Goal: Communication & Community: Answer question/provide support

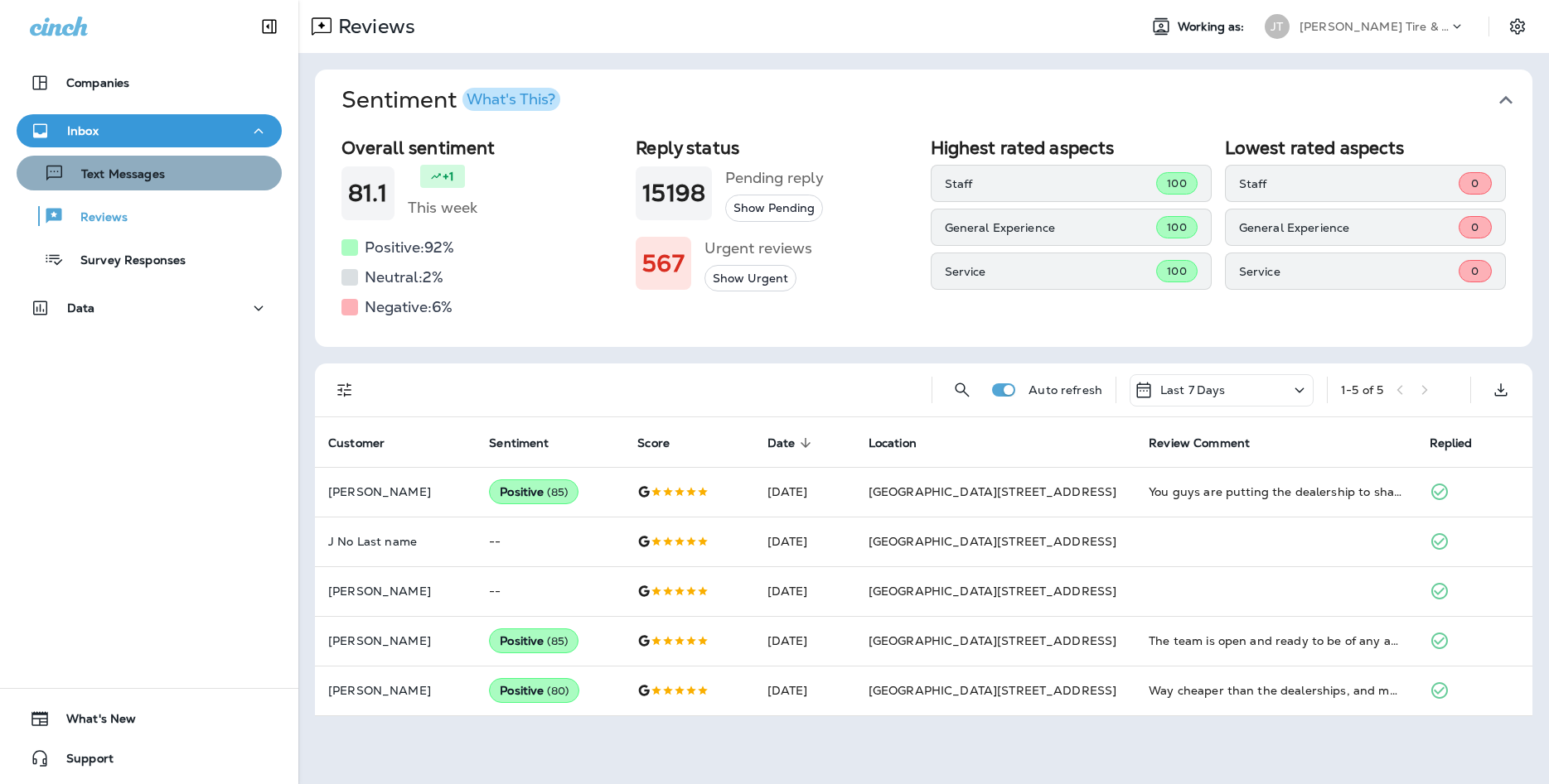
click at [208, 188] on button "Text Messages" at bounding box center [148, 173] width 265 height 35
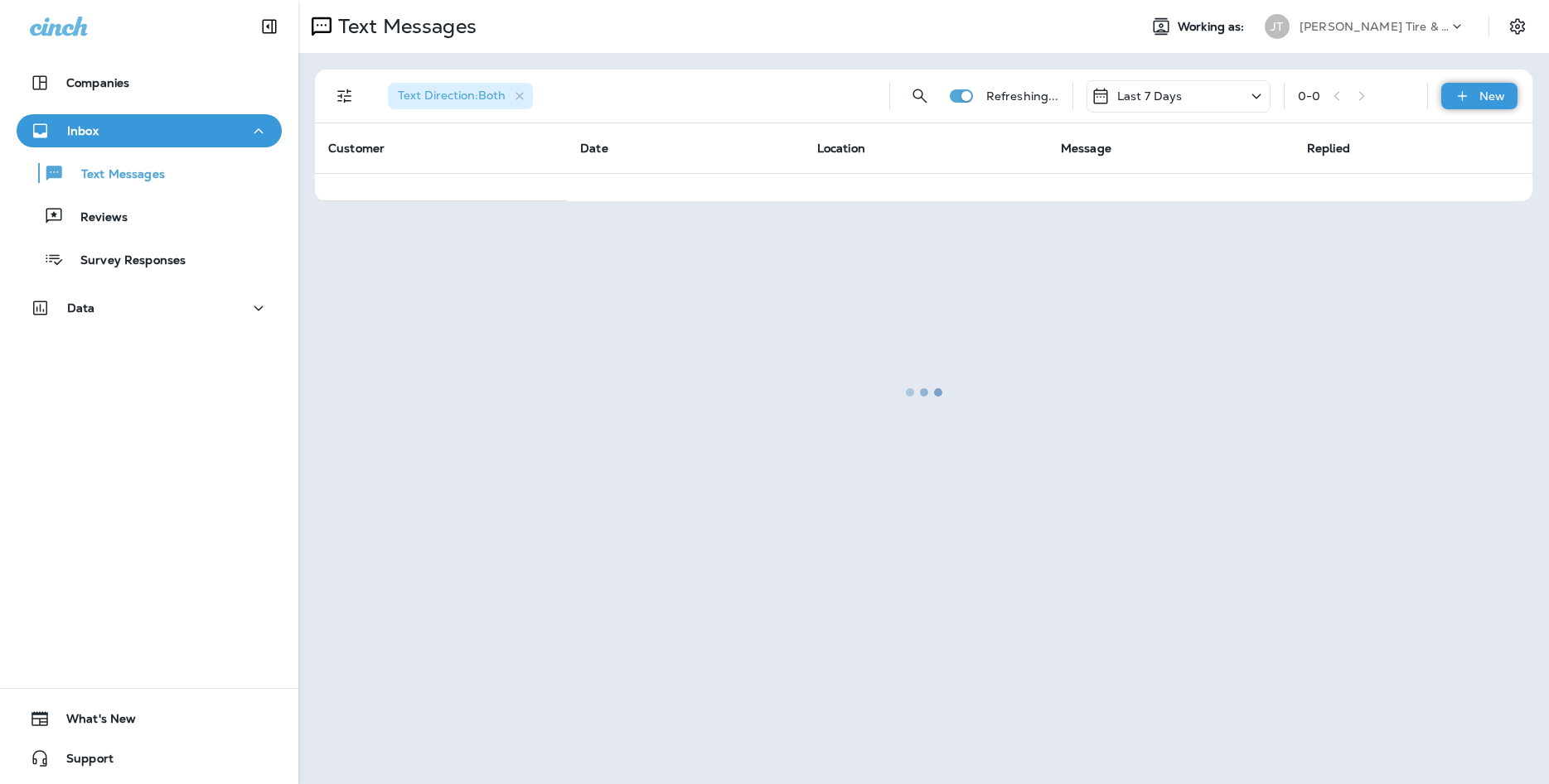
click at [1478, 88] on div "New" at bounding box center [1479, 96] width 76 height 27
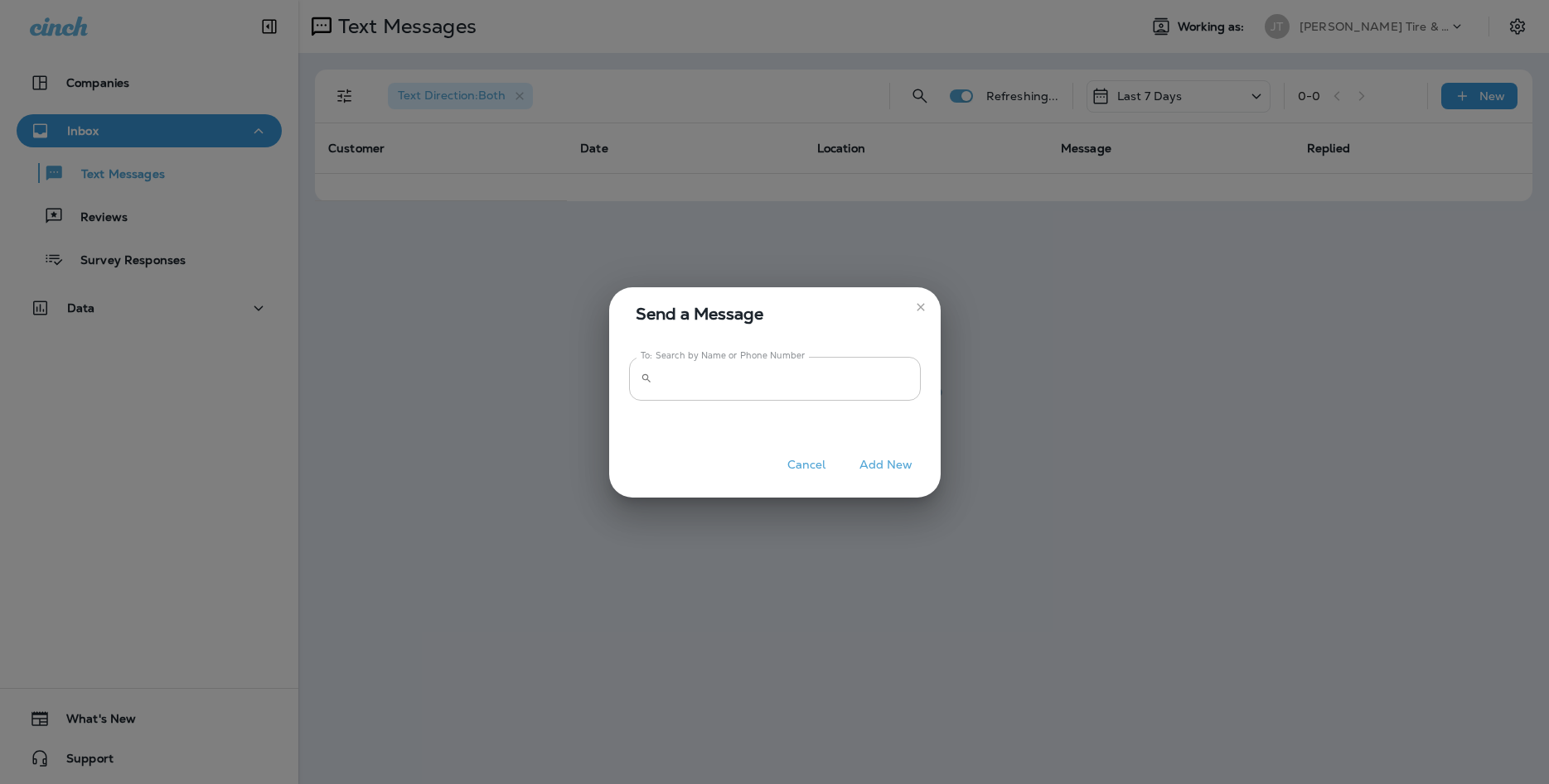
click at [843, 385] on input "To: Search by Name or Phone Number" at bounding box center [790, 379] width 262 height 44
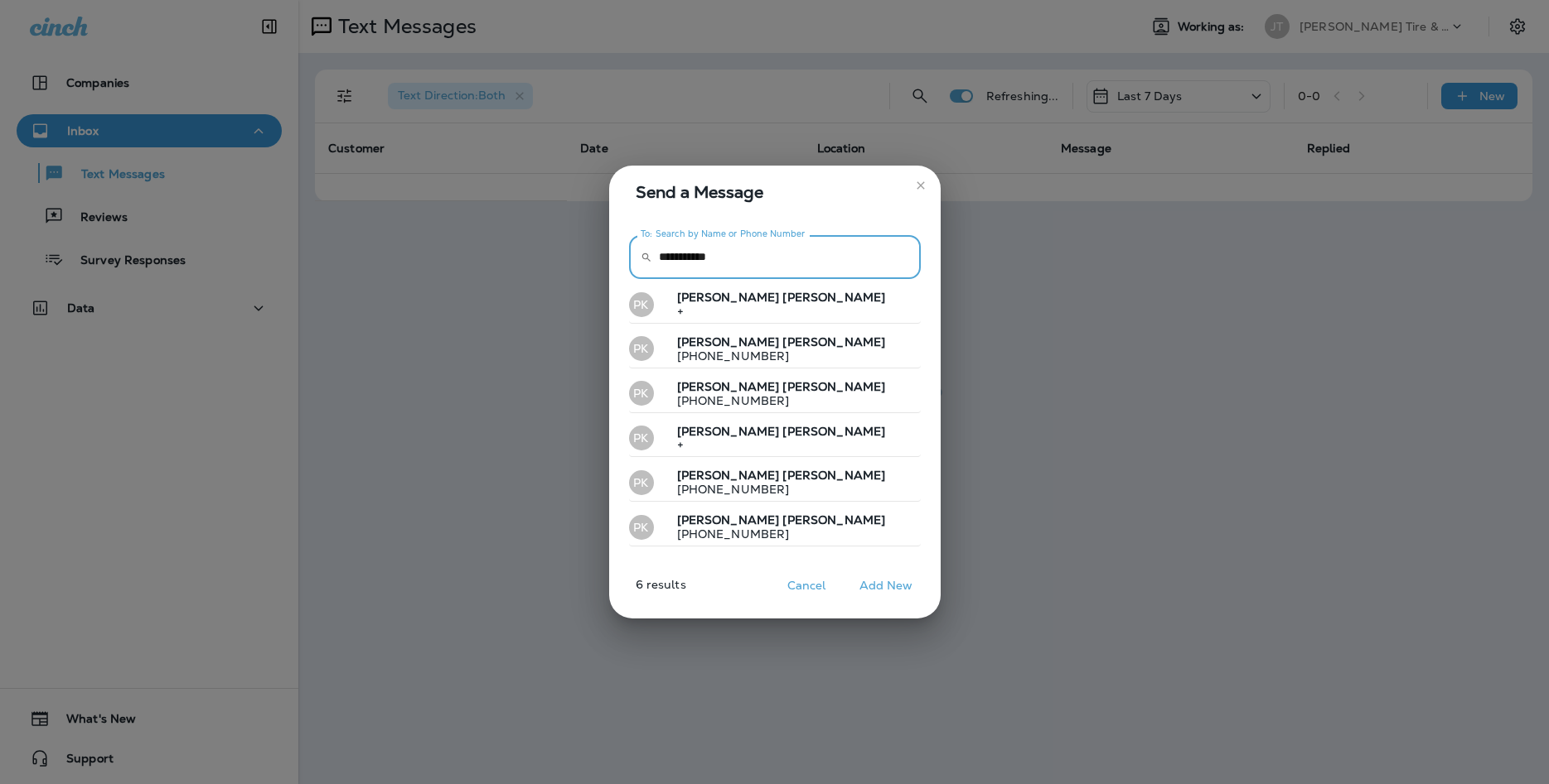
drag, startPoint x: 466, startPoint y: 302, endPoint x: 264, endPoint y: 339, distance: 205.4
click at [659, 279] on input "**********" at bounding box center [790, 257] width 262 height 44
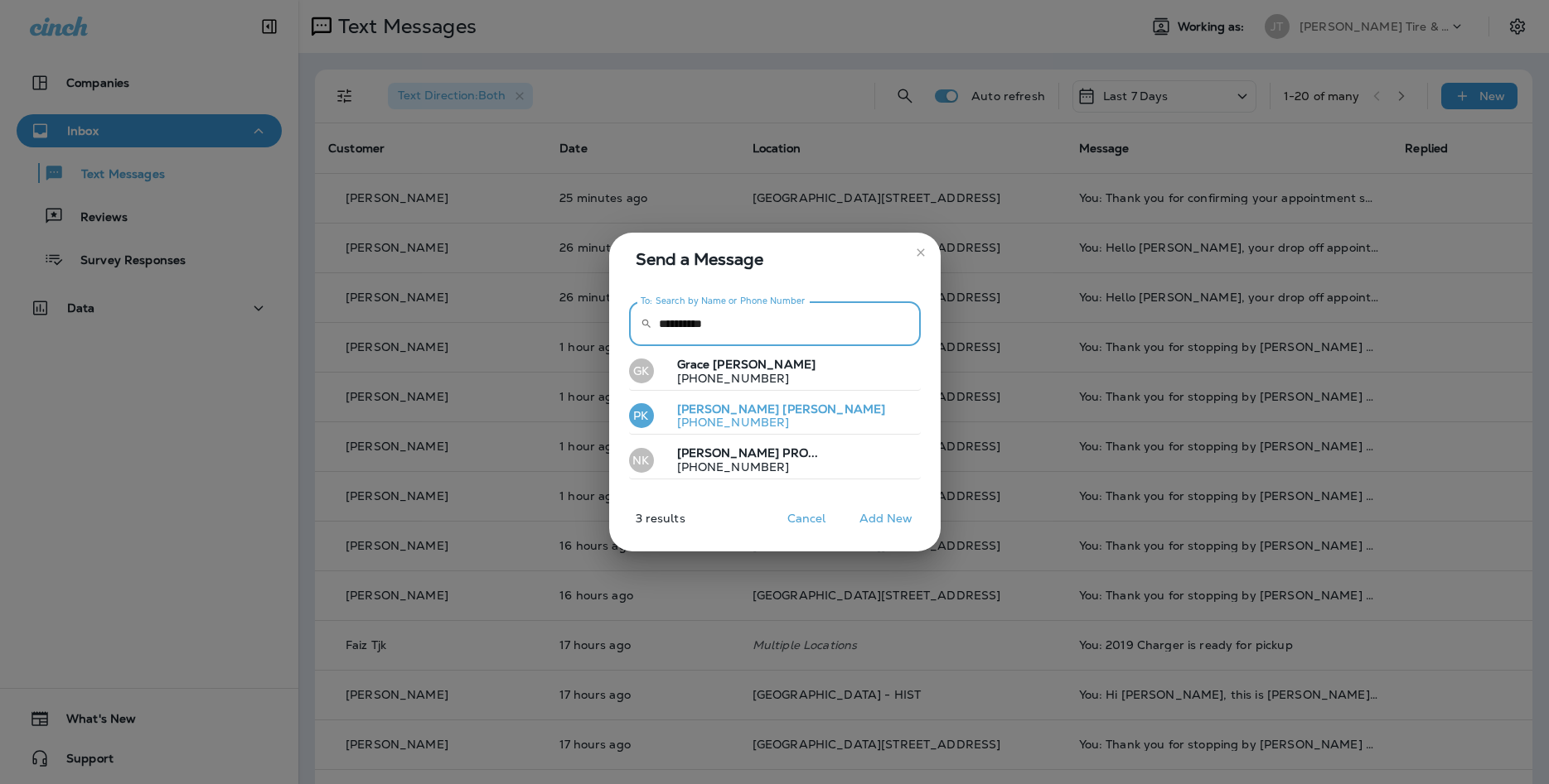
type input "**********"
click at [796, 414] on button "PK [PERSON_NAME] [PHONE_NUMBER]" at bounding box center [774, 416] width 292 height 38
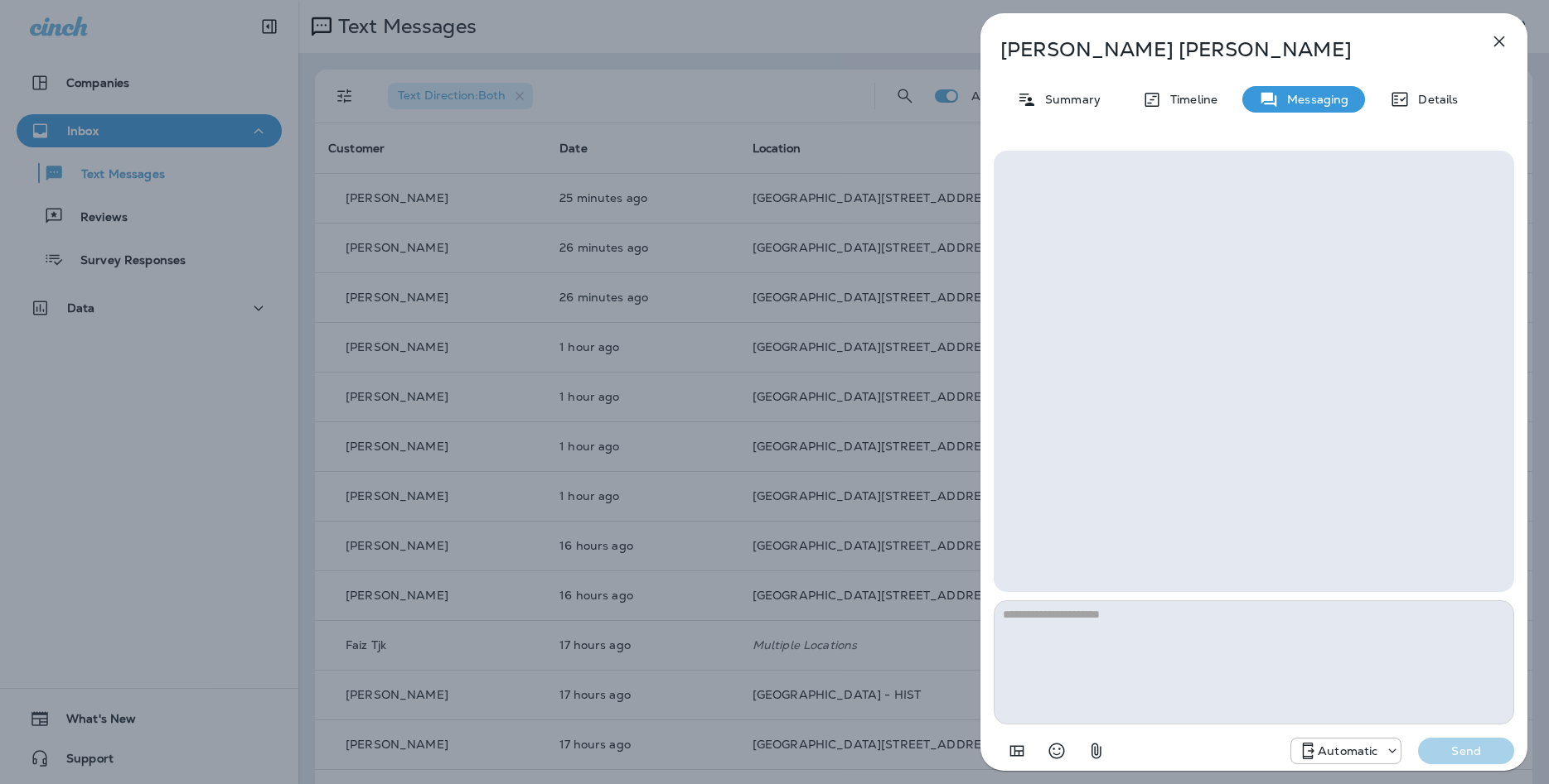
click at [1346, 752] on p "Automatic" at bounding box center [1347, 751] width 59 height 13
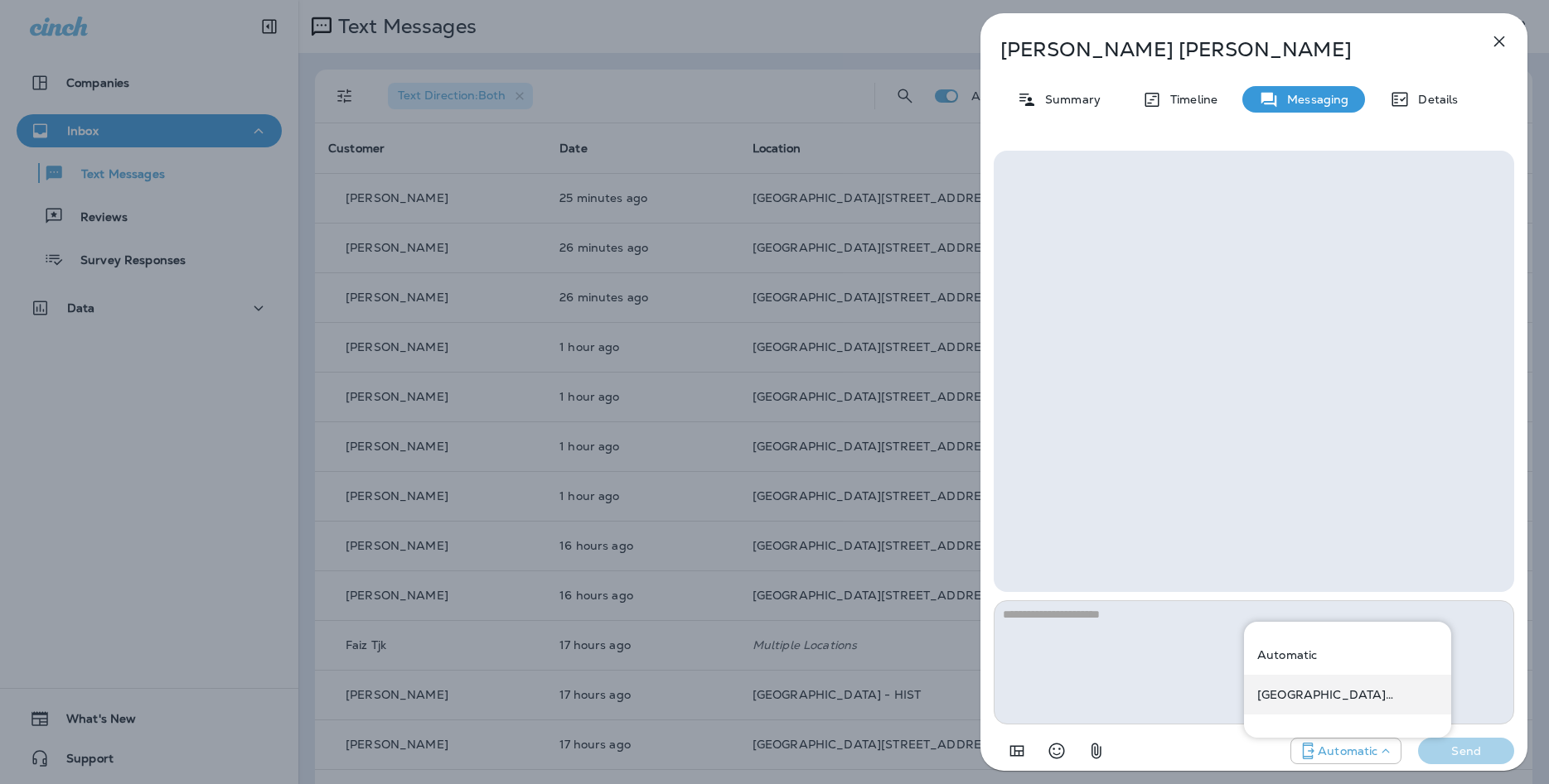
click at [1311, 697] on p "[GEOGRAPHIC_DATA][STREET_ADDRESS] ([STREET_ADDRESS])" at bounding box center [1347, 694] width 180 height 13
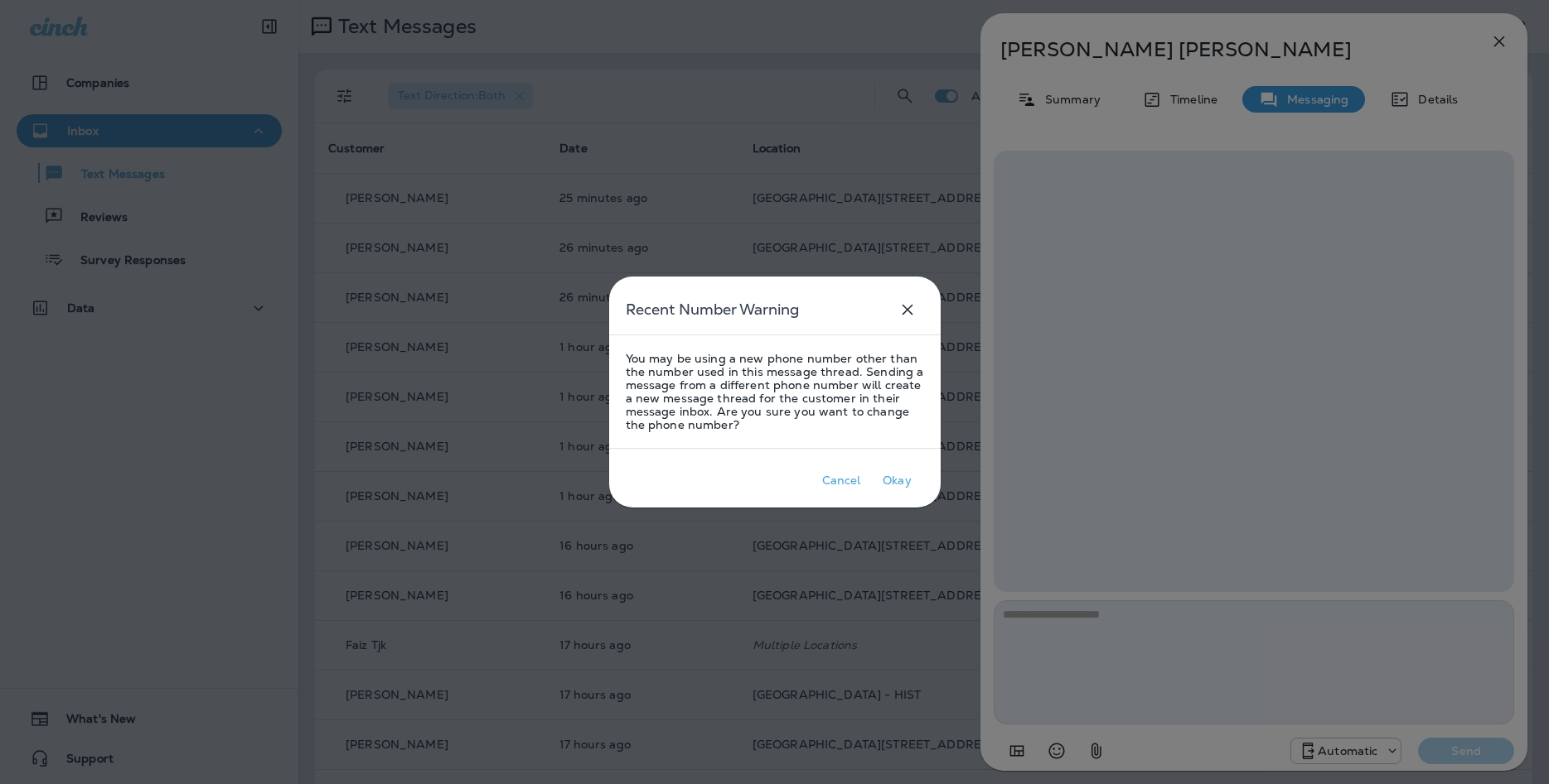
click at [1199, 639] on div at bounding box center [774, 392] width 1549 height 784
click at [892, 481] on div "Okay" at bounding box center [897, 480] width 29 height 13
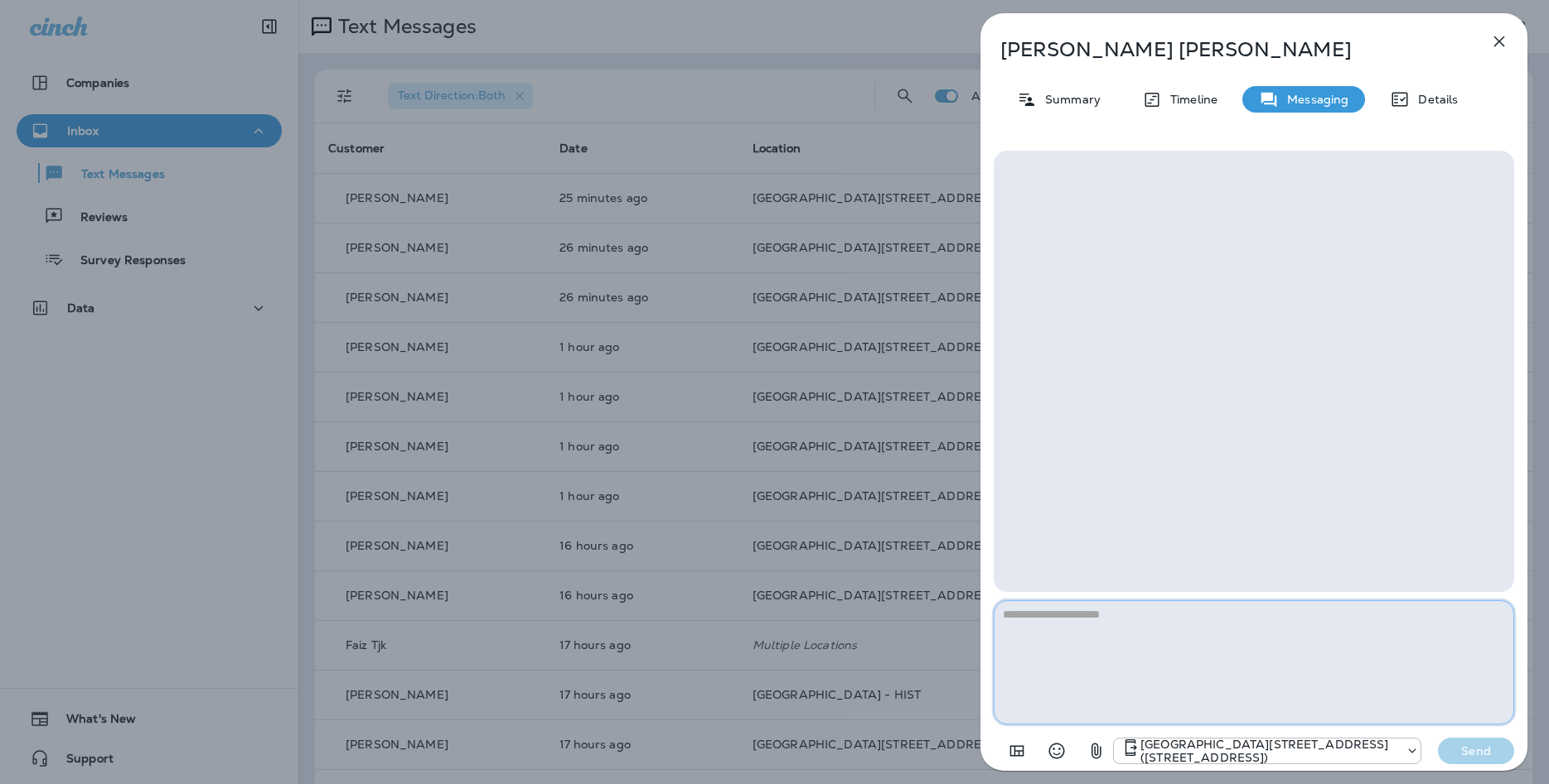
click at [1184, 636] on textarea at bounding box center [1254, 662] width 521 height 125
type textarea "**********"
click at [1477, 746] on p "Send" at bounding box center [1476, 751] width 70 height 15
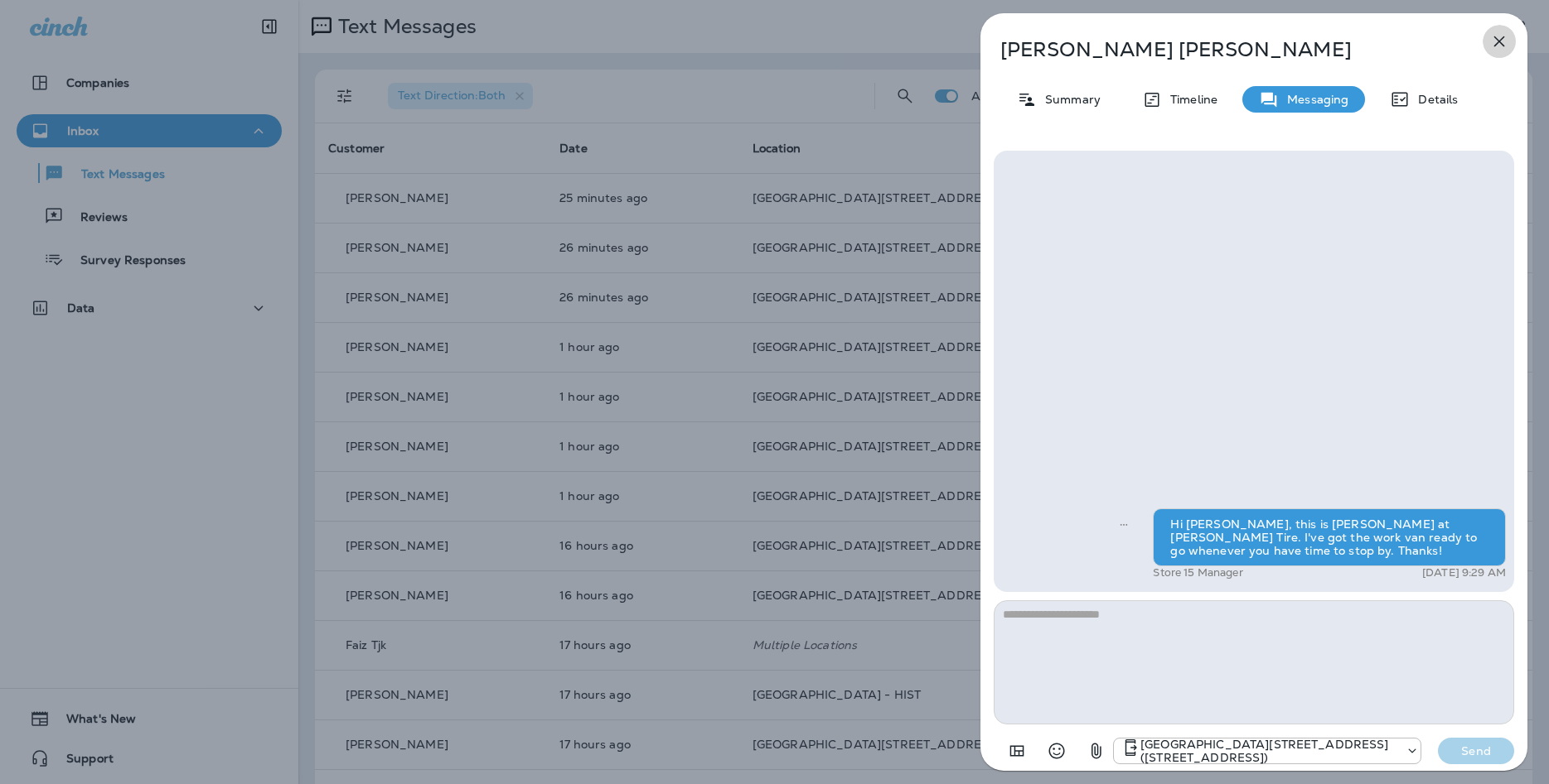
click at [1497, 48] on icon "button" at bounding box center [1499, 41] width 20 height 20
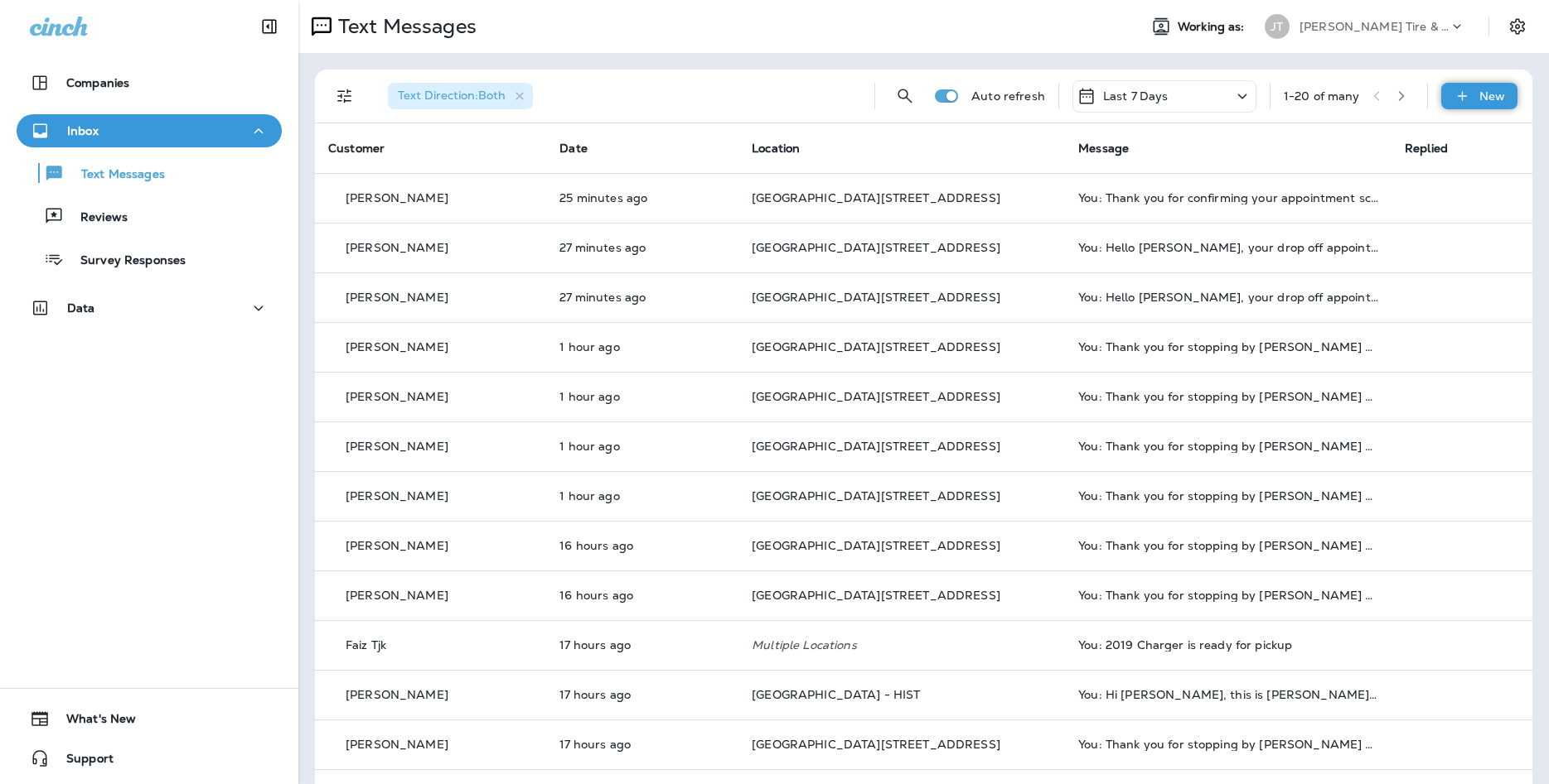
click at [1462, 100] on icon at bounding box center [1462, 96] width 17 height 16
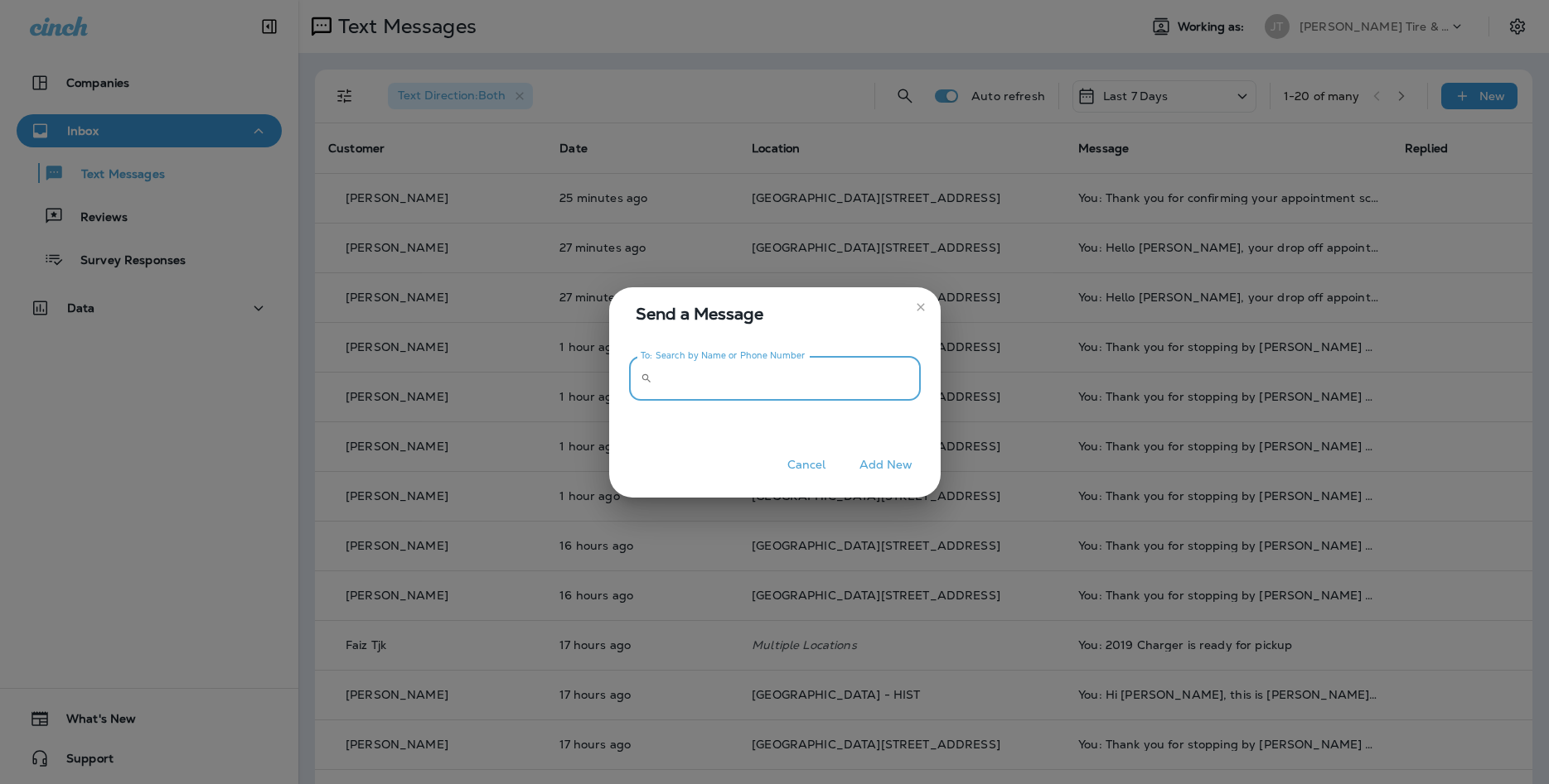
click at [688, 401] on input "To: Search by Name or Phone Number" at bounding box center [790, 379] width 262 height 44
type input "**********"
click at [888, 461] on button "Add New" at bounding box center [886, 465] width 70 height 26
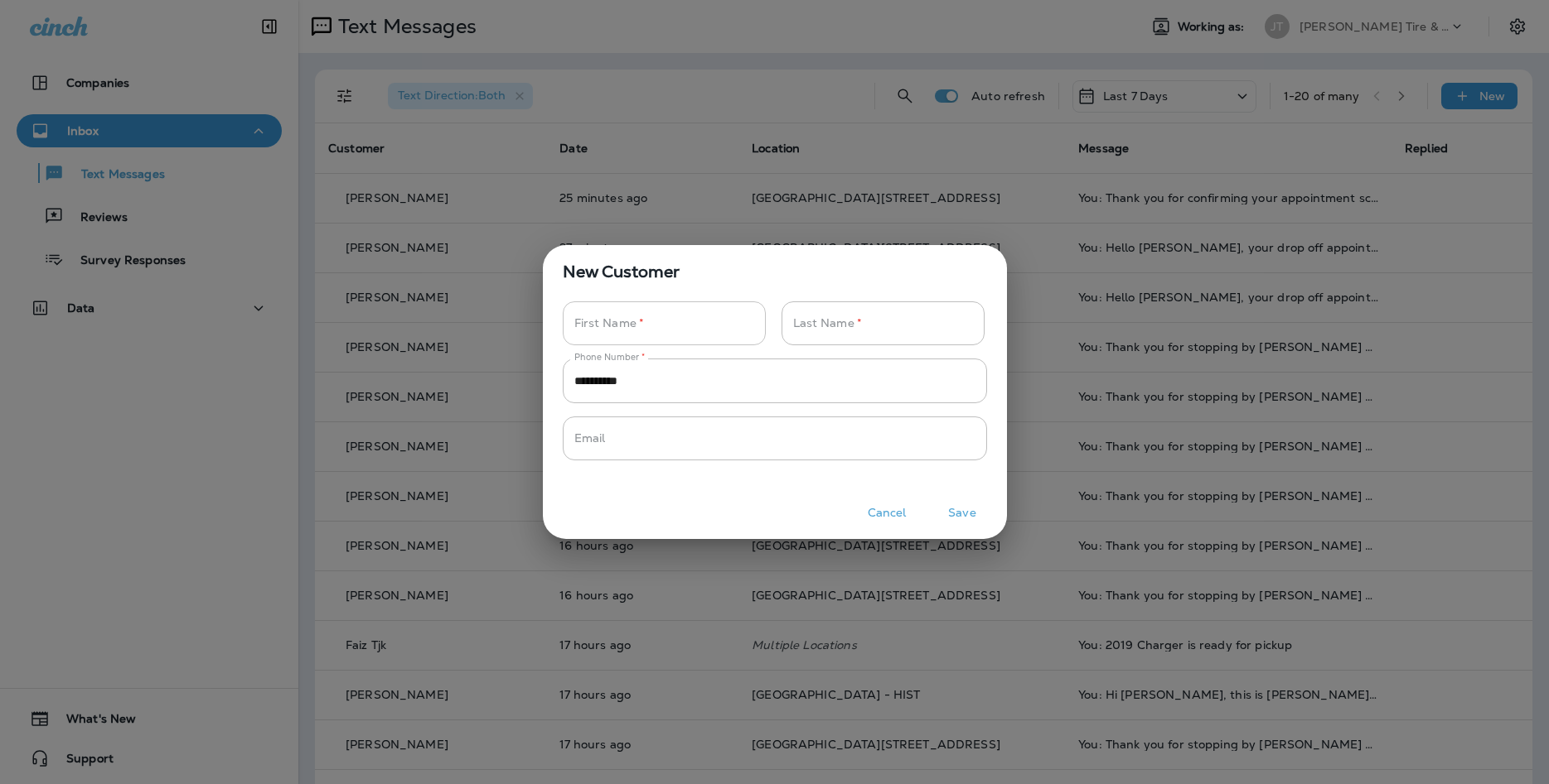
click at [731, 324] on input "Phone Number   *" at bounding box center [655, 323] width 185 height 44
type input "*****"
type input "******"
click at [950, 518] on button "Save" at bounding box center [962, 513] width 62 height 26
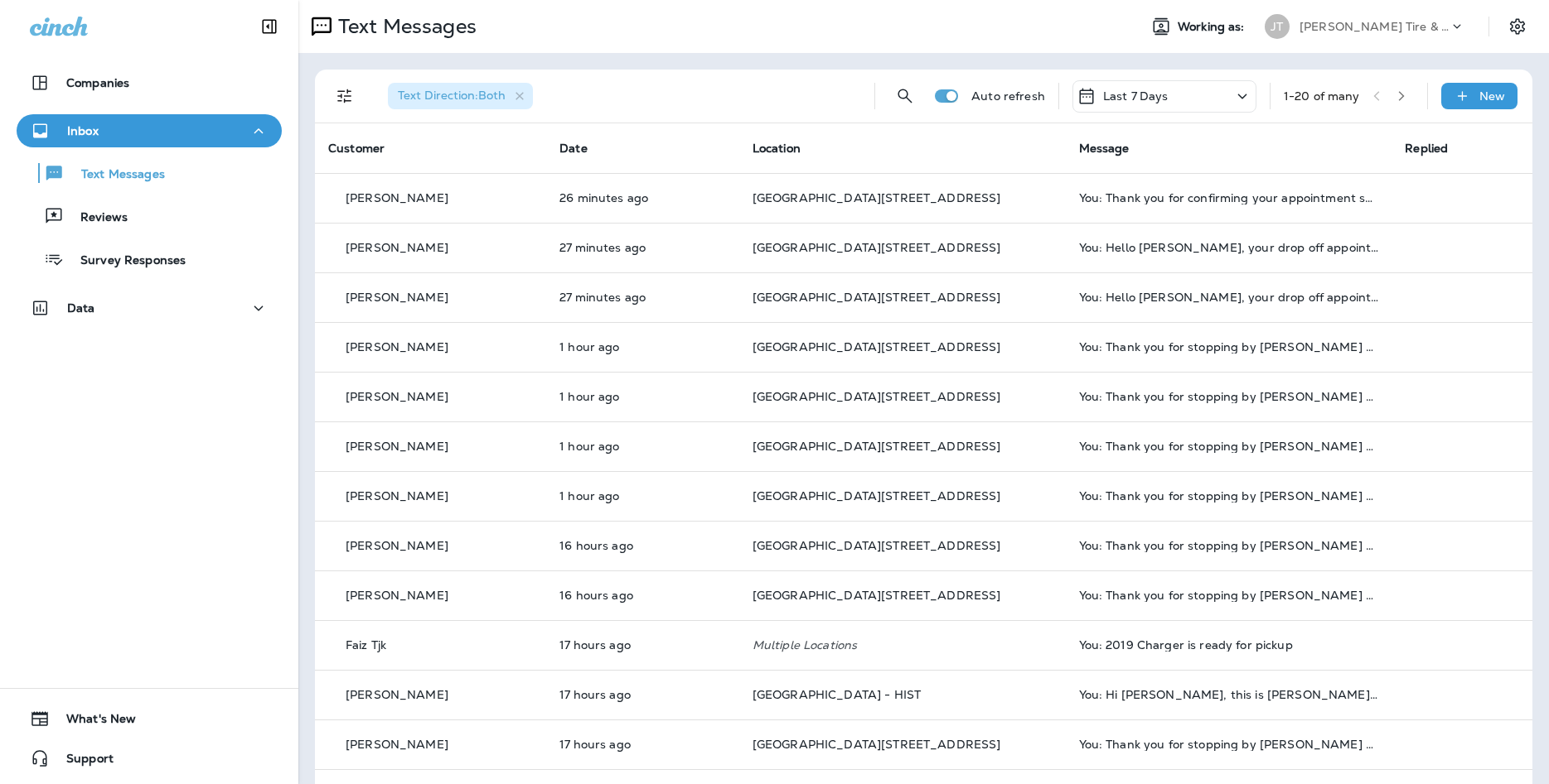
drag, startPoint x: 918, startPoint y: 431, endPoint x: 961, endPoint y: 513, distance: 92.6
click at [961, 513] on div at bounding box center [857, 392] width 1549 height 784
click at [1464, 105] on div "New" at bounding box center [1479, 96] width 76 height 27
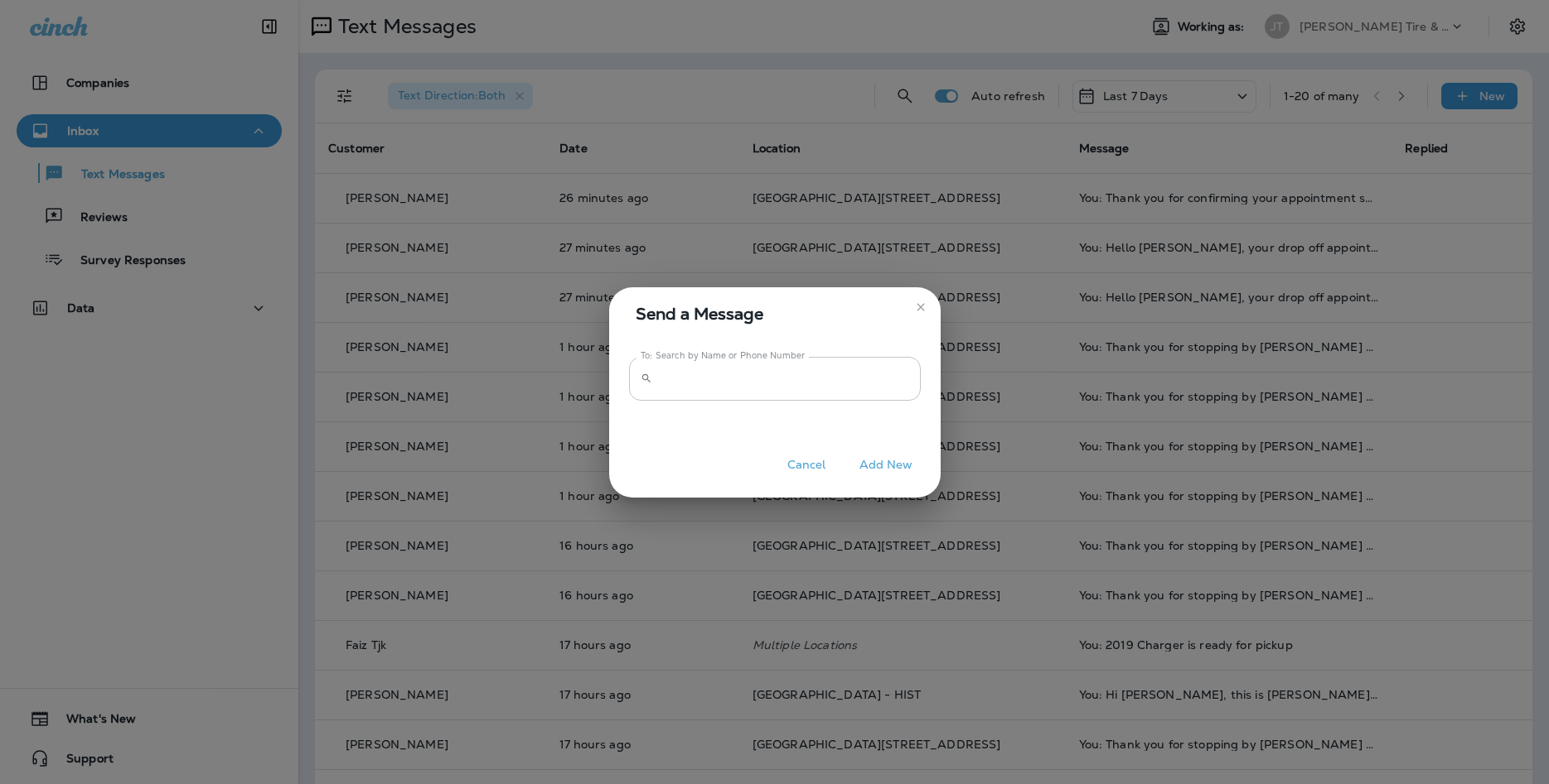
click at [816, 397] on input "To: Search by Name or Phone Number" at bounding box center [790, 379] width 262 height 44
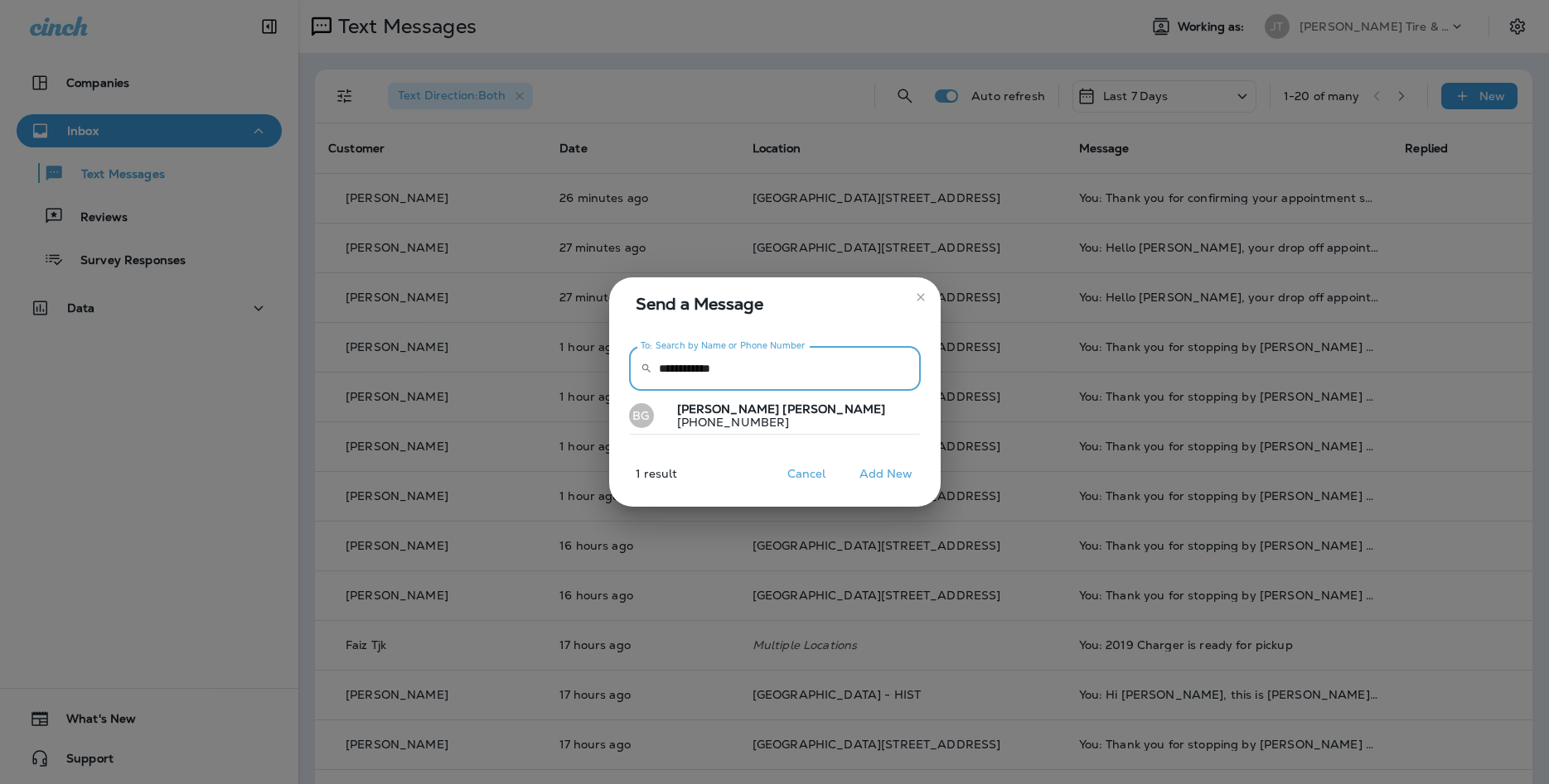
type input "**********"
click at [799, 411] on button "BG [PERSON_NAME] [PHONE_NUMBER]" at bounding box center [774, 416] width 292 height 38
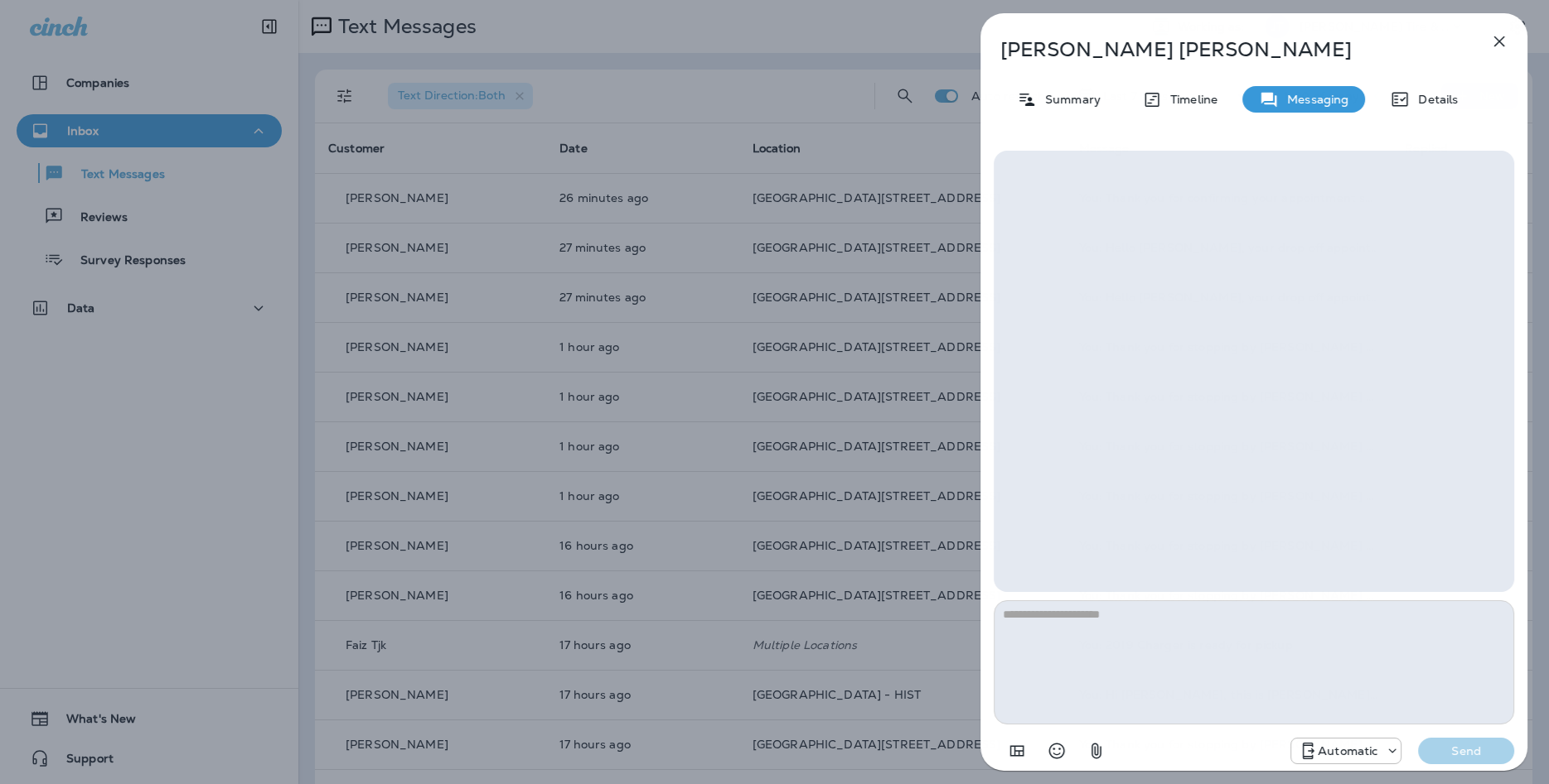
click at [1184, 679] on textarea at bounding box center [1254, 662] width 521 height 125
type textarea "*"
type textarea "**********"
click at [1466, 747] on p "Send" at bounding box center [1466, 751] width 70 height 15
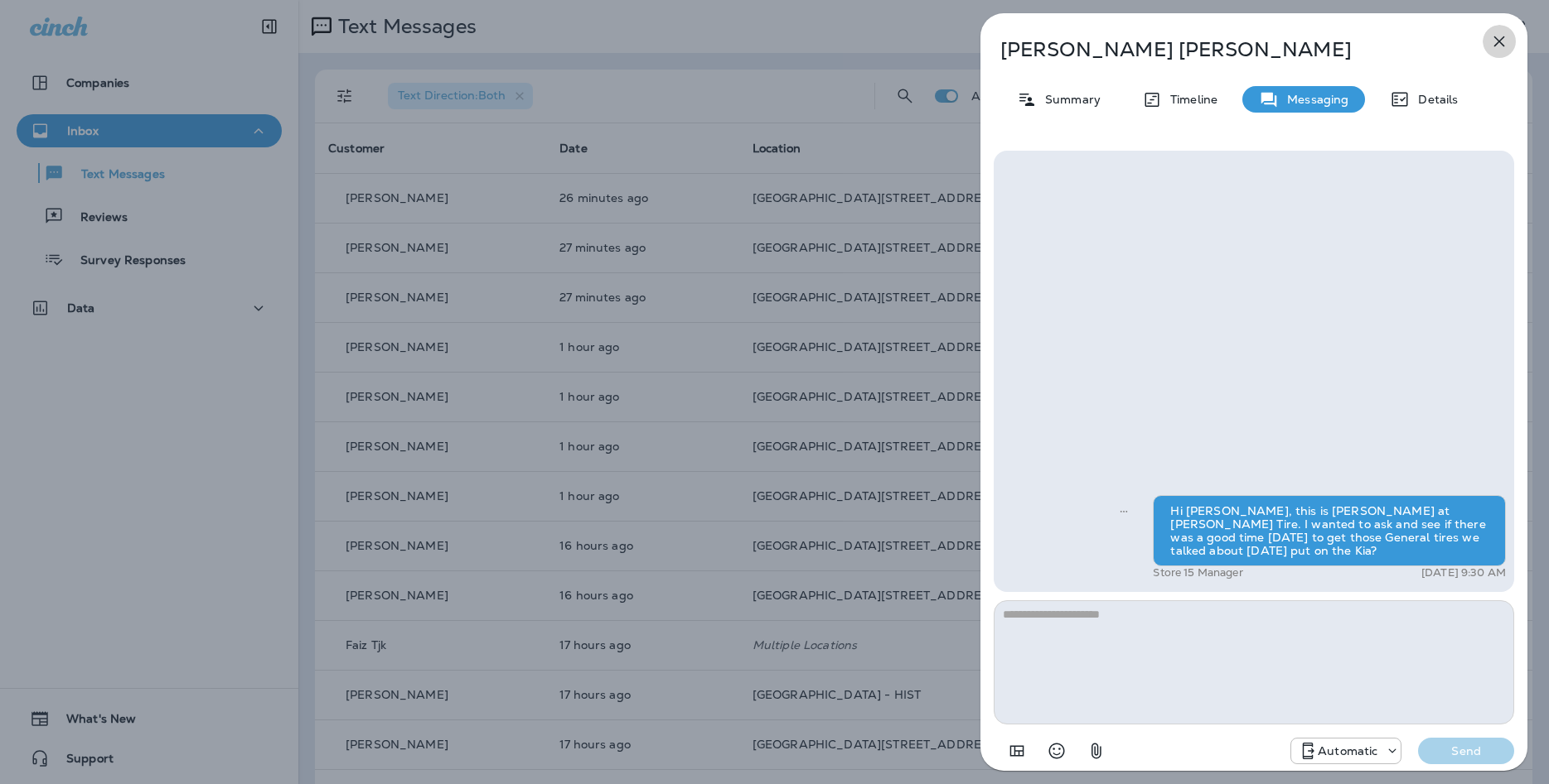
click at [1489, 37] on icon "button" at bounding box center [1499, 41] width 20 height 20
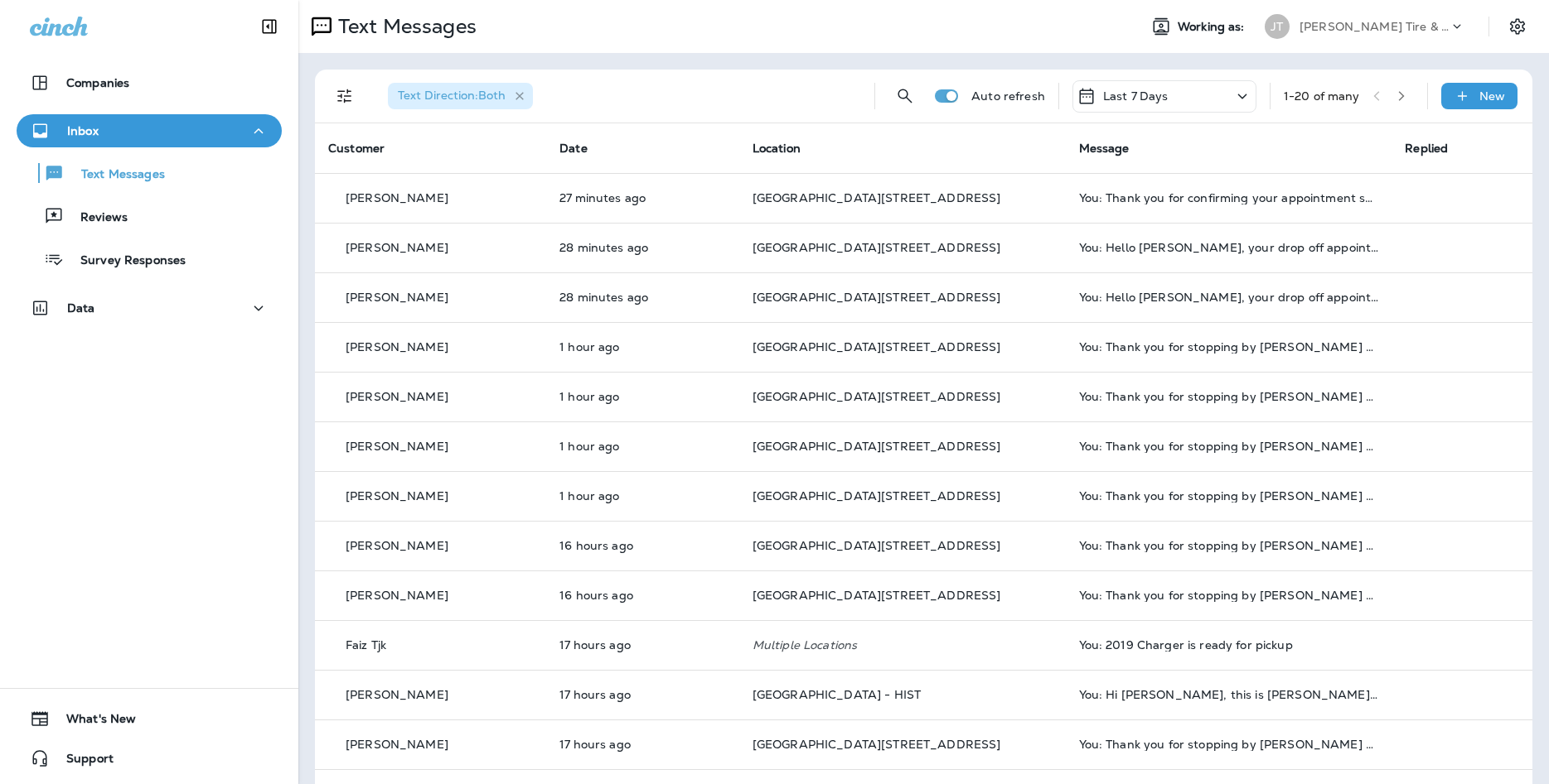
click at [522, 97] on icon "button" at bounding box center [521, 97] width 14 height 14
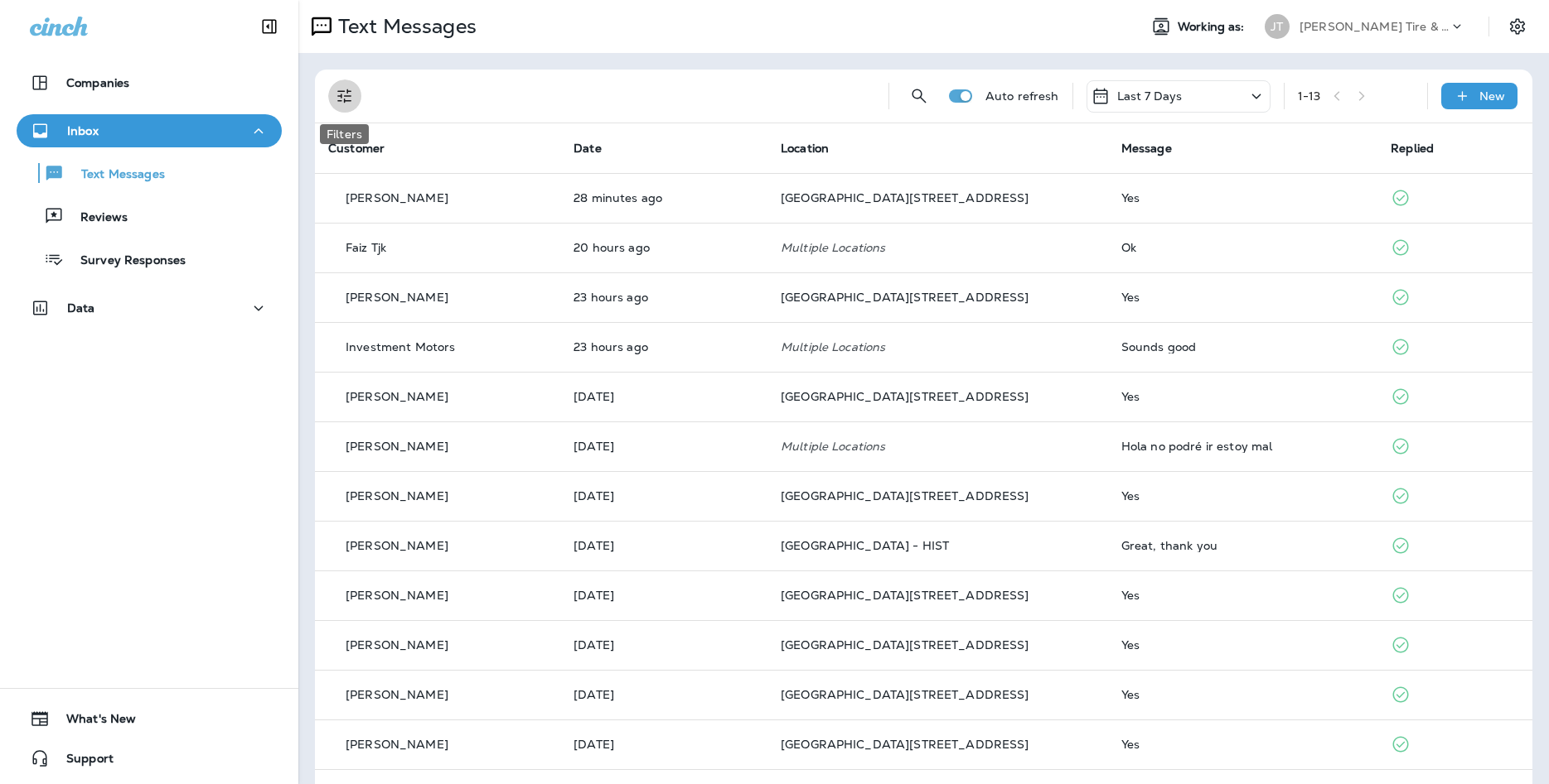
click at [351, 91] on icon "Filters" at bounding box center [345, 97] width 14 height 14
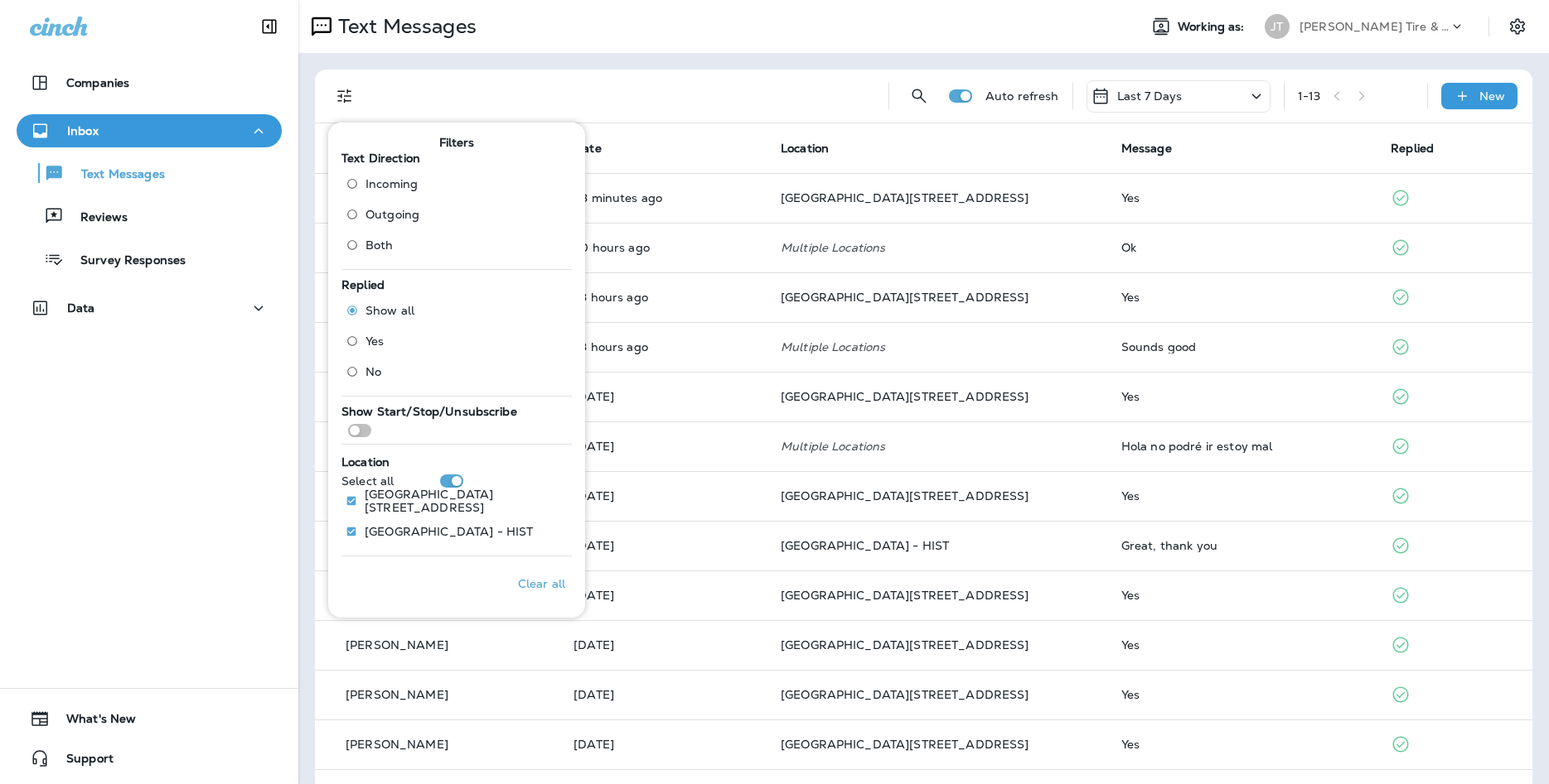
click at [389, 242] on span "Both" at bounding box center [379, 245] width 28 height 13
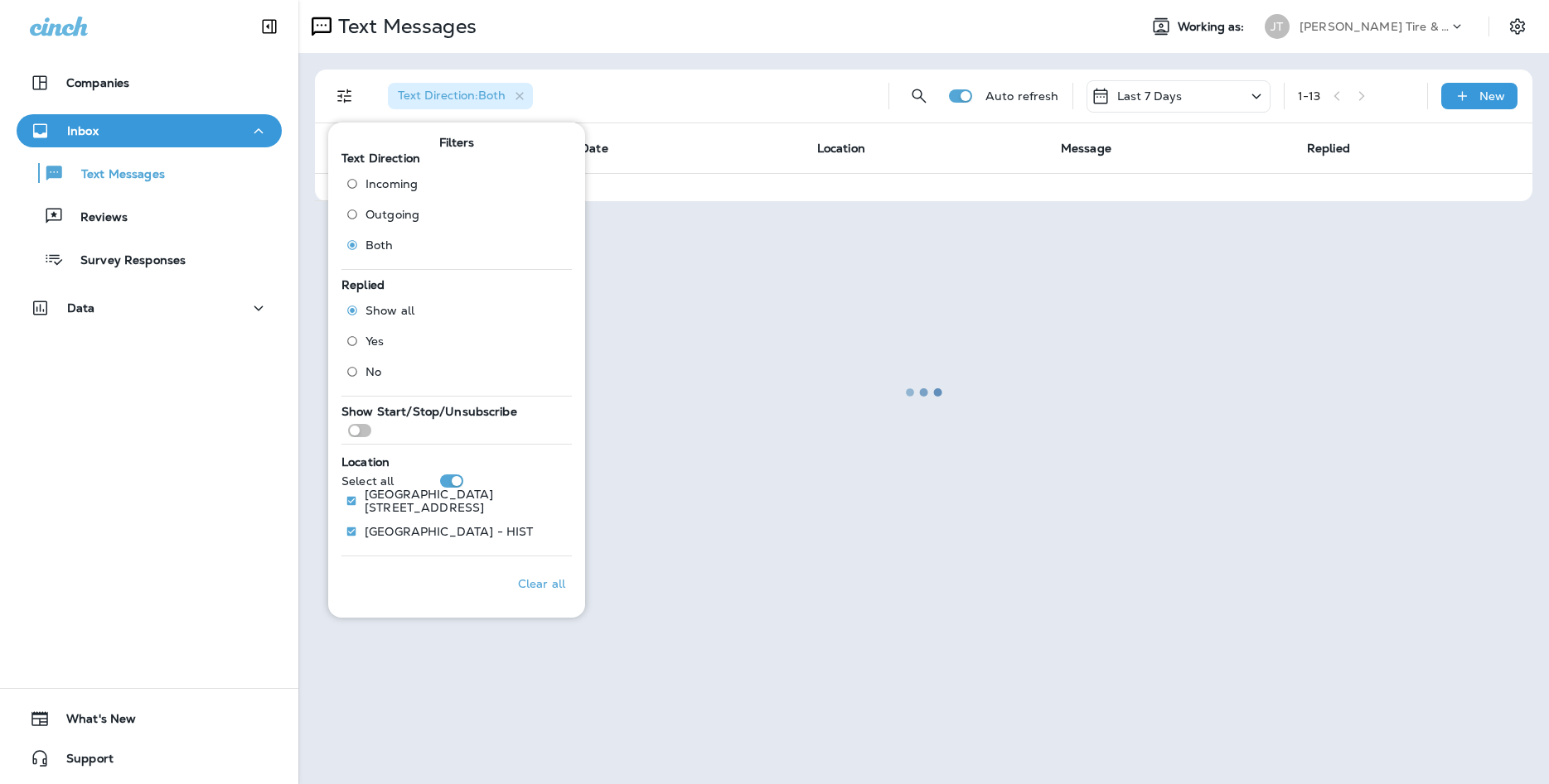
click at [211, 421] on div "Companies Inbox Text Messages Reviews Survey Responses Data 0 What's New Support" at bounding box center [149, 392] width 298 height 784
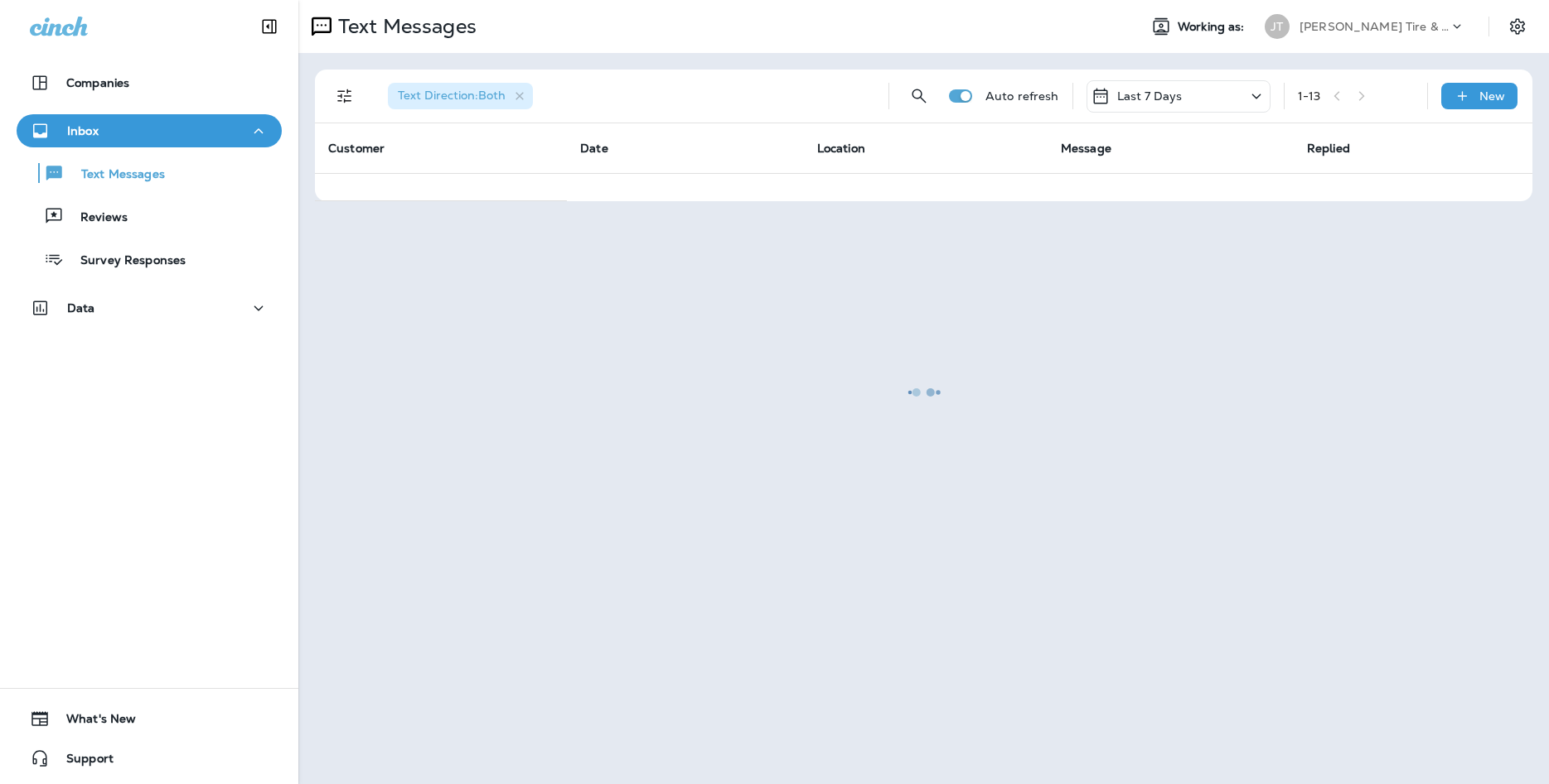
click at [353, 97] on div at bounding box center [923, 392] width 1247 height 781
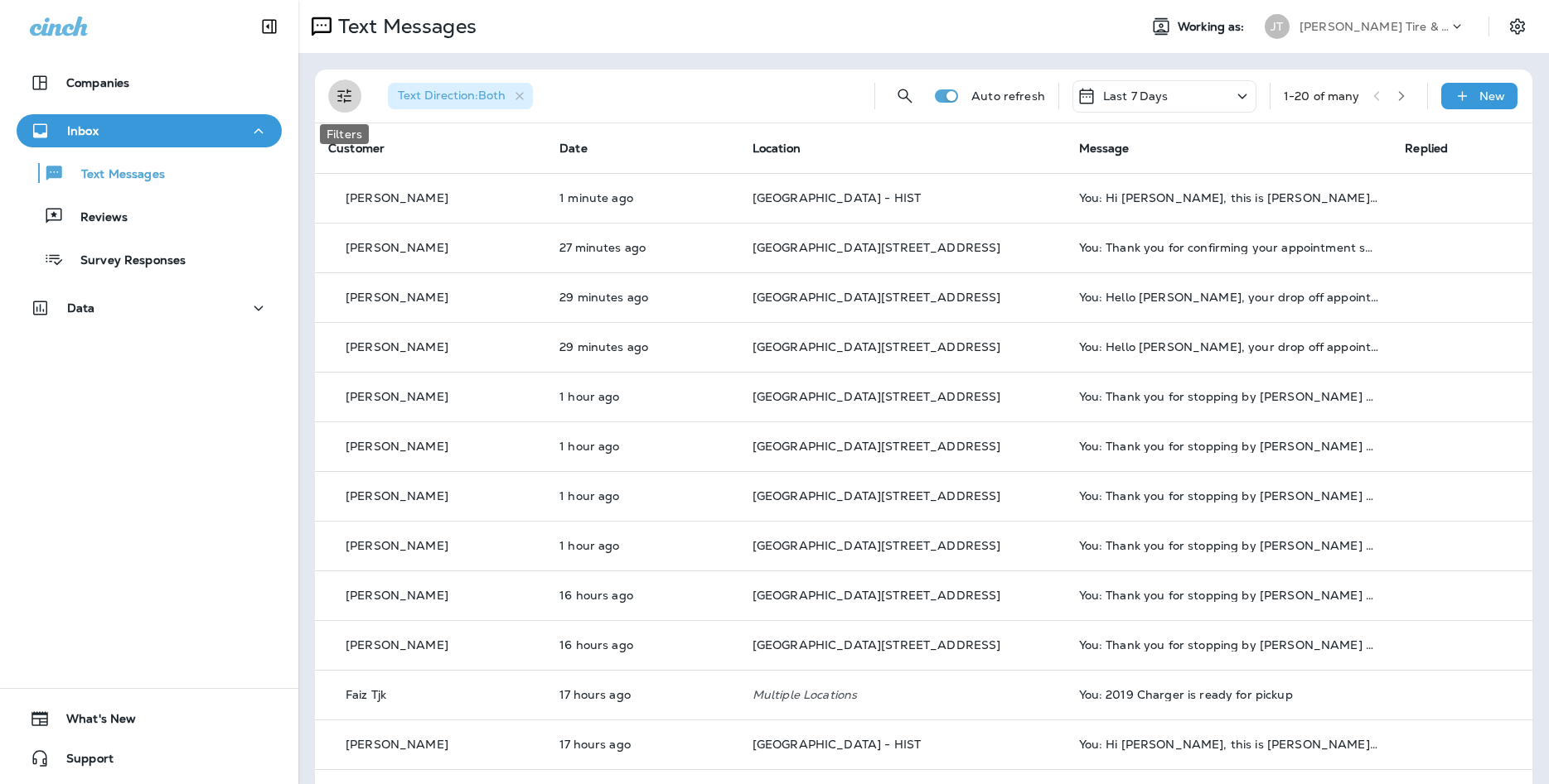
click at [351, 92] on icon "Filters" at bounding box center [345, 96] width 20 height 20
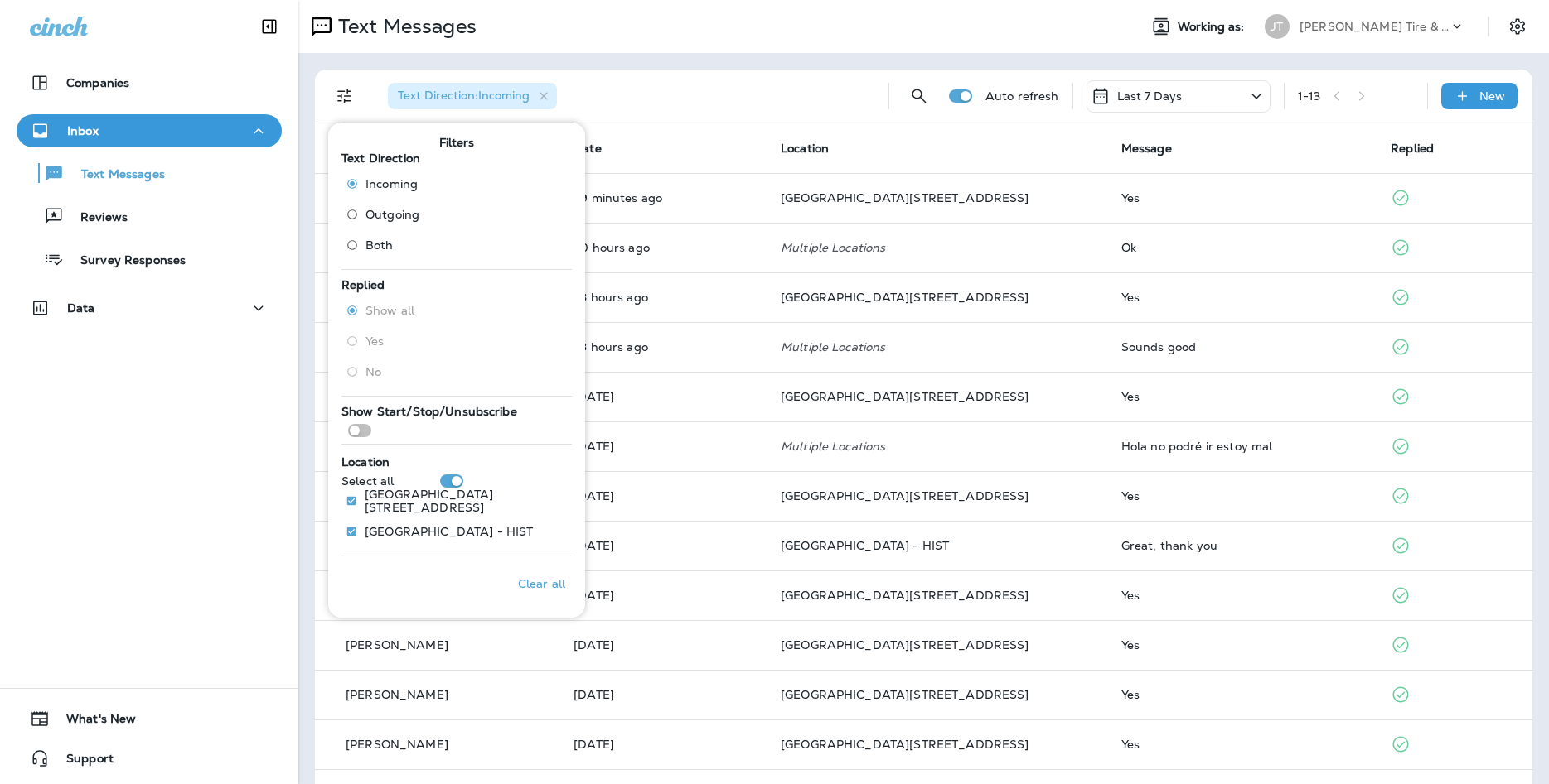
click at [652, 83] on div "Text Direction : Incoming" at bounding box center [625, 96] width 501 height 53
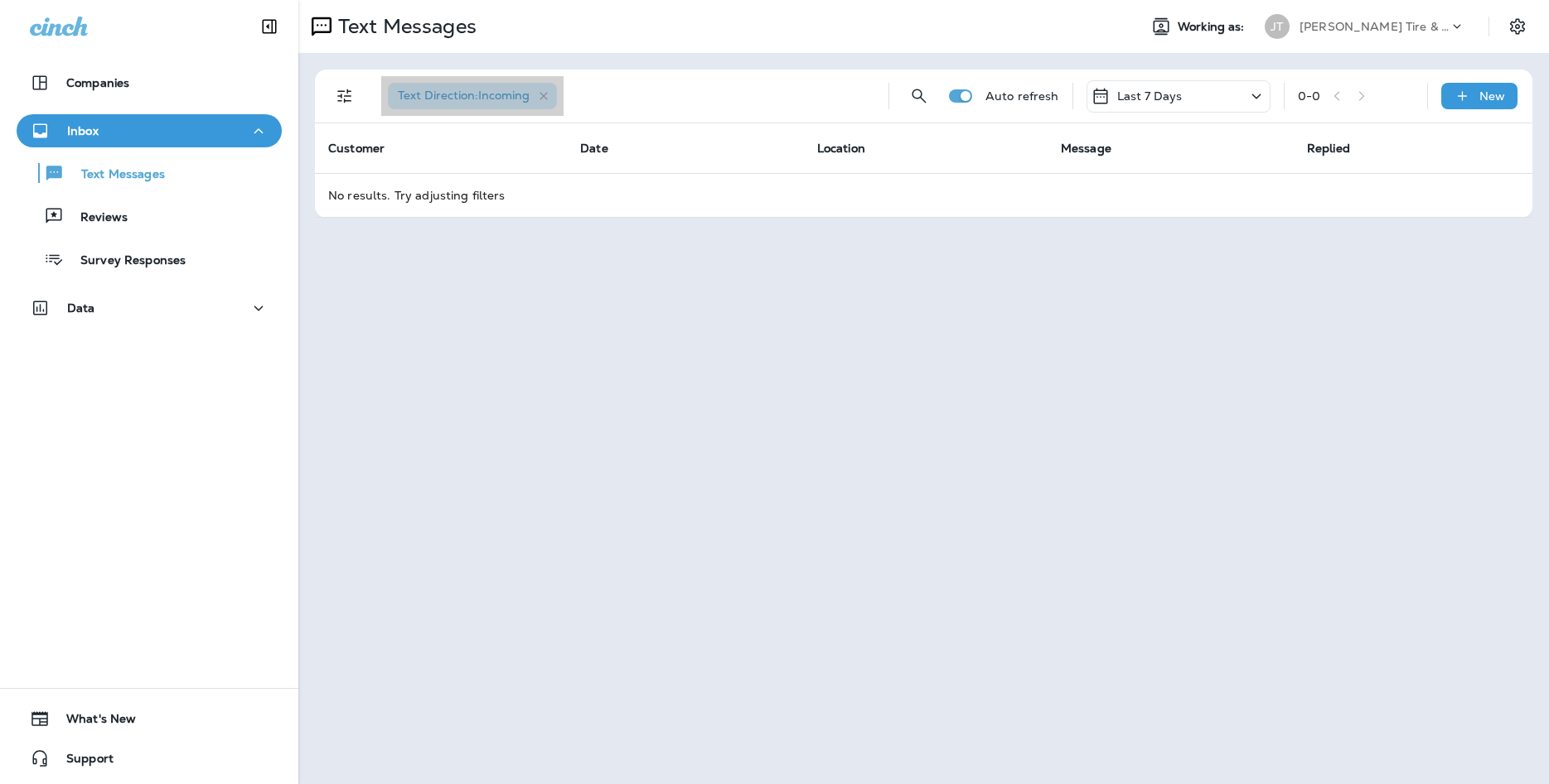
click at [546, 105] on div "Text Direction : Incoming" at bounding box center [472, 96] width 169 height 27
click at [546, 94] on icon "button" at bounding box center [544, 97] width 14 height 14
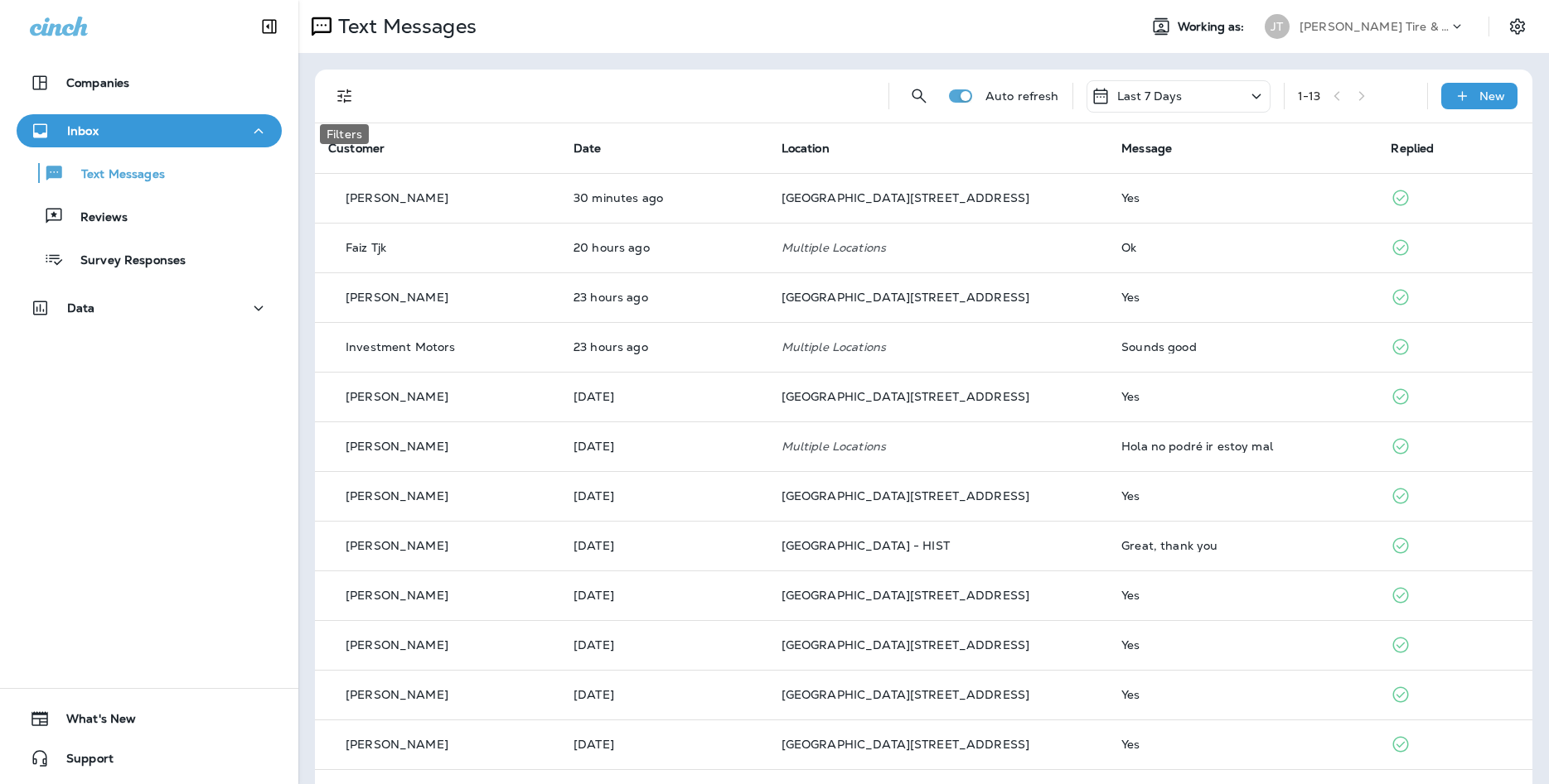
click at [347, 81] on button "Filters" at bounding box center [345, 96] width 33 height 33
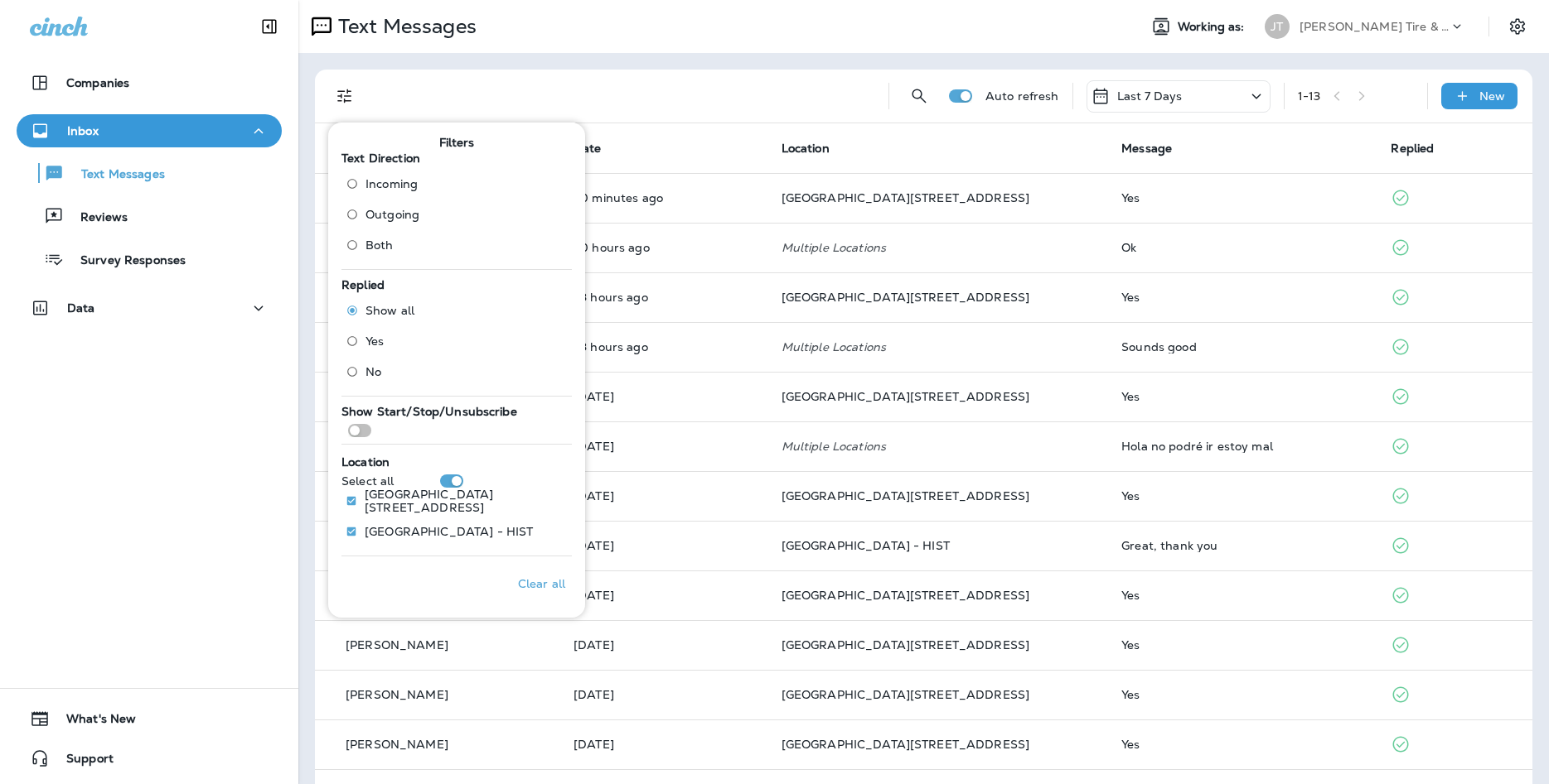
click at [395, 241] on label "Both" at bounding box center [380, 246] width 81 height 27
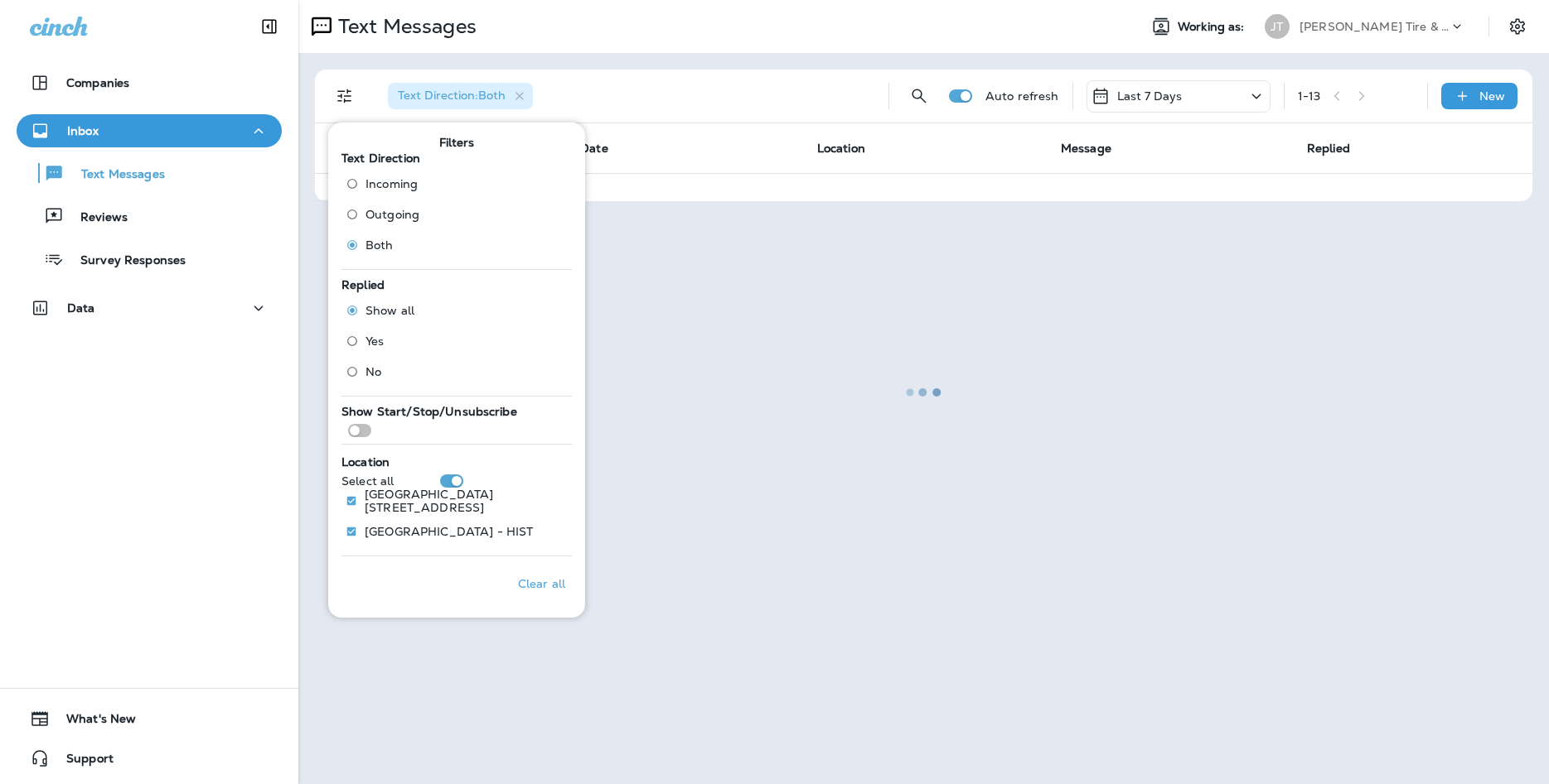
click at [218, 584] on div "Companies Inbox Text Messages Reviews Survey Responses Data 0 What's New Support" at bounding box center [149, 392] width 298 height 784
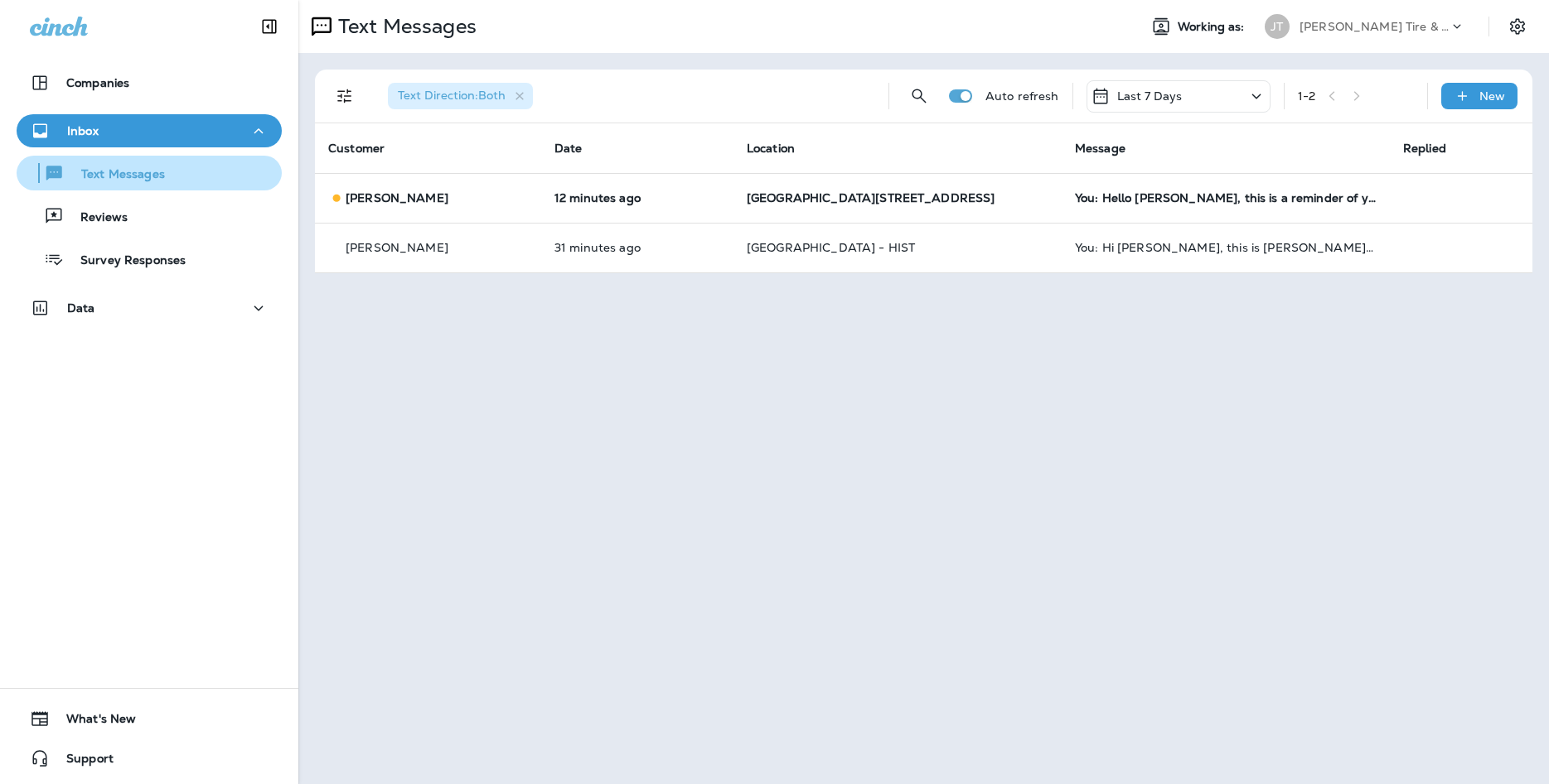
click at [99, 187] on button "Text Messages" at bounding box center [148, 173] width 265 height 35
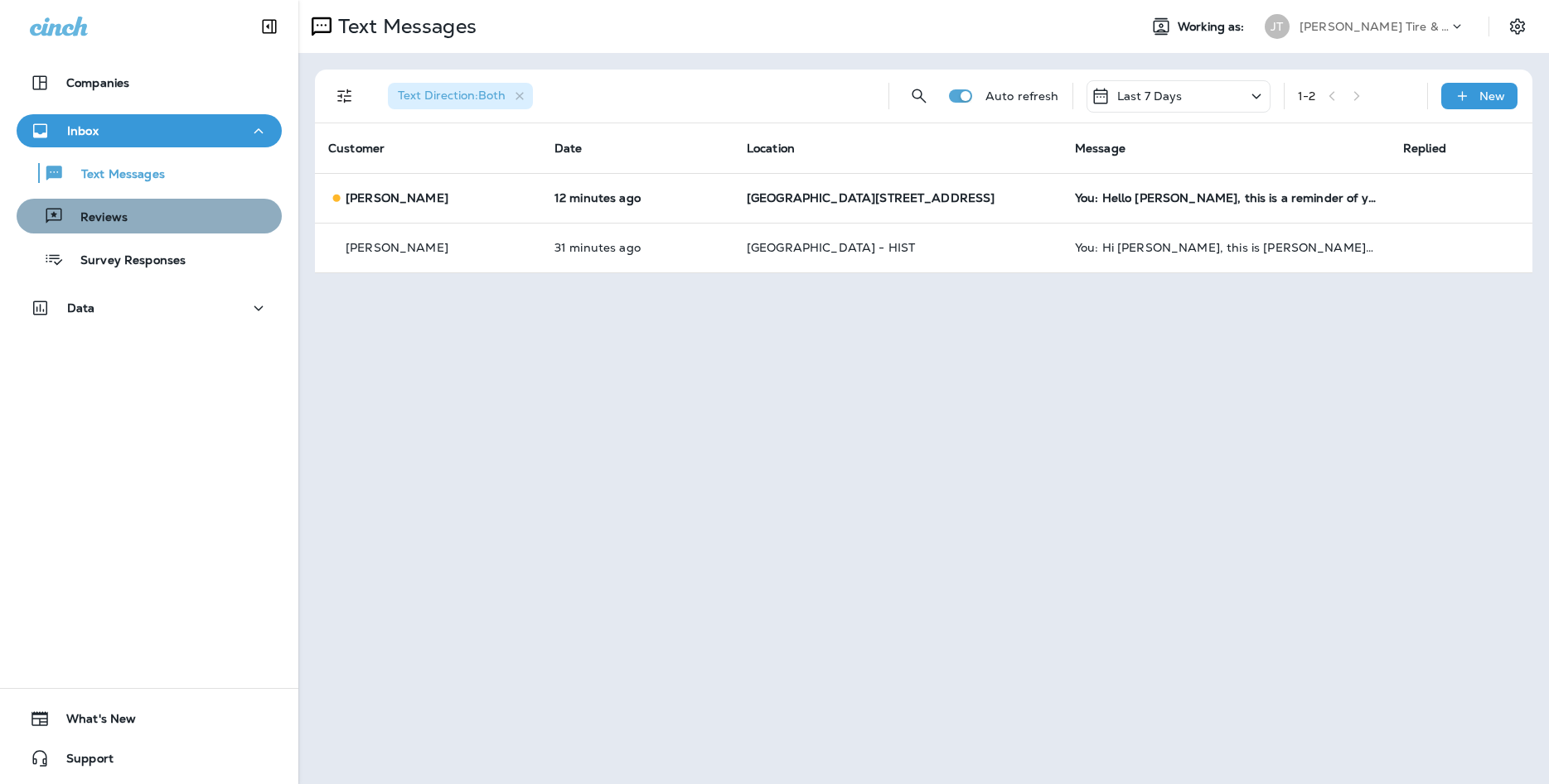
drag, startPoint x: 119, startPoint y: 219, endPoint x: 117, endPoint y: 208, distance: 11.2
click at [120, 219] on p "Reviews" at bounding box center [95, 219] width 64 height 16
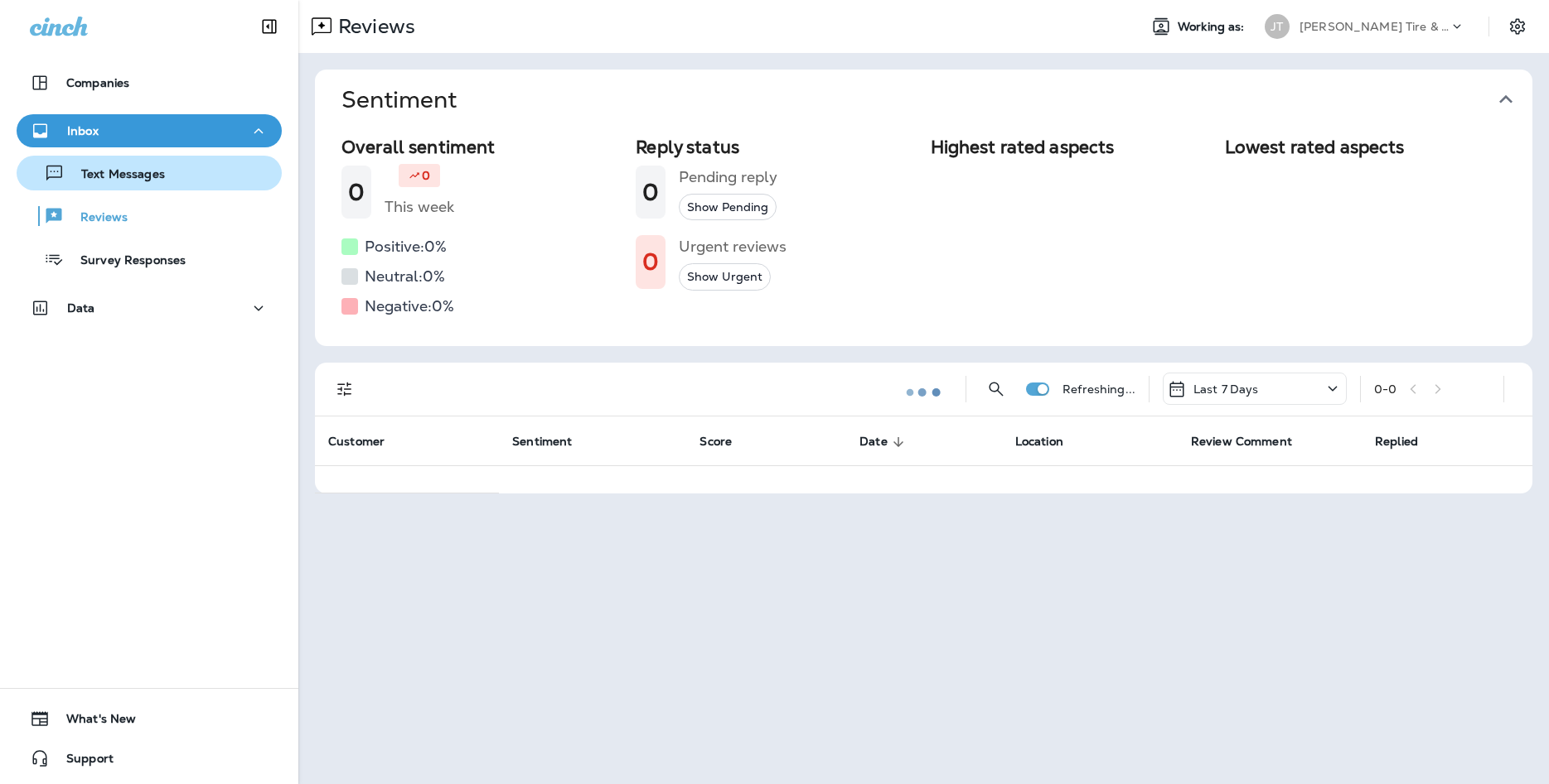
click at [126, 179] on p "Text Messages" at bounding box center [115, 176] width 101 height 16
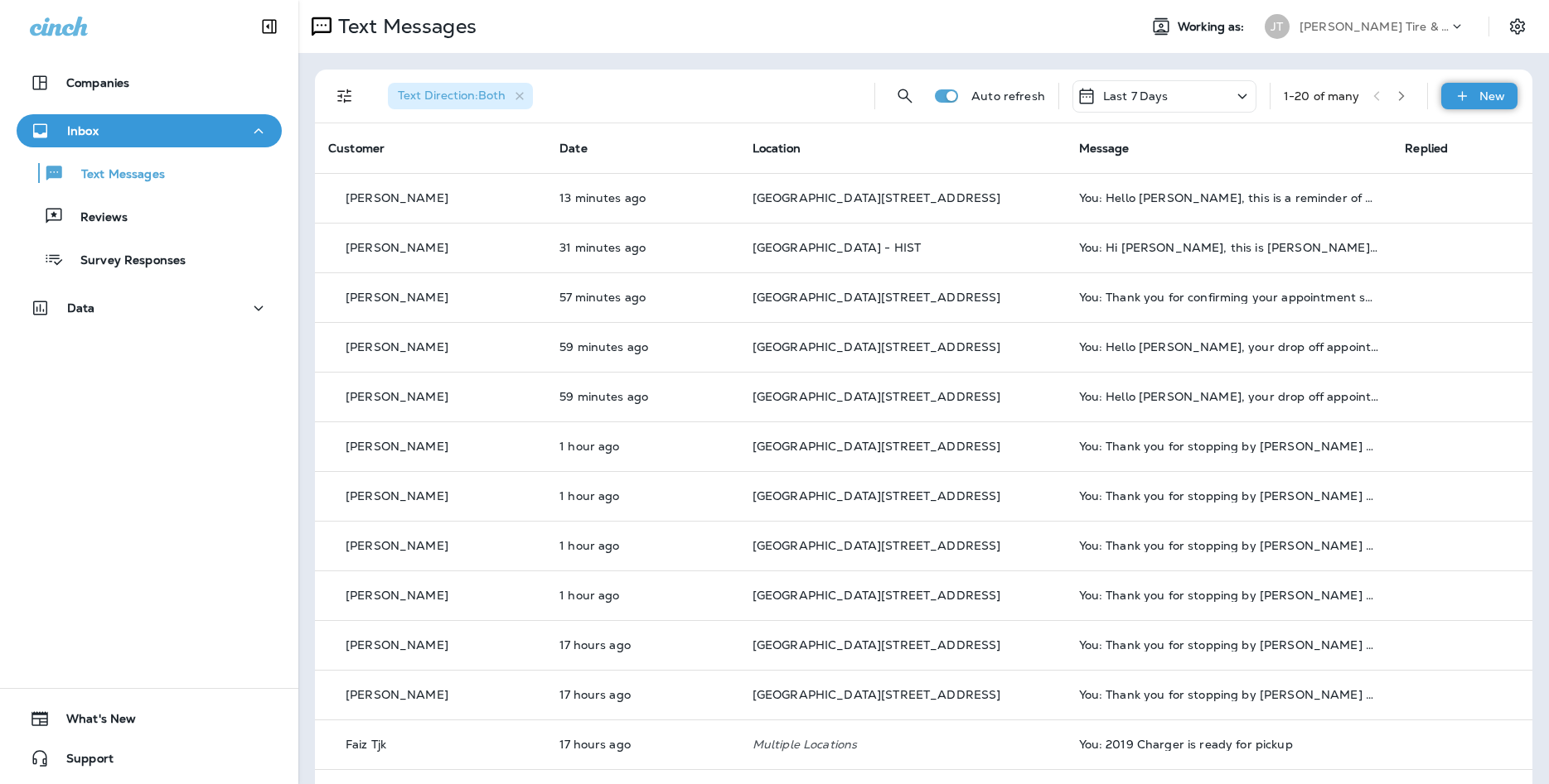
click at [1476, 90] on div "New" at bounding box center [1479, 96] width 76 height 27
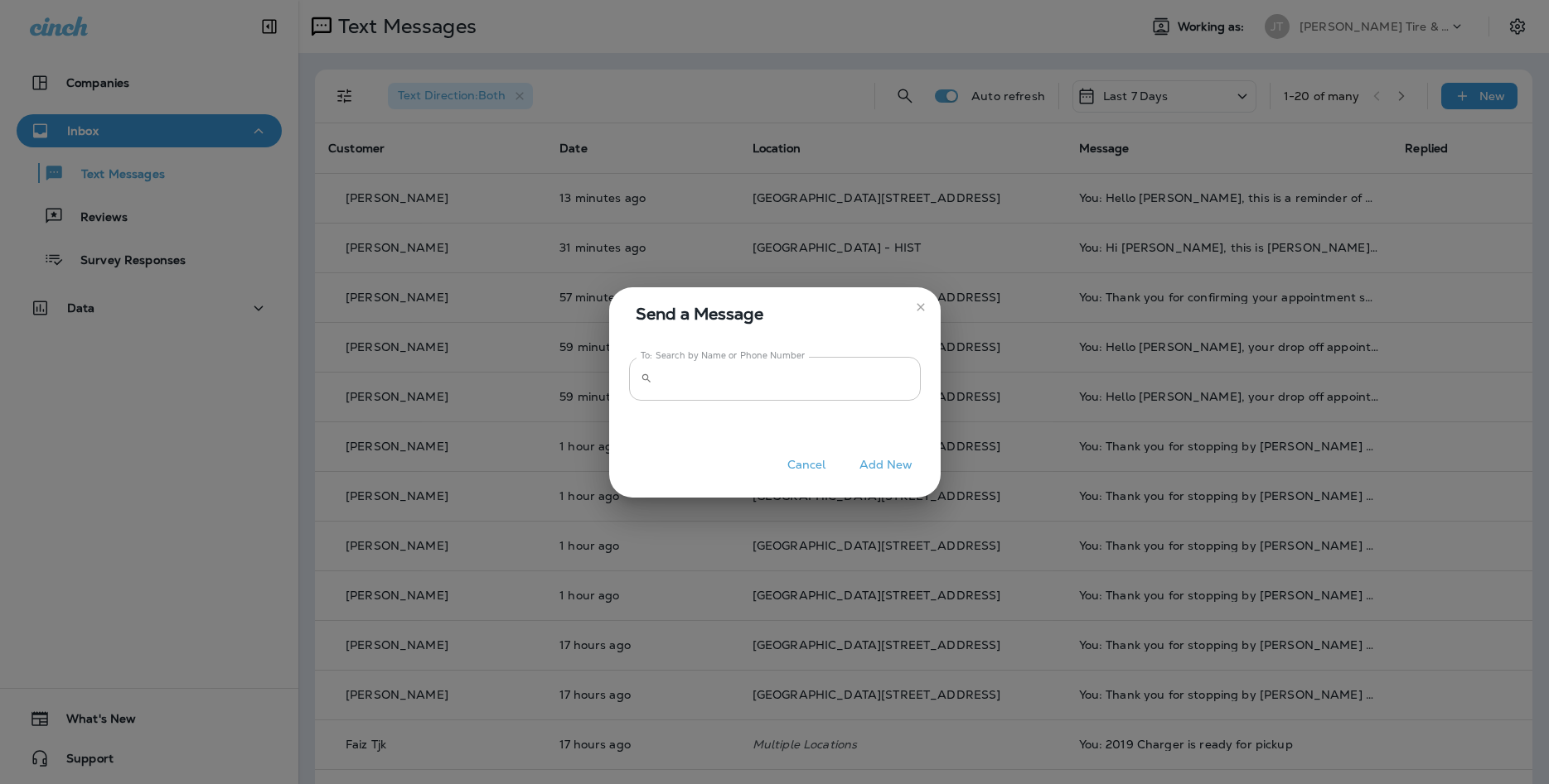
click at [842, 384] on input "To: Search by Name or Phone Number" at bounding box center [790, 379] width 262 height 44
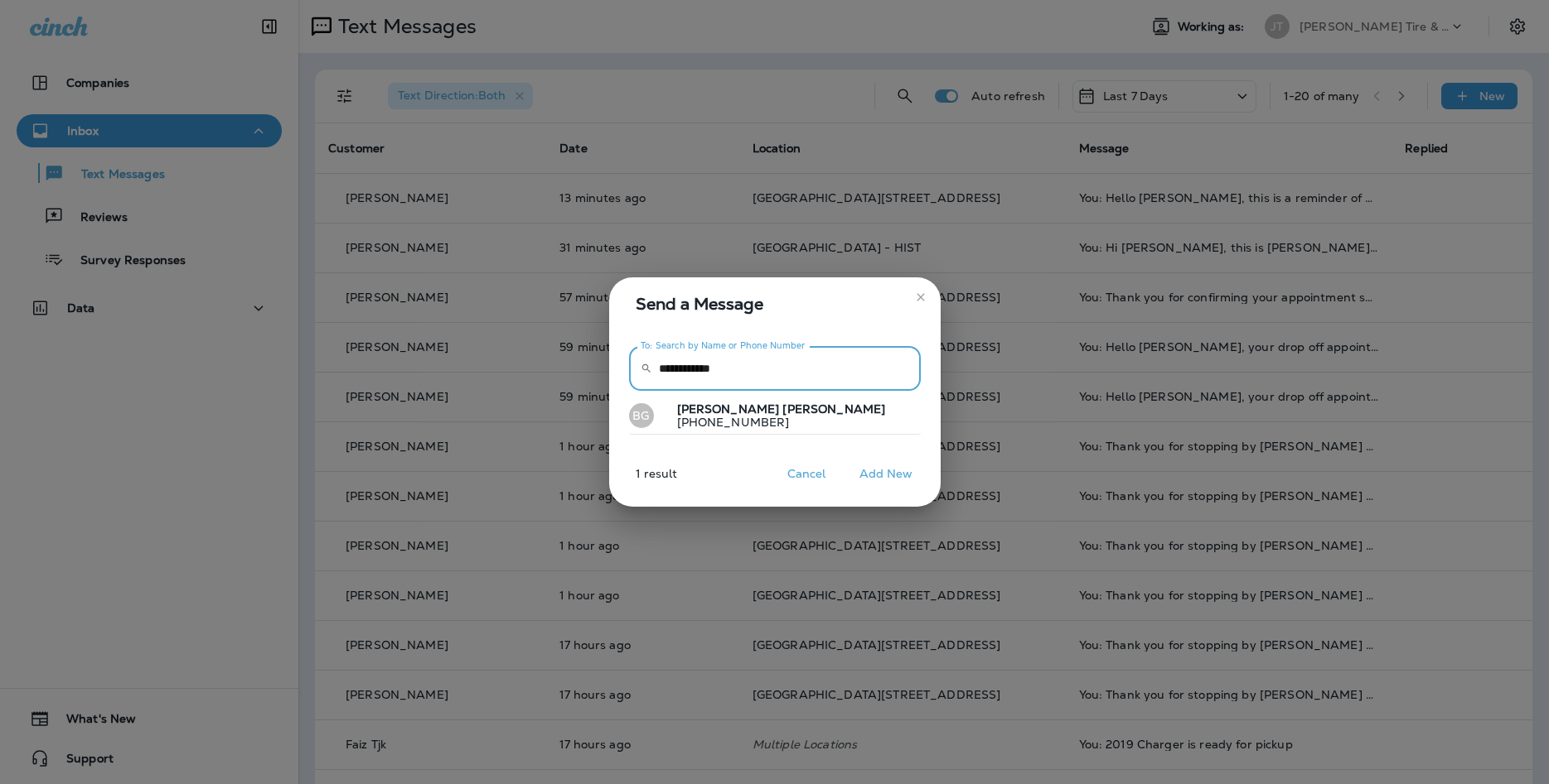
type input "**********"
click at [806, 412] on button "BG [PERSON_NAME] [PHONE_NUMBER]" at bounding box center [774, 416] width 292 height 38
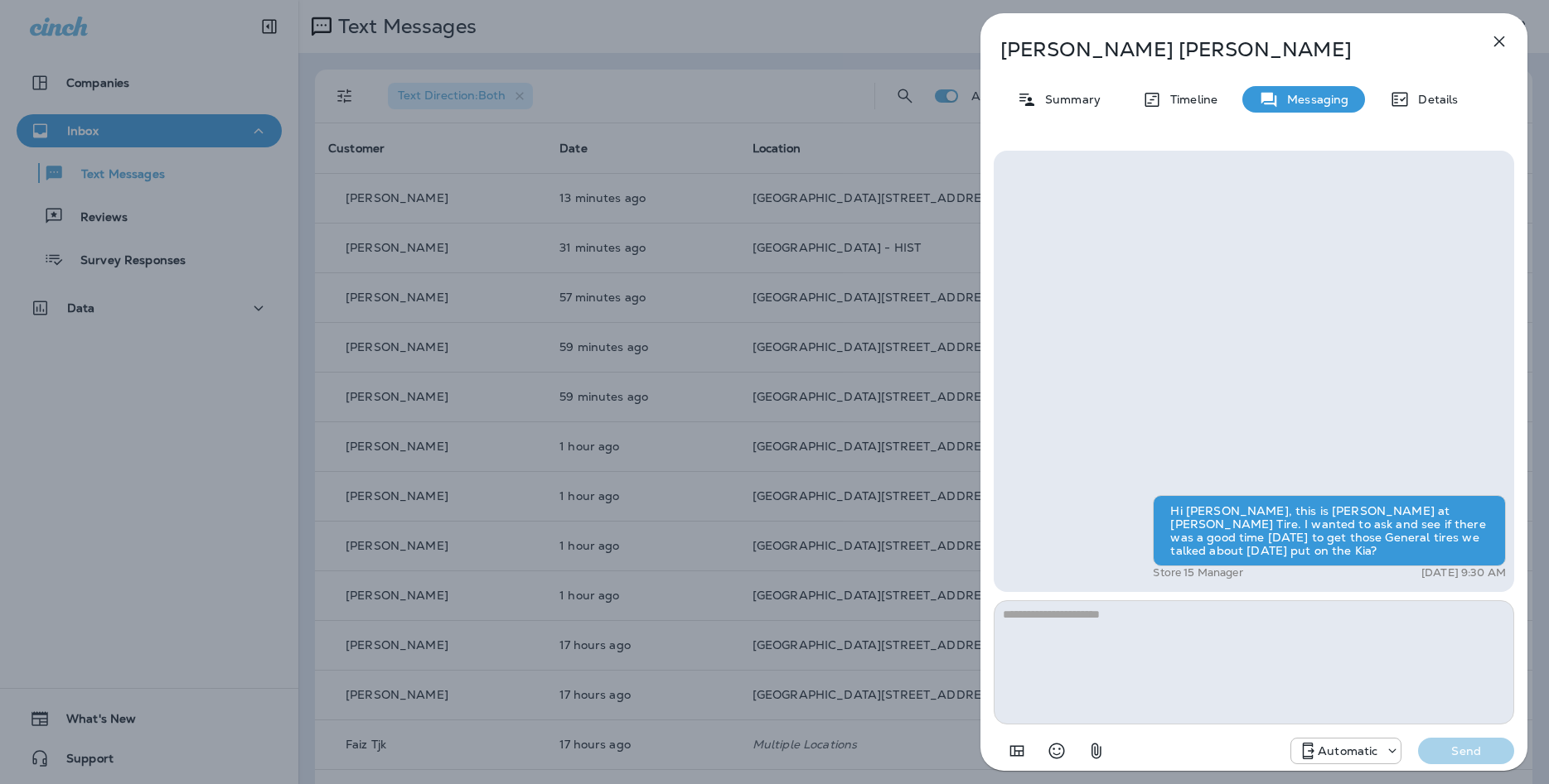
click at [1368, 747] on p "Automatic" at bounding box center [1347, 751] width 59 height 13
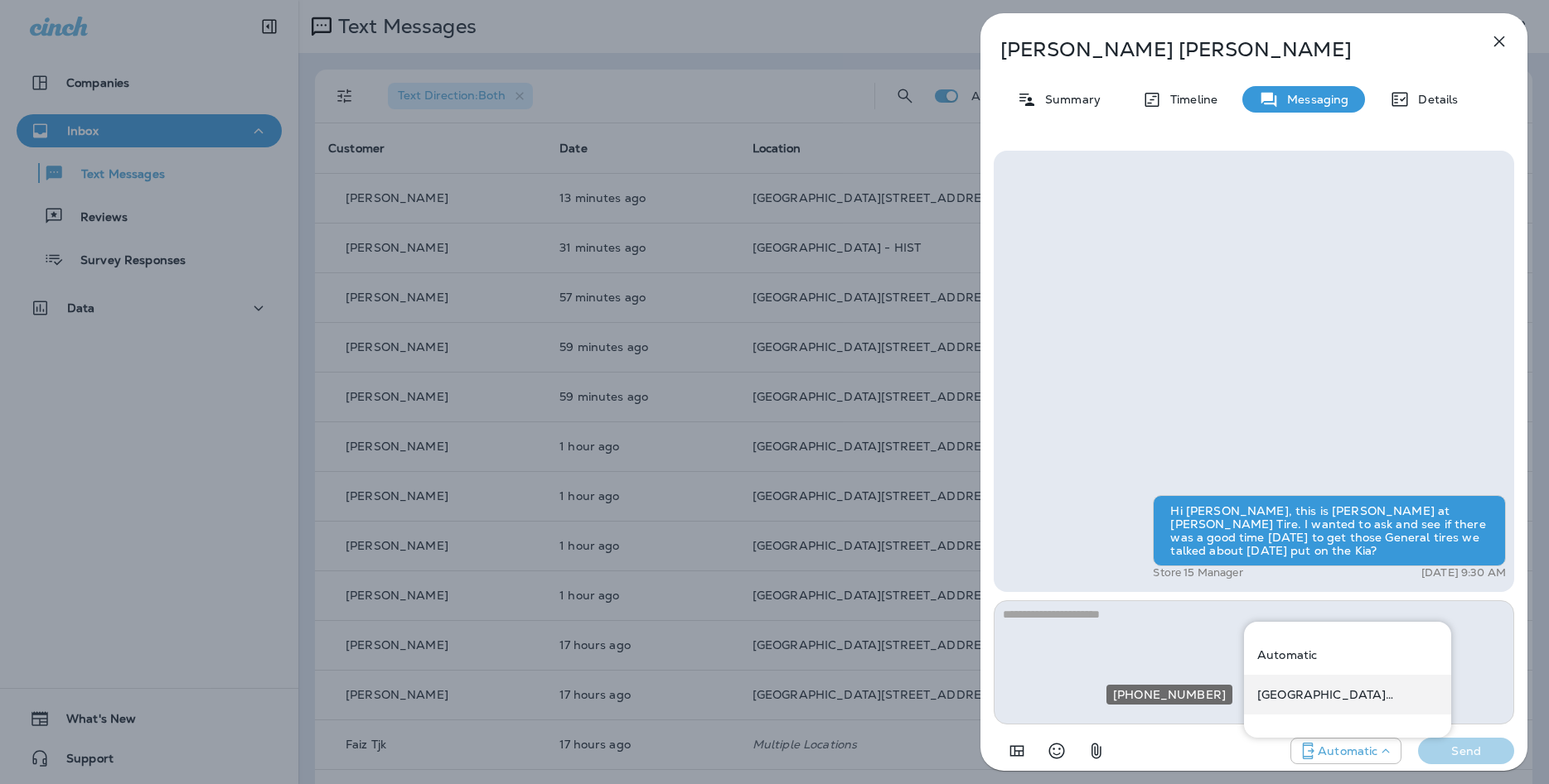
click at [1335, 699] on p "[GEOGRAPHIC_DATA][STREET_ADDRESS] ([STREET_ADDRESS])" at bounding box center [1347, 694] width 180 height 13
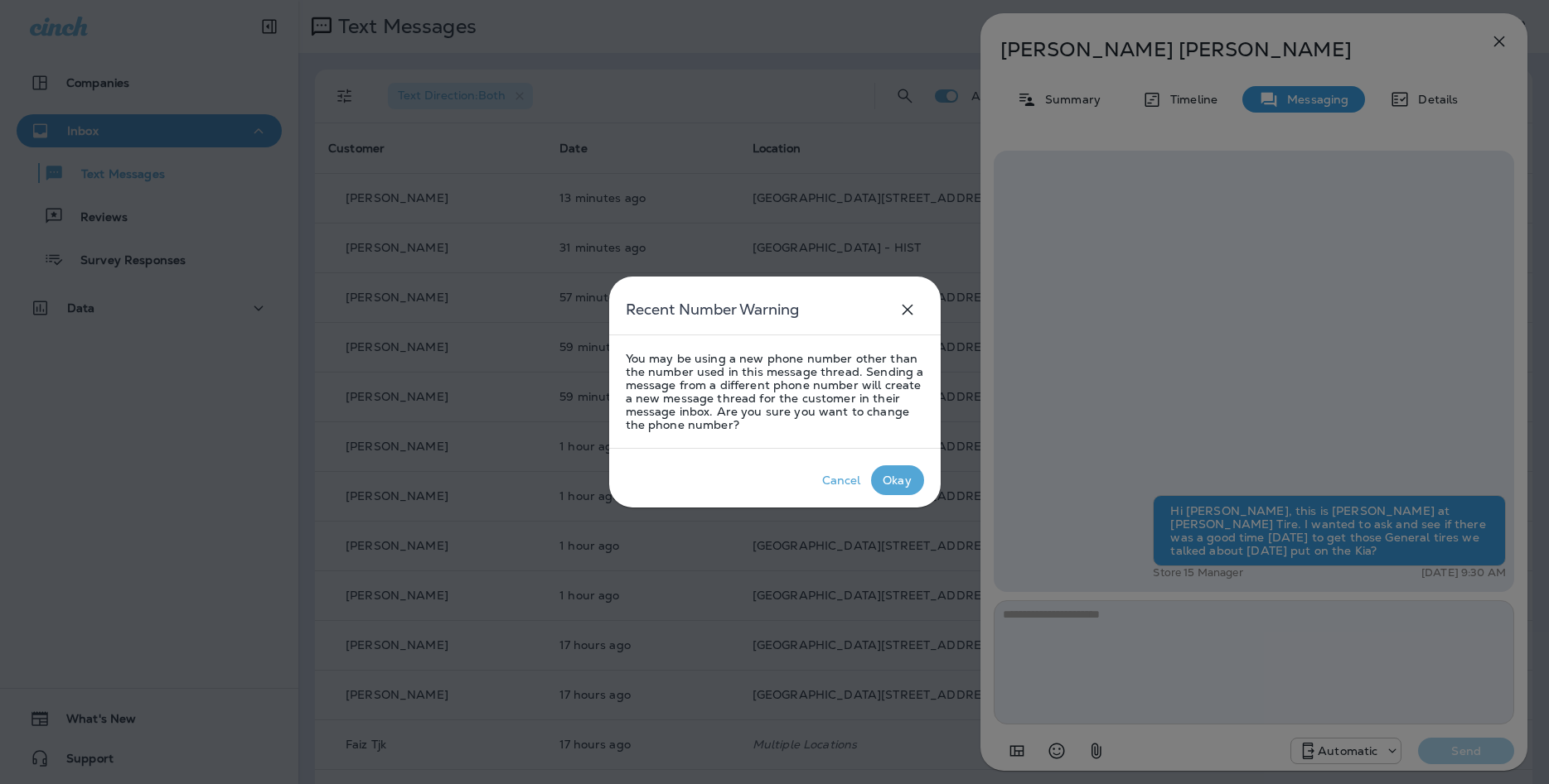
click at [906, 481] on div "Okay" at bounding box center [897, 480] width 29 height 13
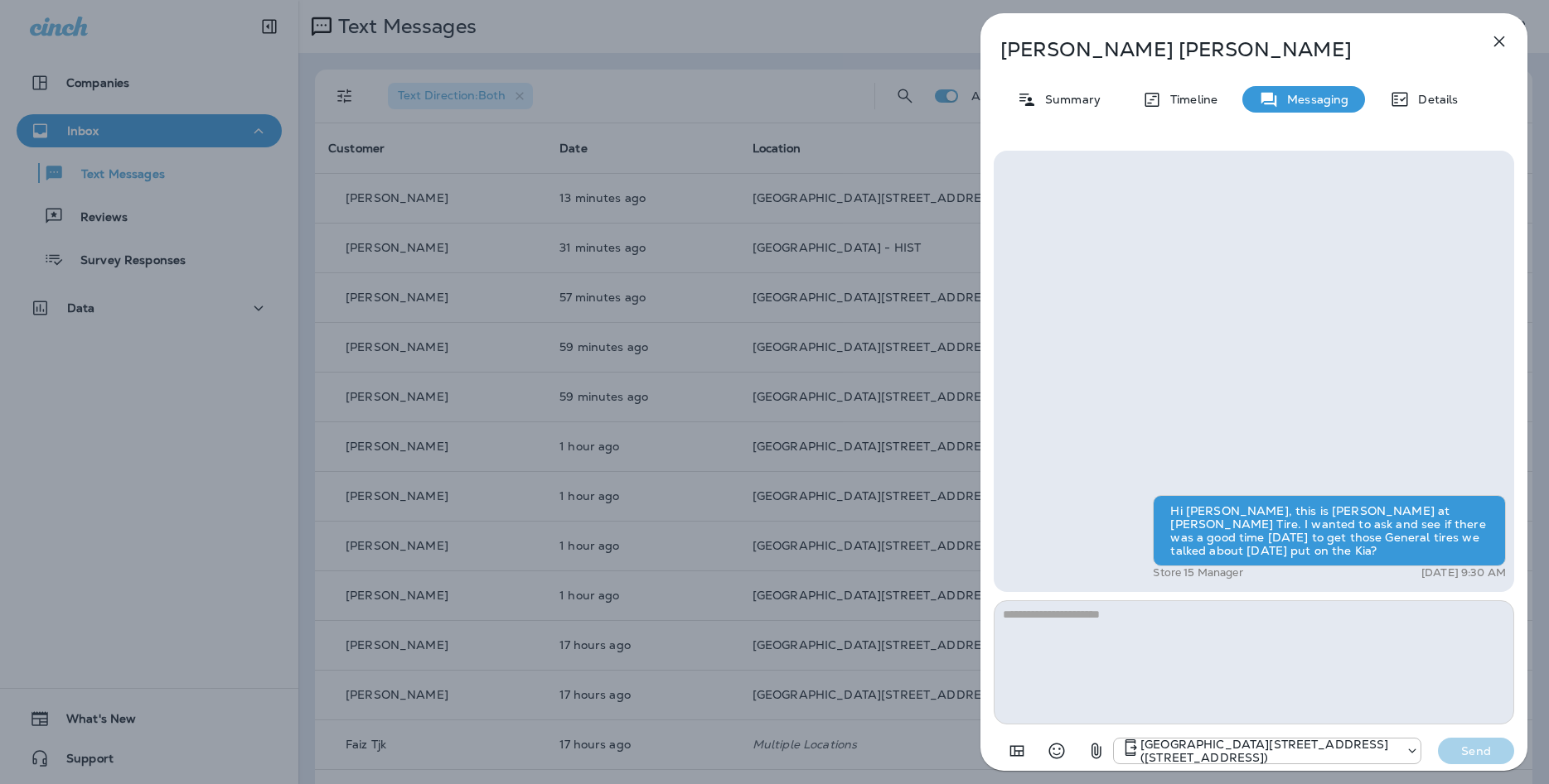
click at [1510, 47] on button "button" at bounding box center [1499, 41] width 33 height 33
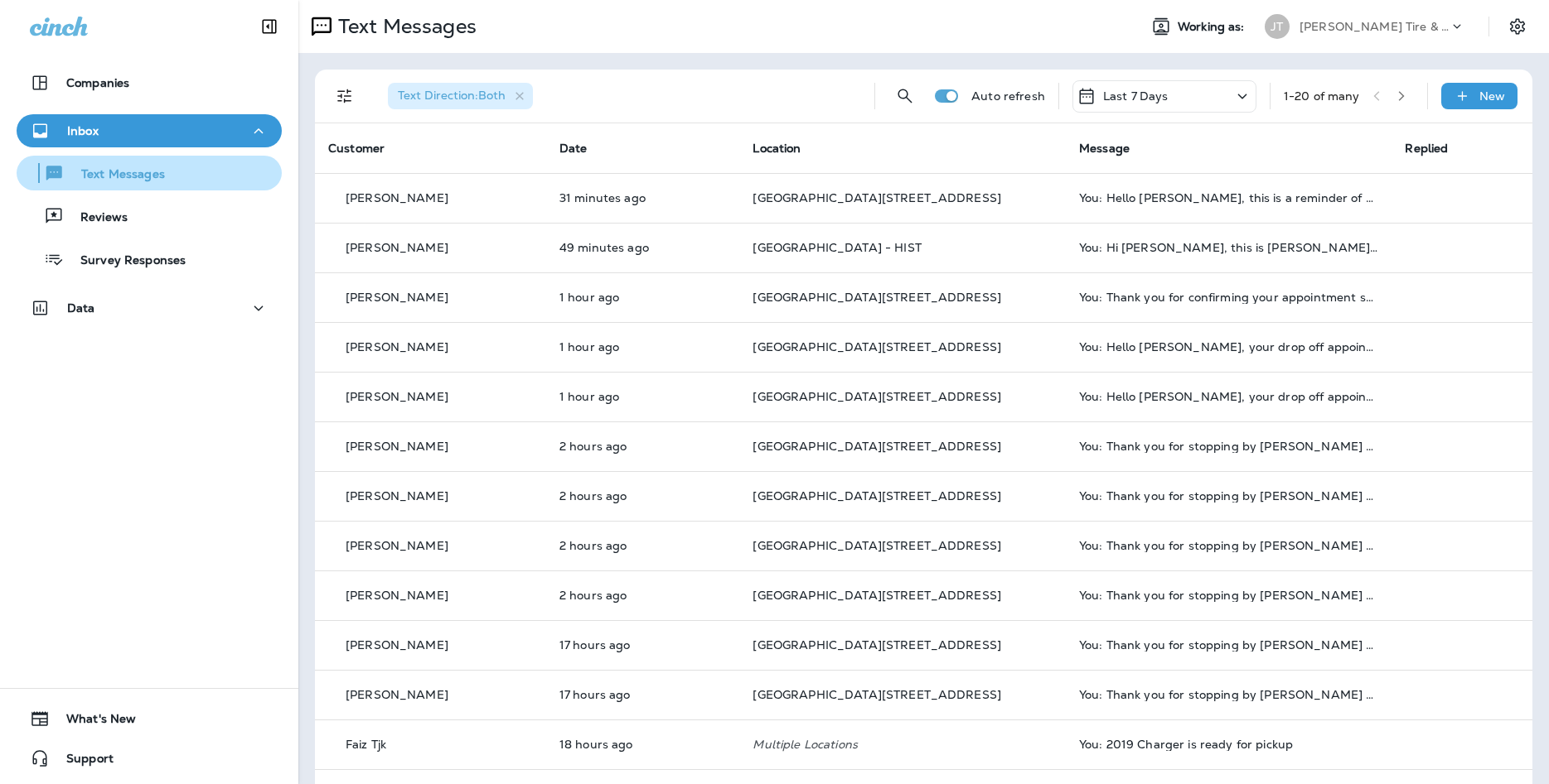
click at [151, 176] on p "Text Messages" at bounding box center [115, 176] width 101 height 16
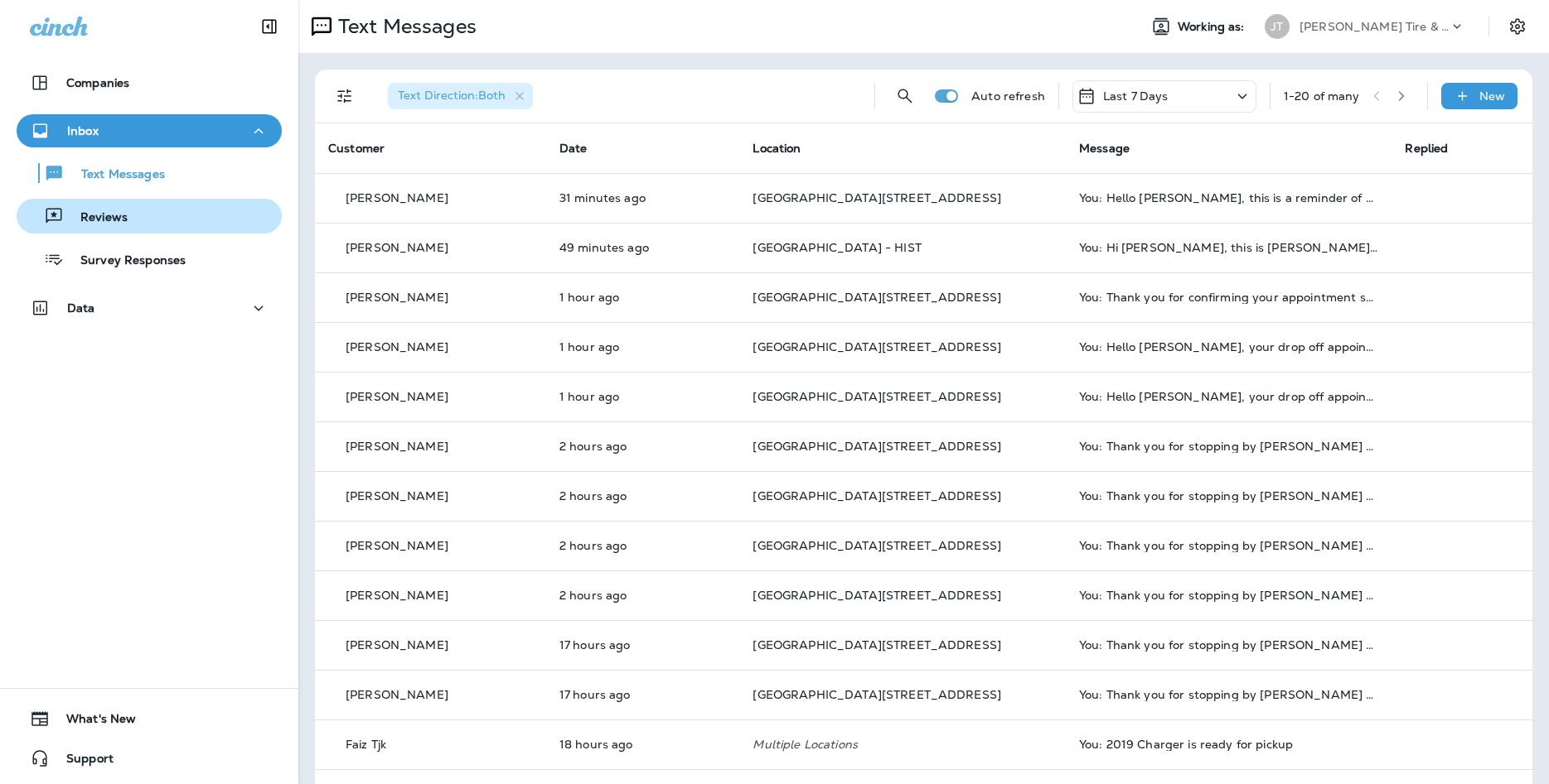
click at [188, 223] on div "Reviews" at bounding box center [149, 216] width 252 height 25
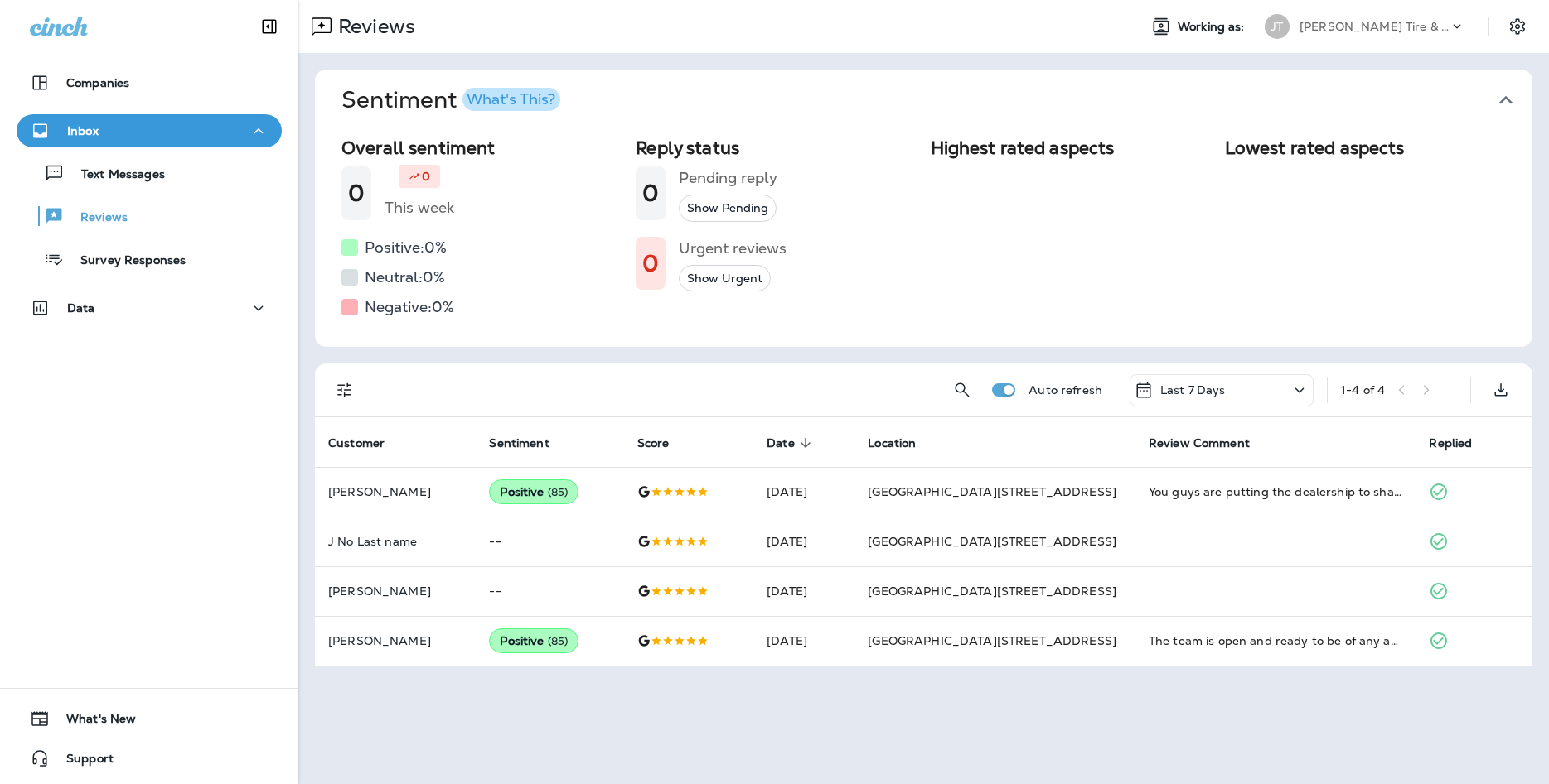
click at [168, 198] on div "Text Messages Reviews Survey Responses" at bounding box center [148, 212] width 265 height 129
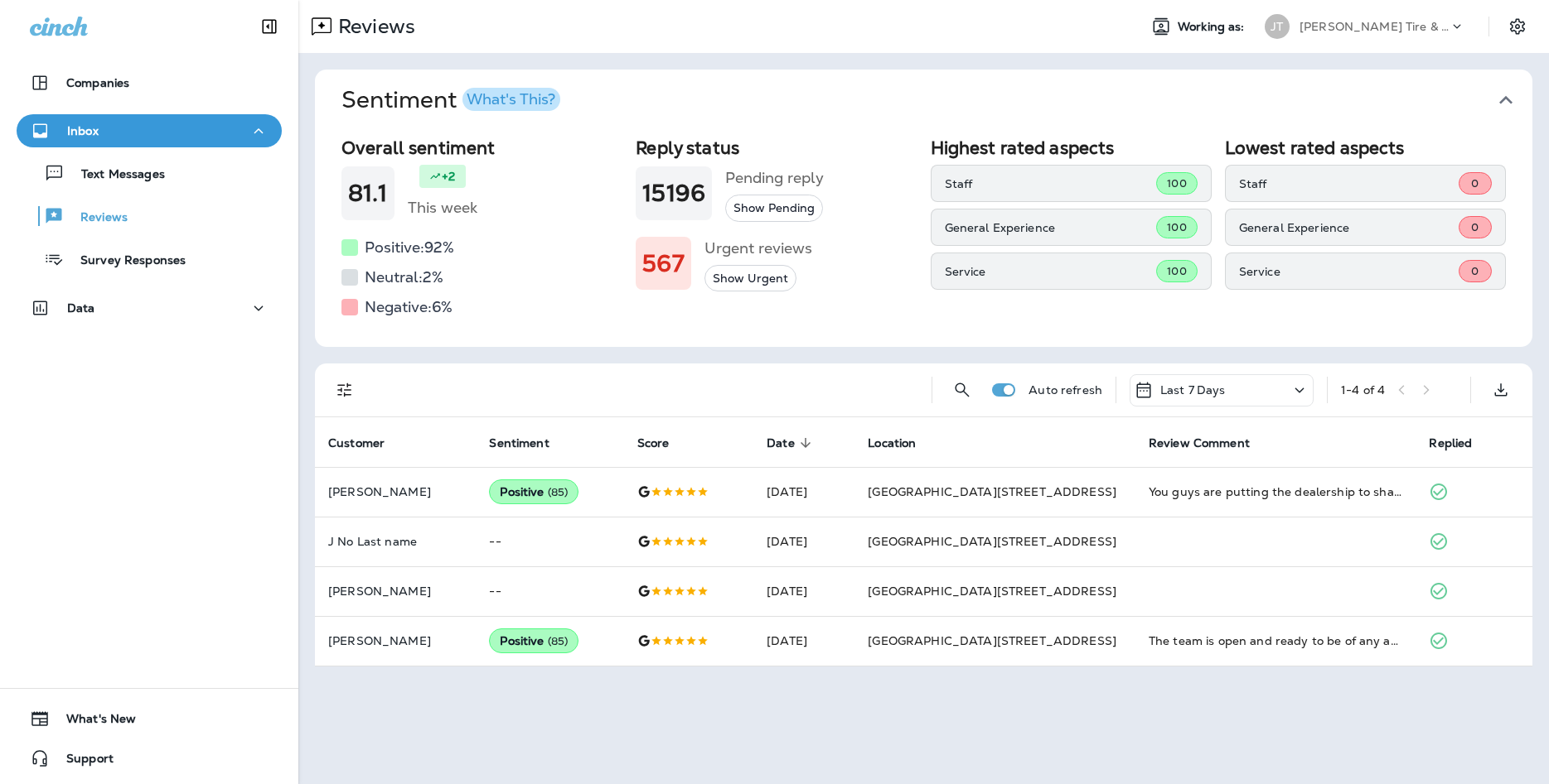
click at [157, 191] on div "Text Messages Reviews Survey Responses" at bounding box center [148, 212] width 265 height 129
click at [155, 181] on p "Text Messages" at bounding box center [115, 176] width 101 height 16
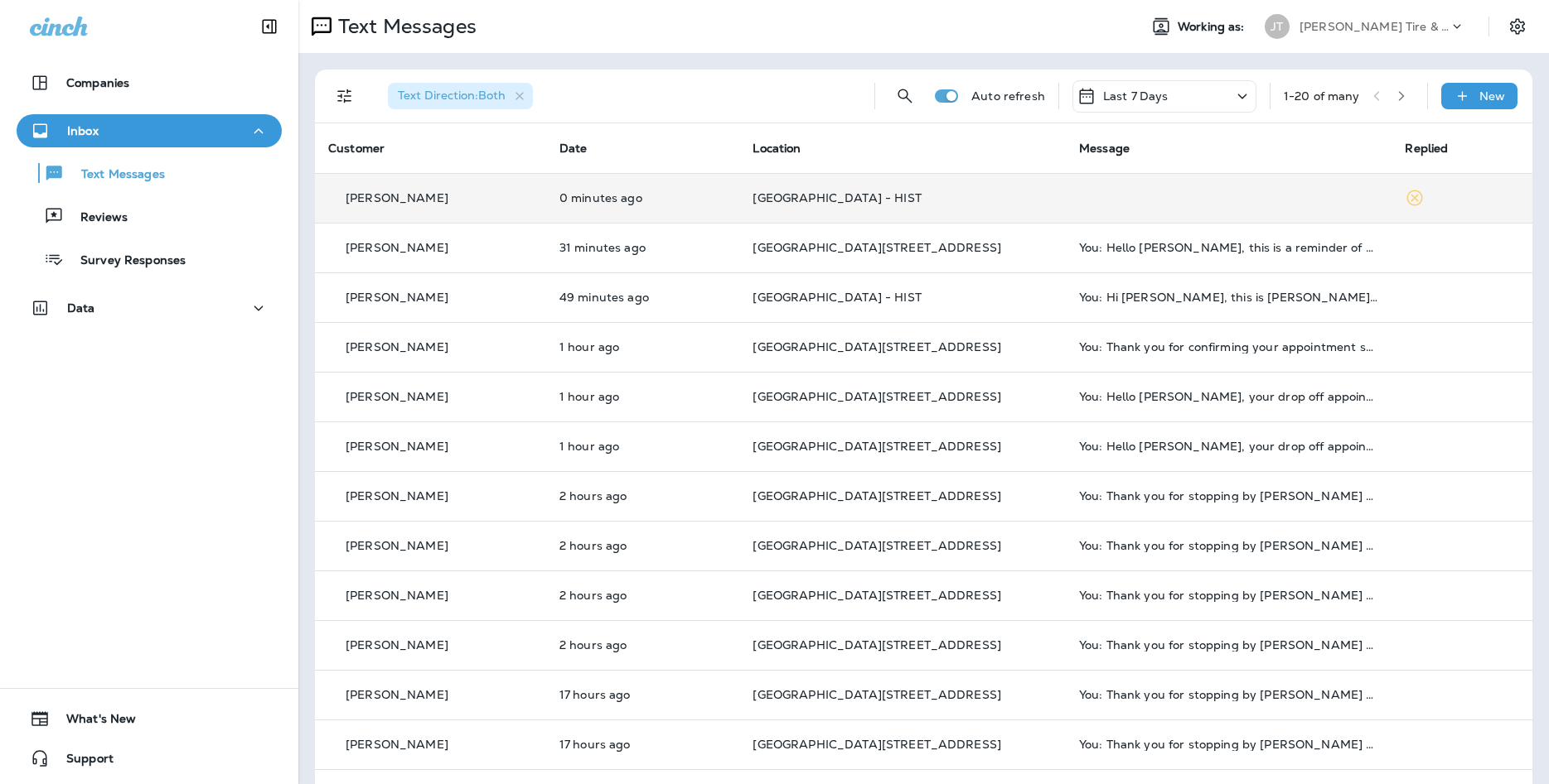
click at [940, 181] on td "[GEOGRAPHIC_DATA] - HIST" at bounding box center [903, 197] width 327 height 49
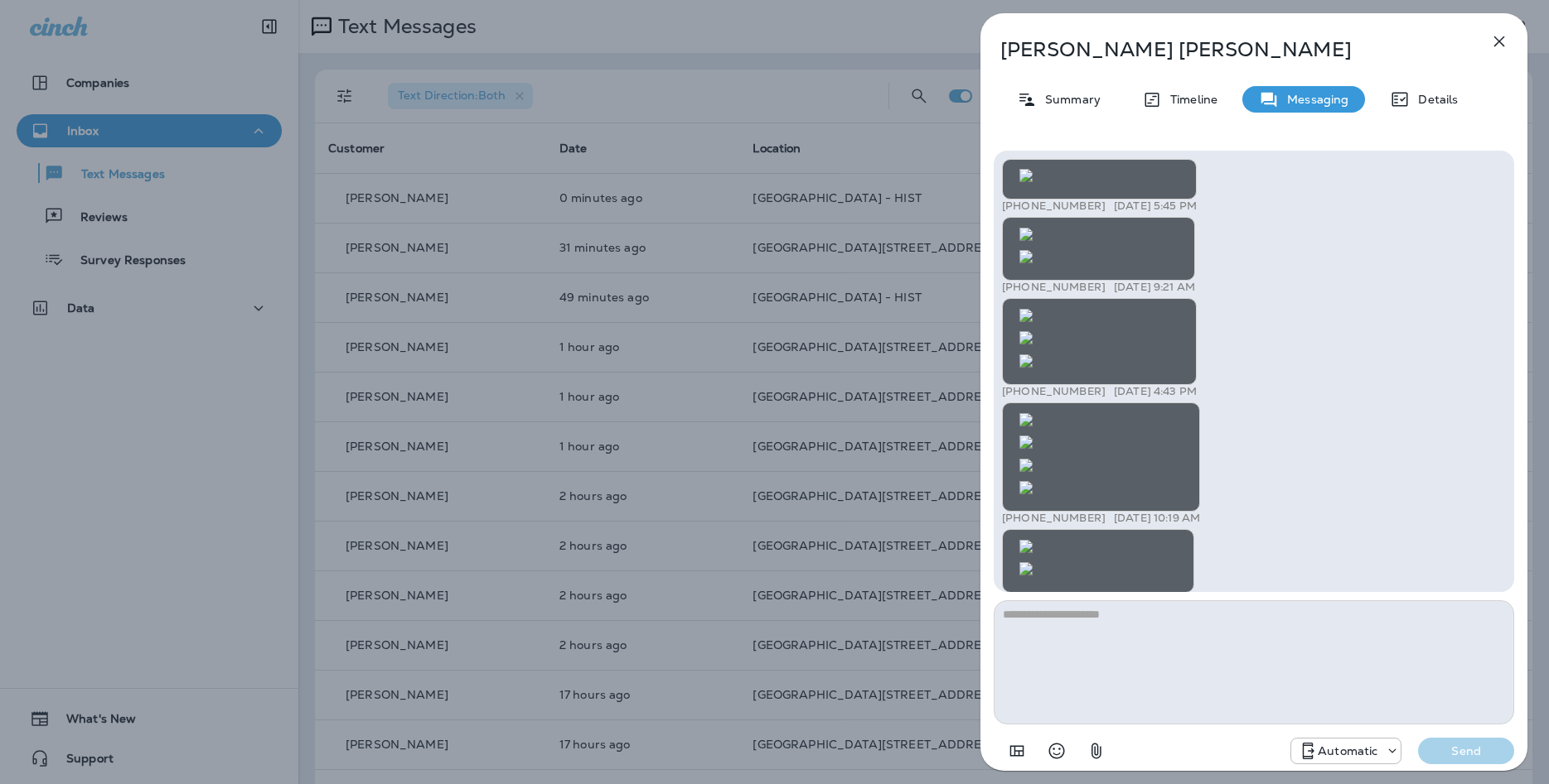
scroll to position [-536, 0]
click at [406, 395] on div "[PERSON_NAME] Summary Timeline Messaging Details +1 (402) 707-2852 [DATE] 5:45 …" at bounding box center [774, 392] width 1549 height 784
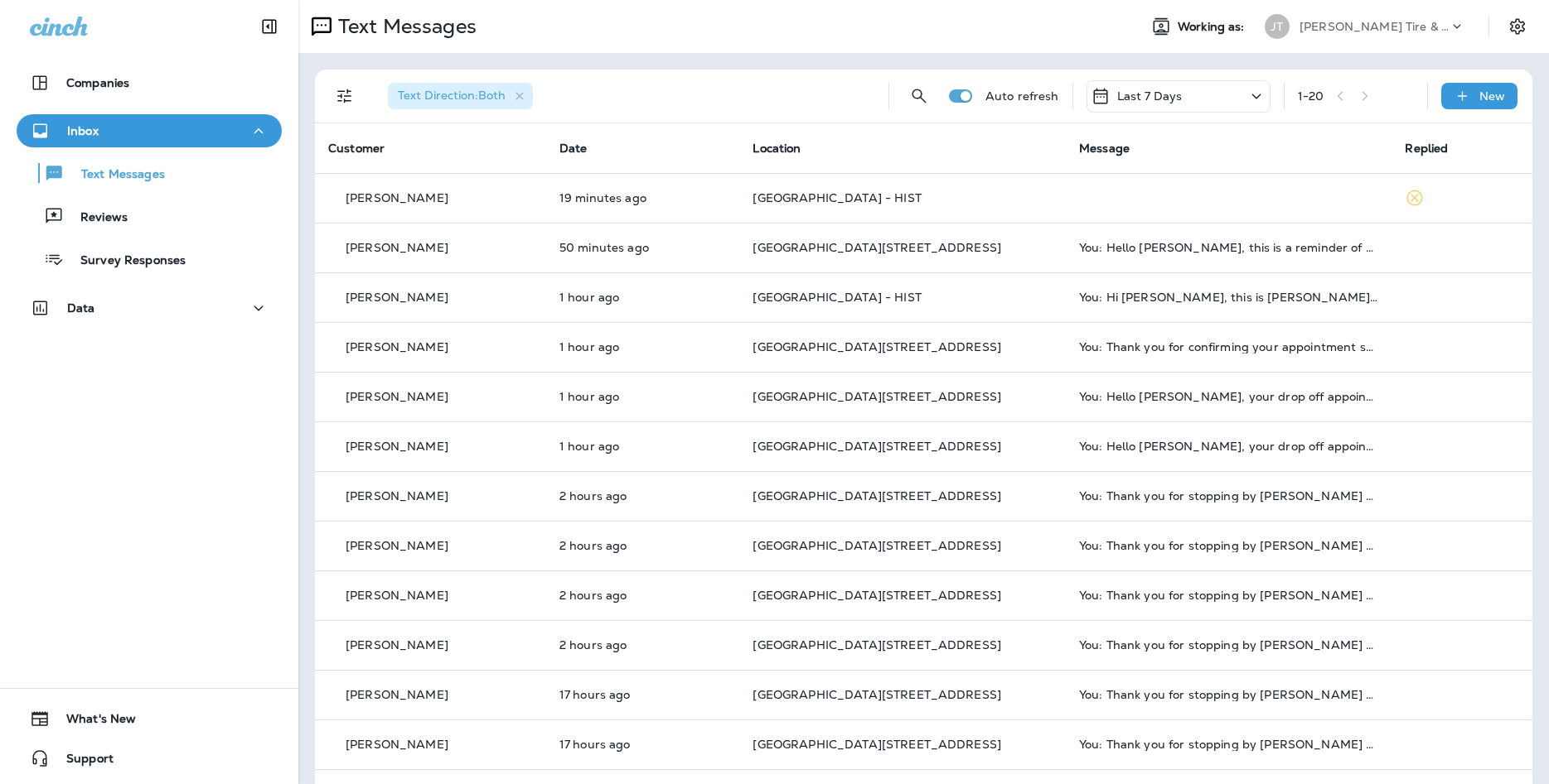
click at [337, 85] on button "Filters" at bounding box center [345, 96] width 33 height 33
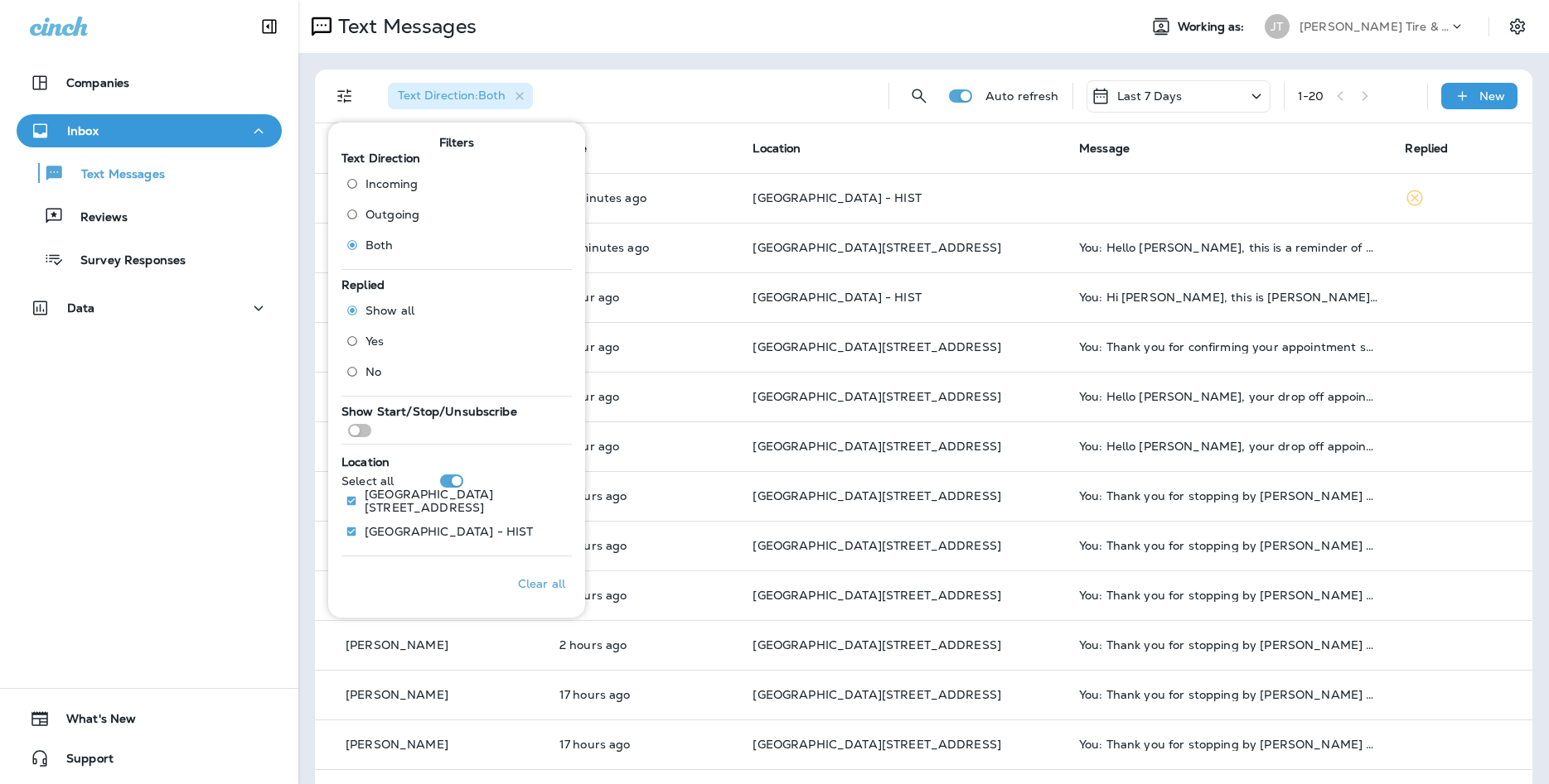
click at [575, 85] on div "Text Direction : Both" at bounding box center [625, 96] width 501 height 53
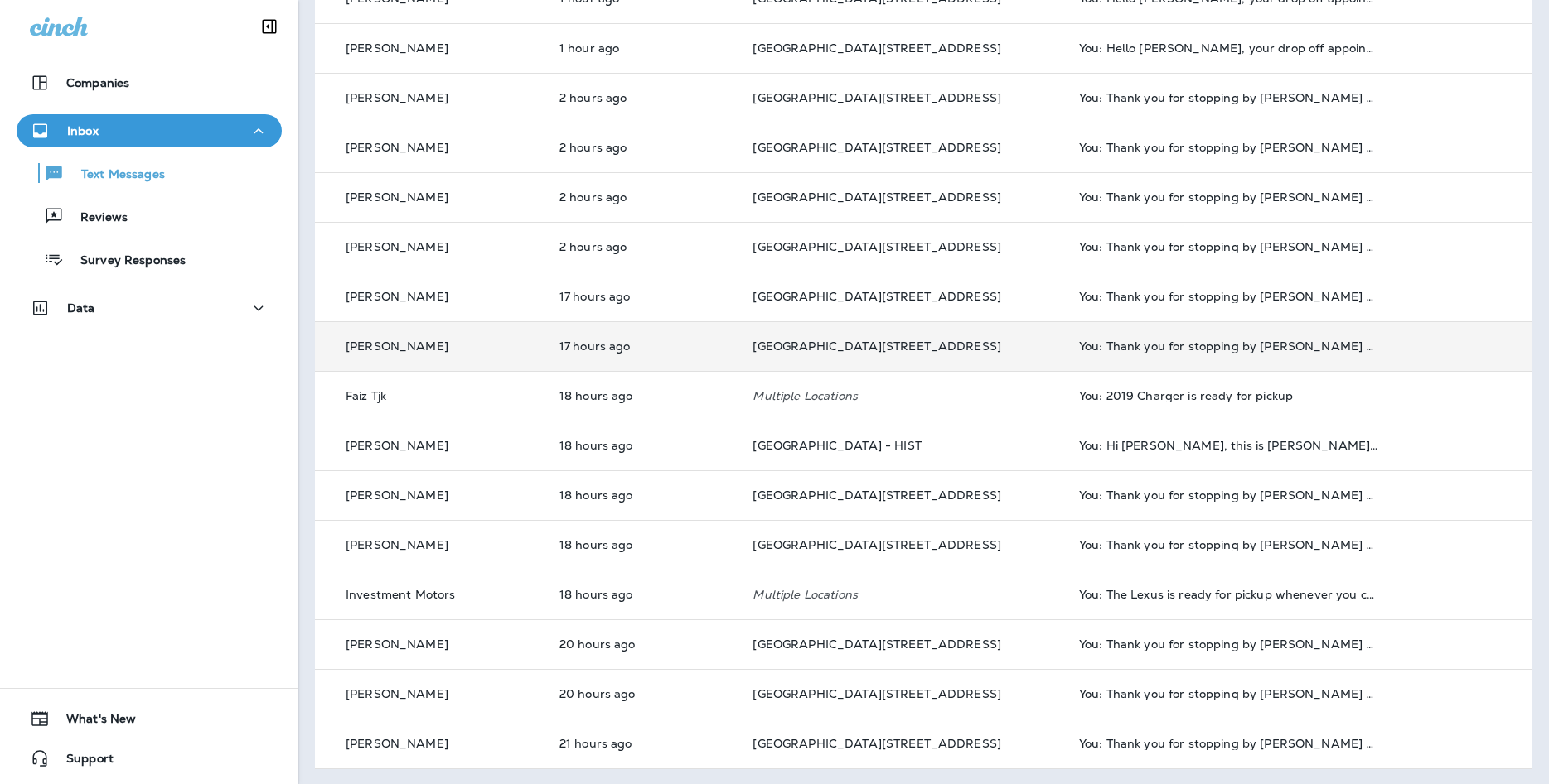
scroll to position [399, 0]
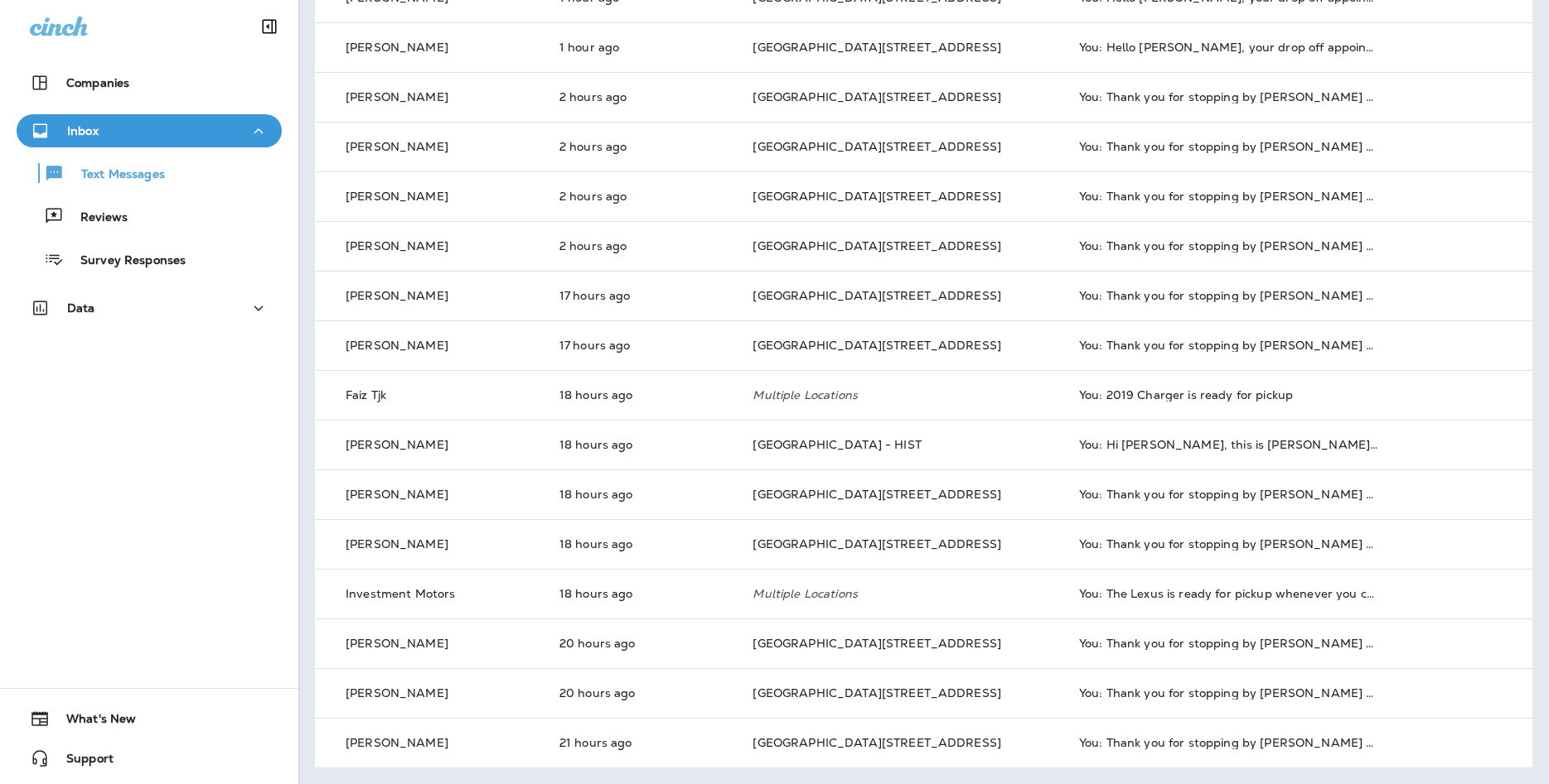
click at [60, 194] on div "Text Messages Reviews Survey Responses" at bounding box center [148, 212] width 265 height 129
click at [87, 214] on p "Reviews" at bounding box center [95, 219] width 64 height 16
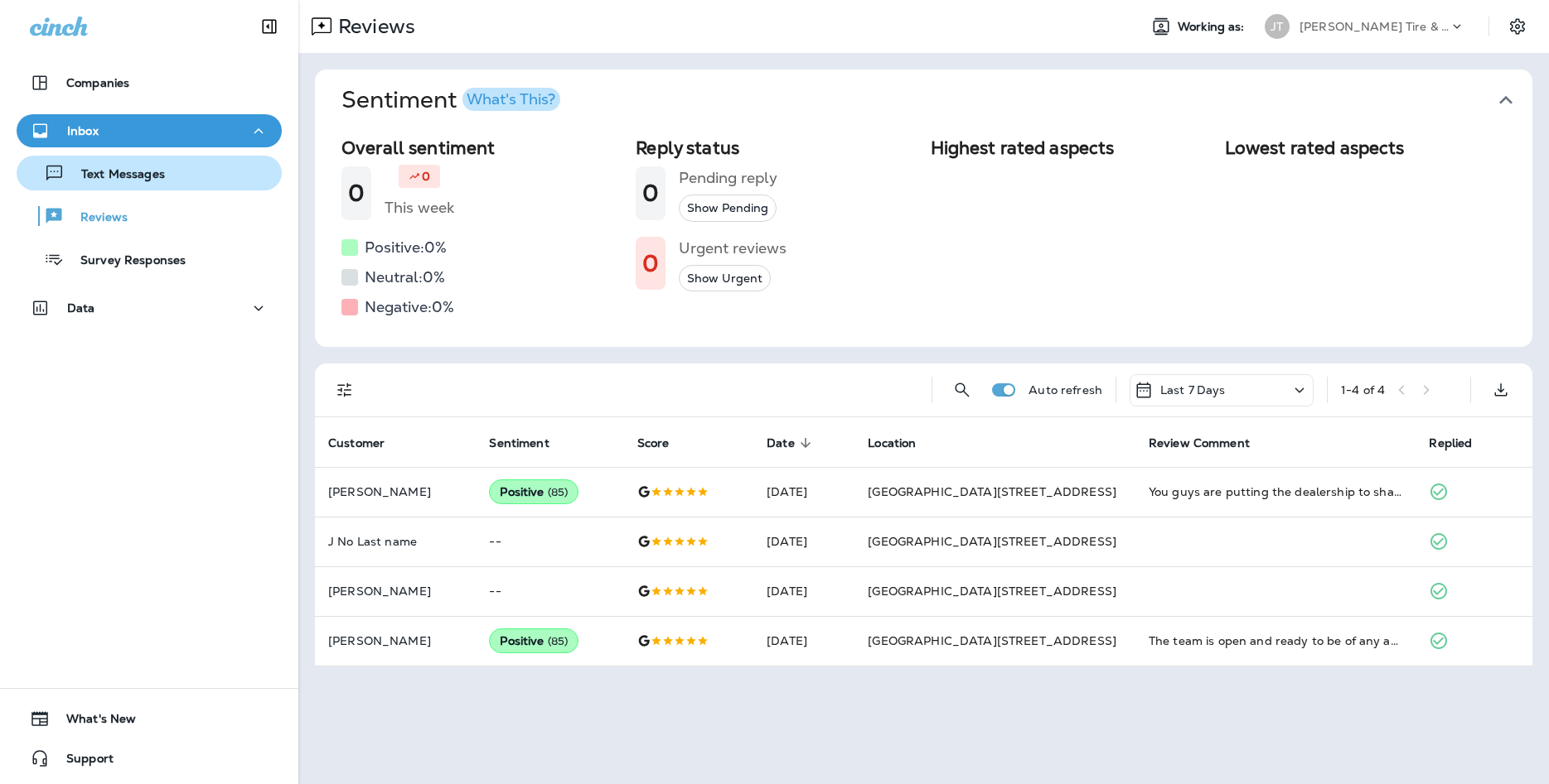
click at [127, 178] on p "Text Messages" at bounding box center [115, 176] width 101 height 16
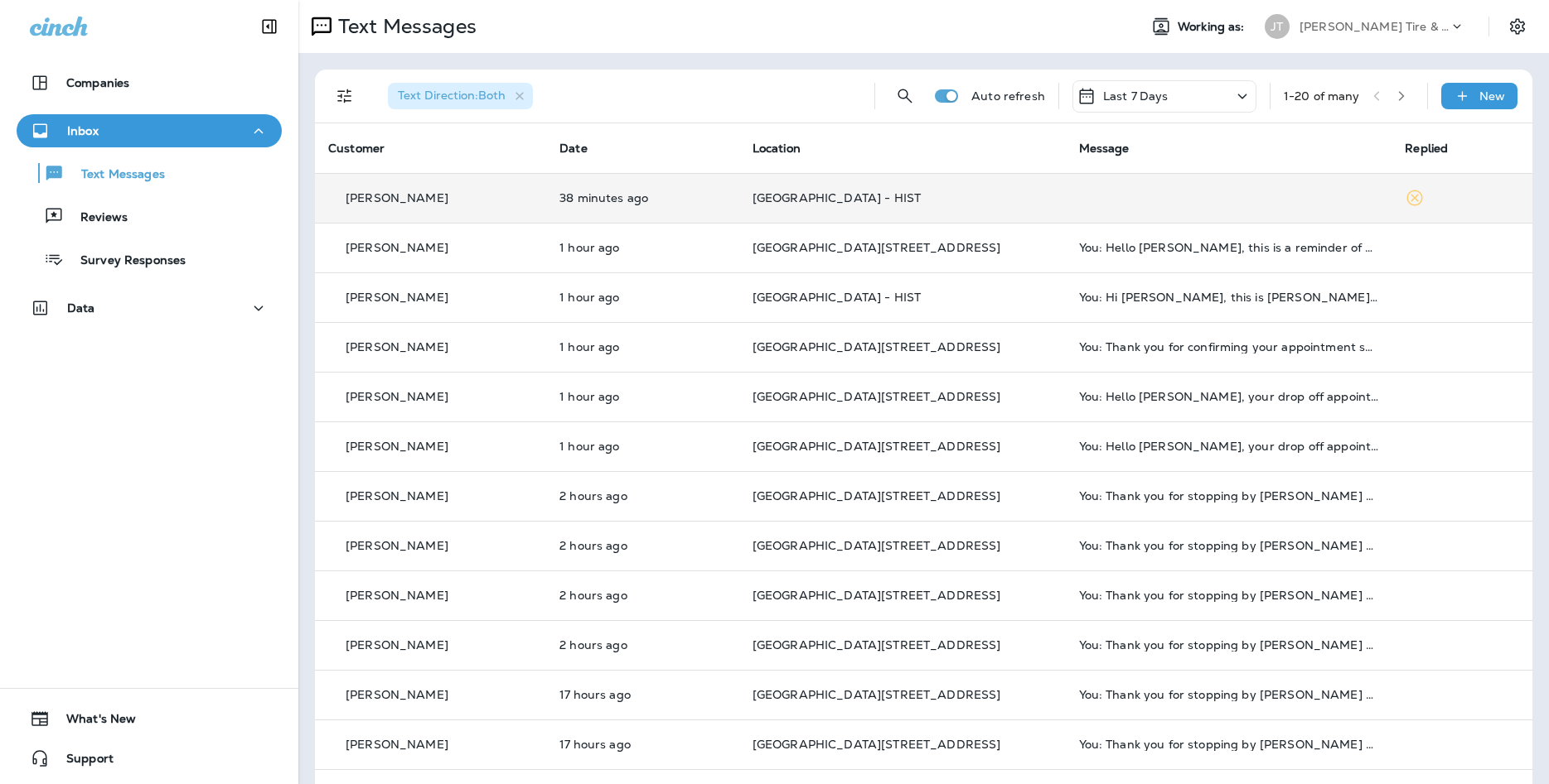
click at [1139, 208] on td at bounding box center [1229, 197] width 327 height 49
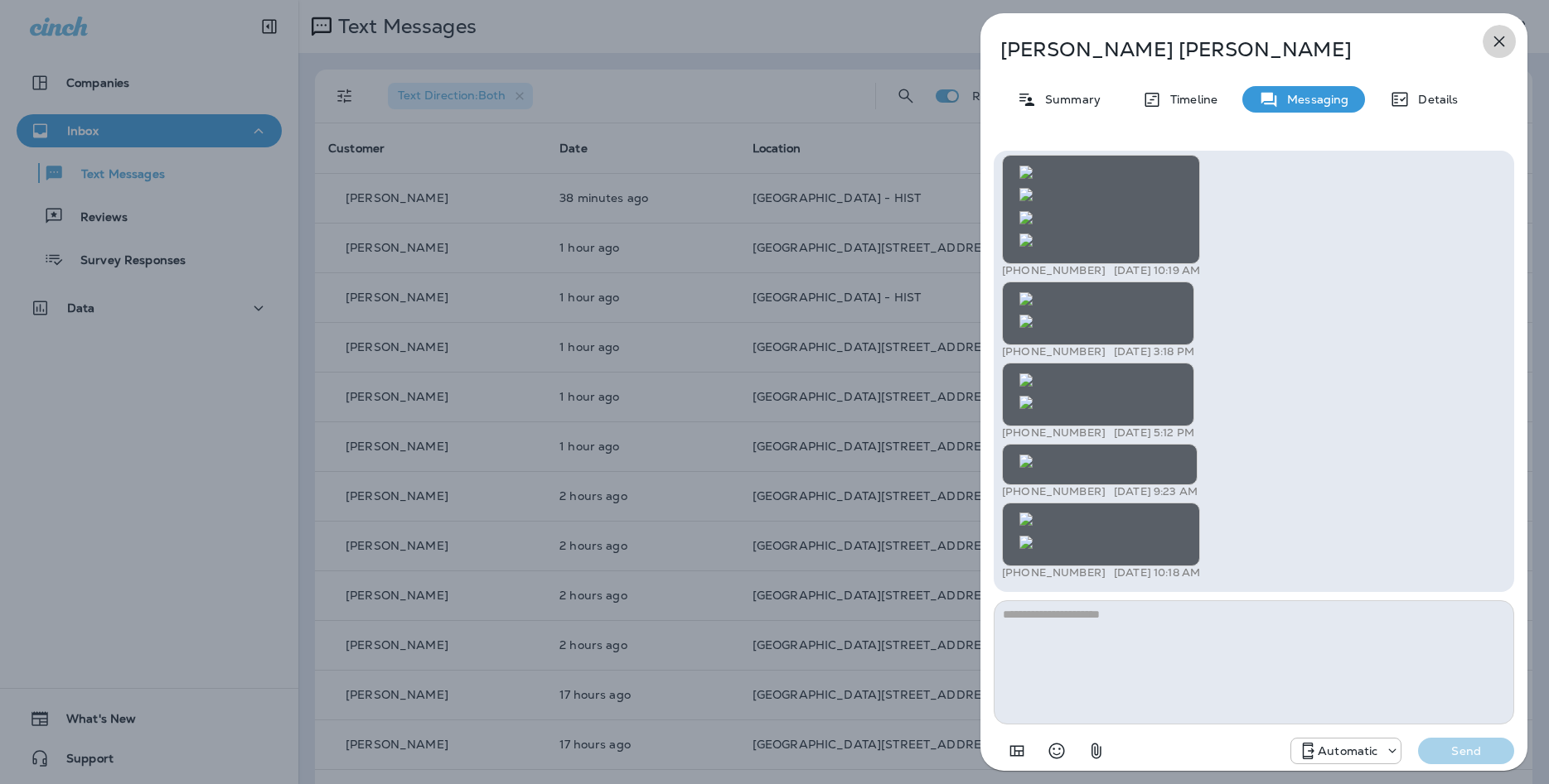
click at [1509, 47] on button "button" at bounding box center [1499, 41] width 33 height 33
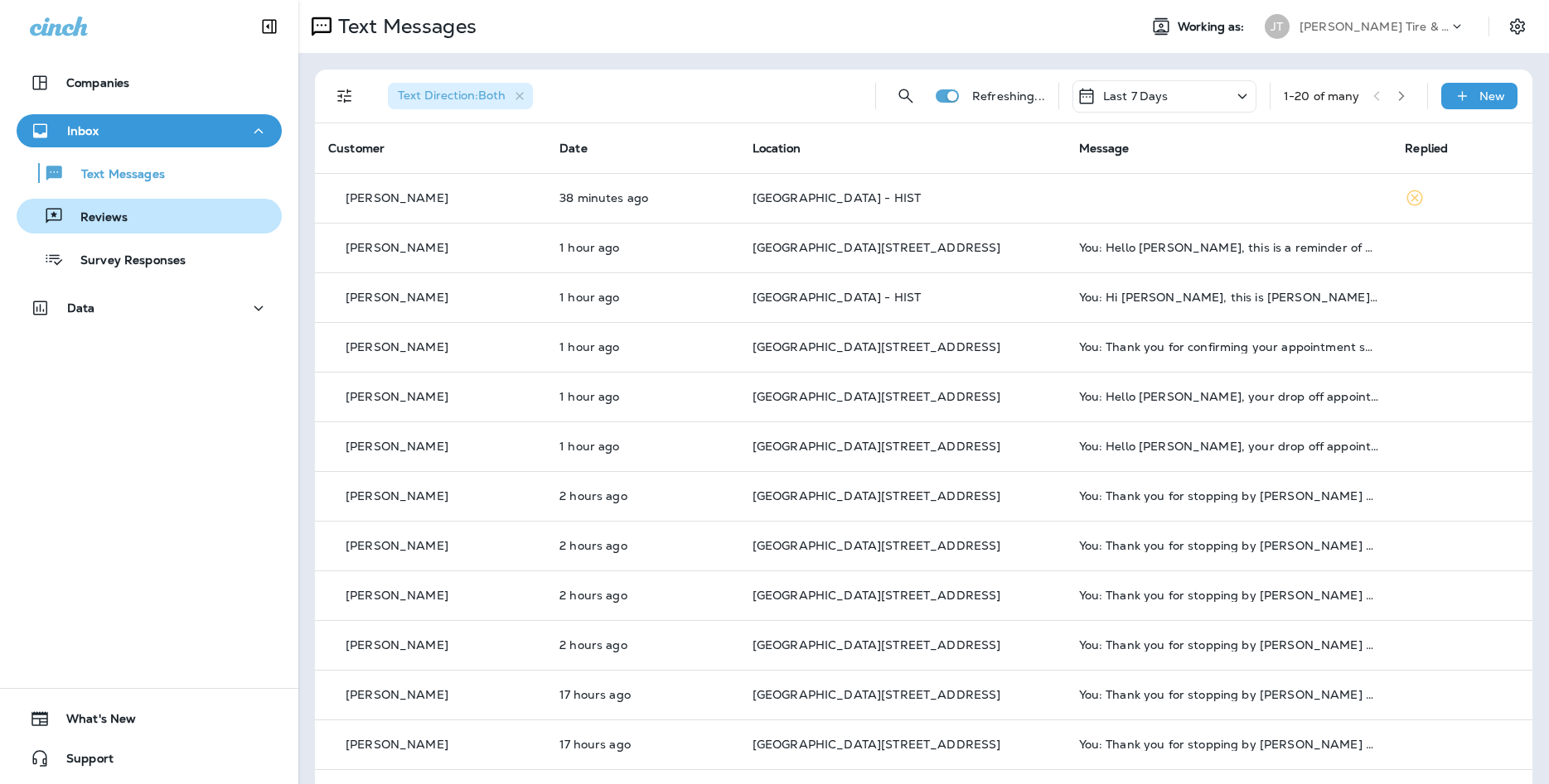
click at [138, 222] on div "Reviews" at bounding box center [149, 216] width 252 height 25
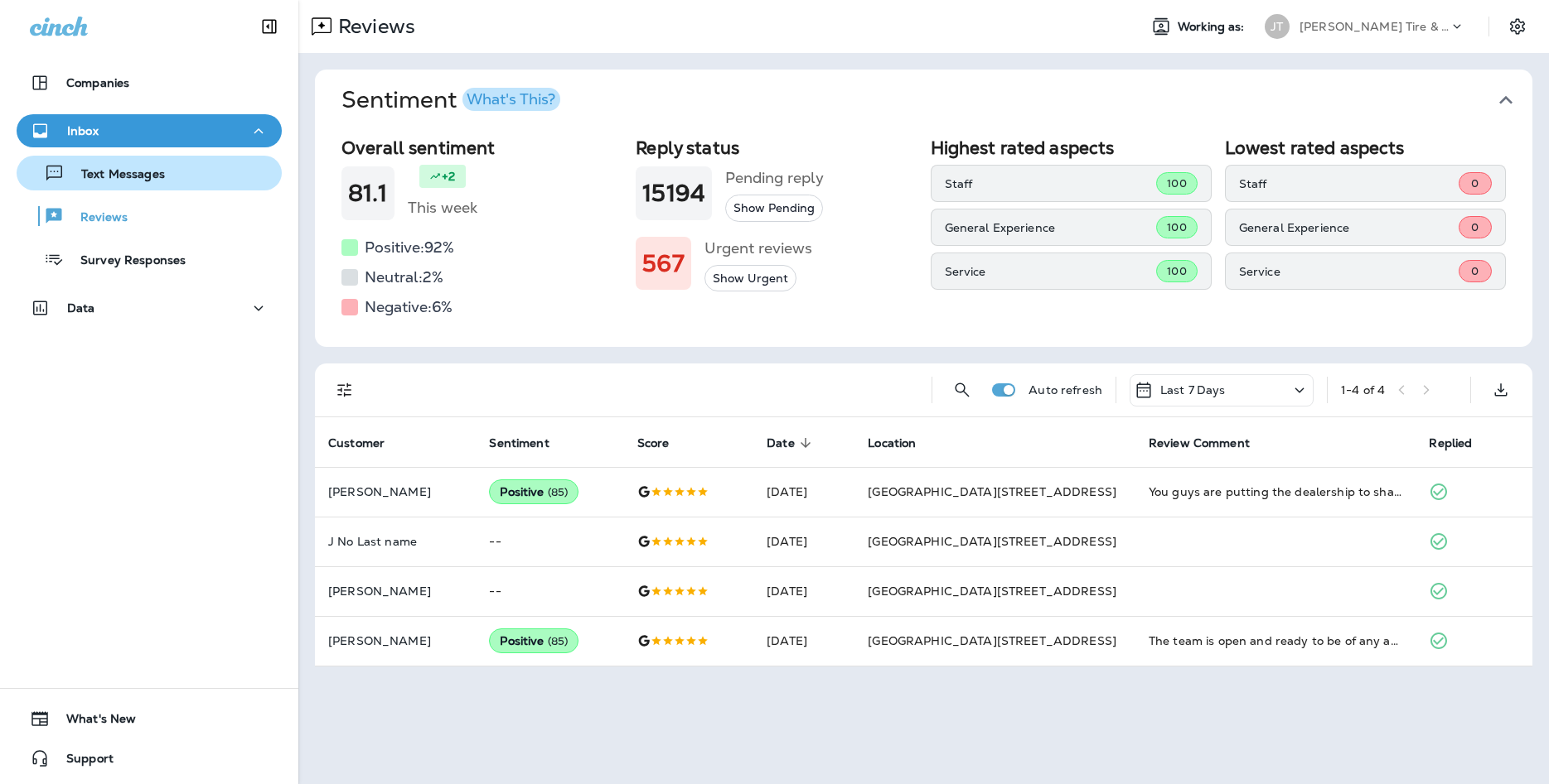
click at [129, 168] on p "Text Messages" at bounding box center [115, 176] width 101 height 16
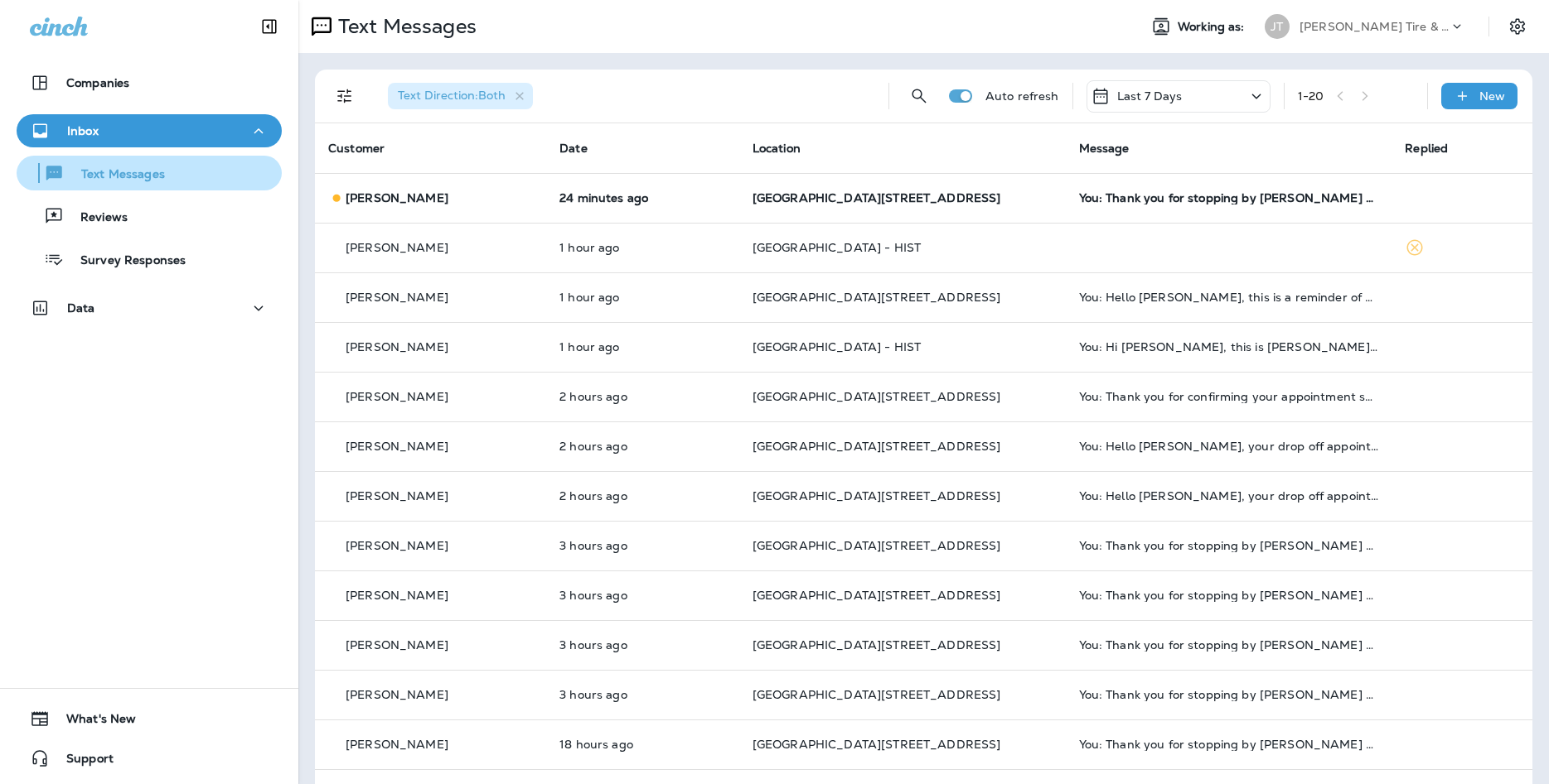
click at [83, 187] on button "Text Messages" at bounding box center [148, 173] width 265 height 35
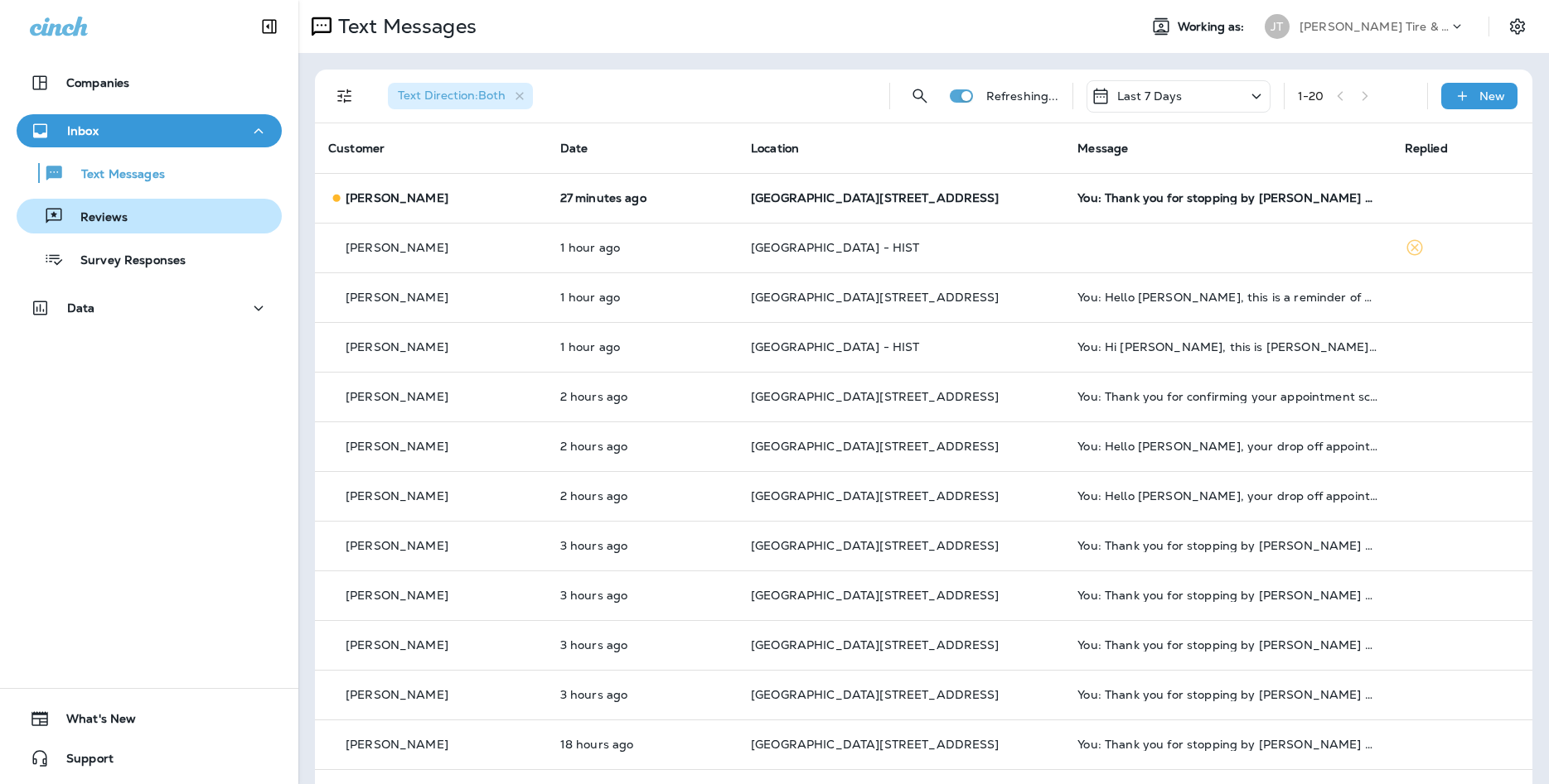
click at [174, 231] on button "Reviews" at bounding box center [148, 216] width 265 height 35
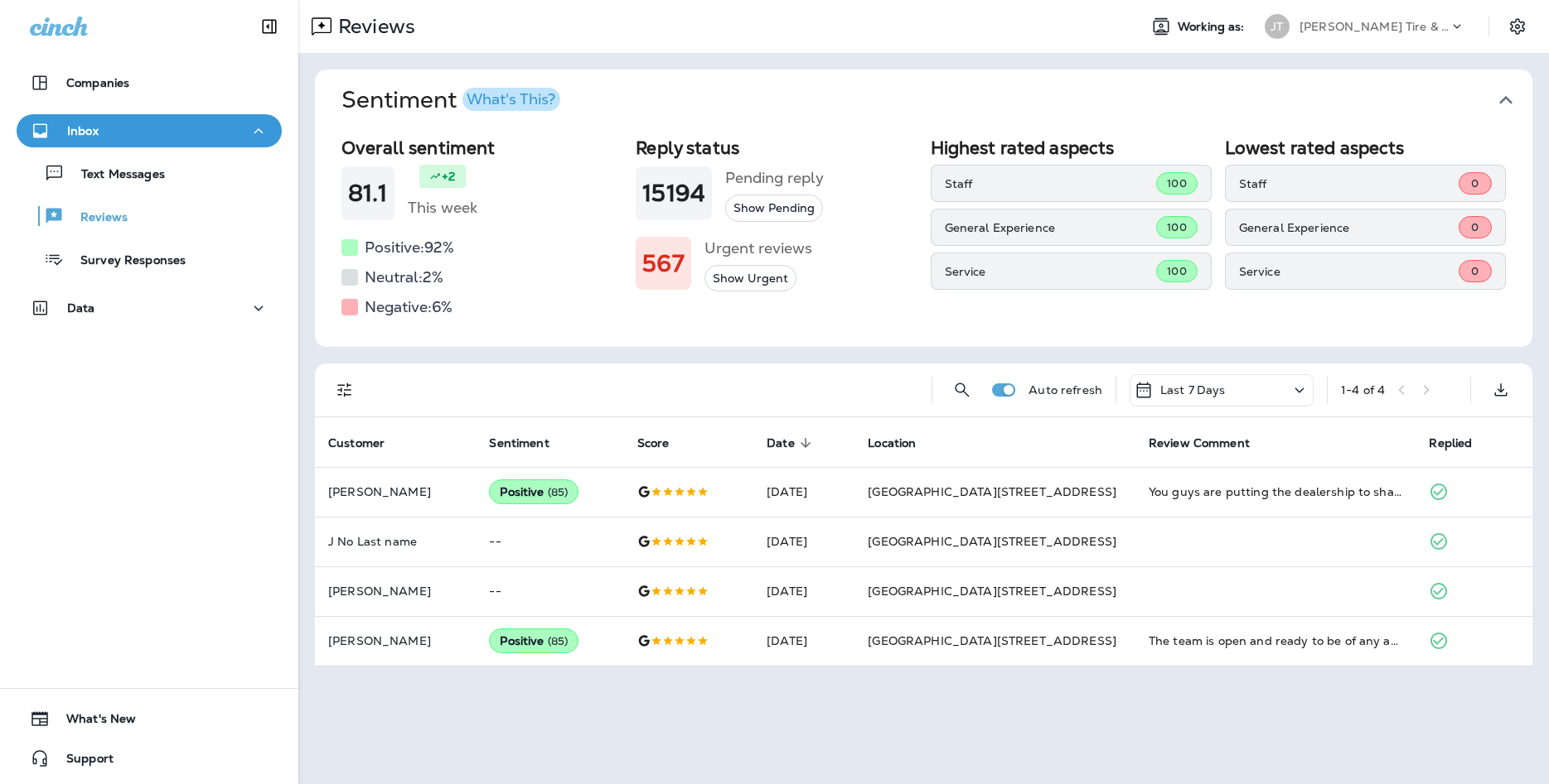
click at [161, 191] on div "Text Messages Reviews Survey Responses" at bounding box center [148, 212] width 265 height 129
click at [162, 184] on div "Text Messages" at bounding box center [94, 173] width 142 height 25
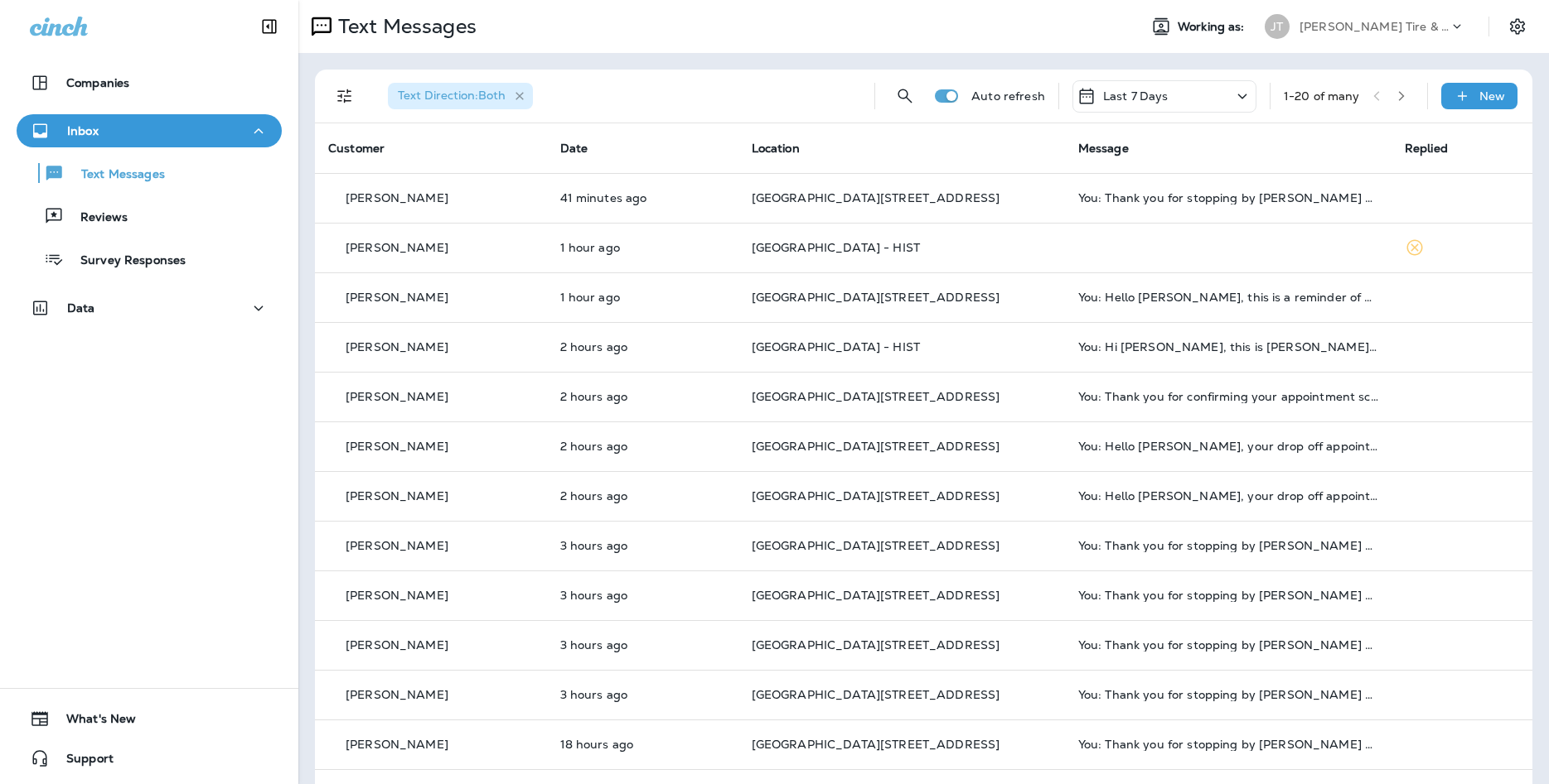
click at [520, 100] on icon "button" at bounding box center [521, 97] width 14 height 14
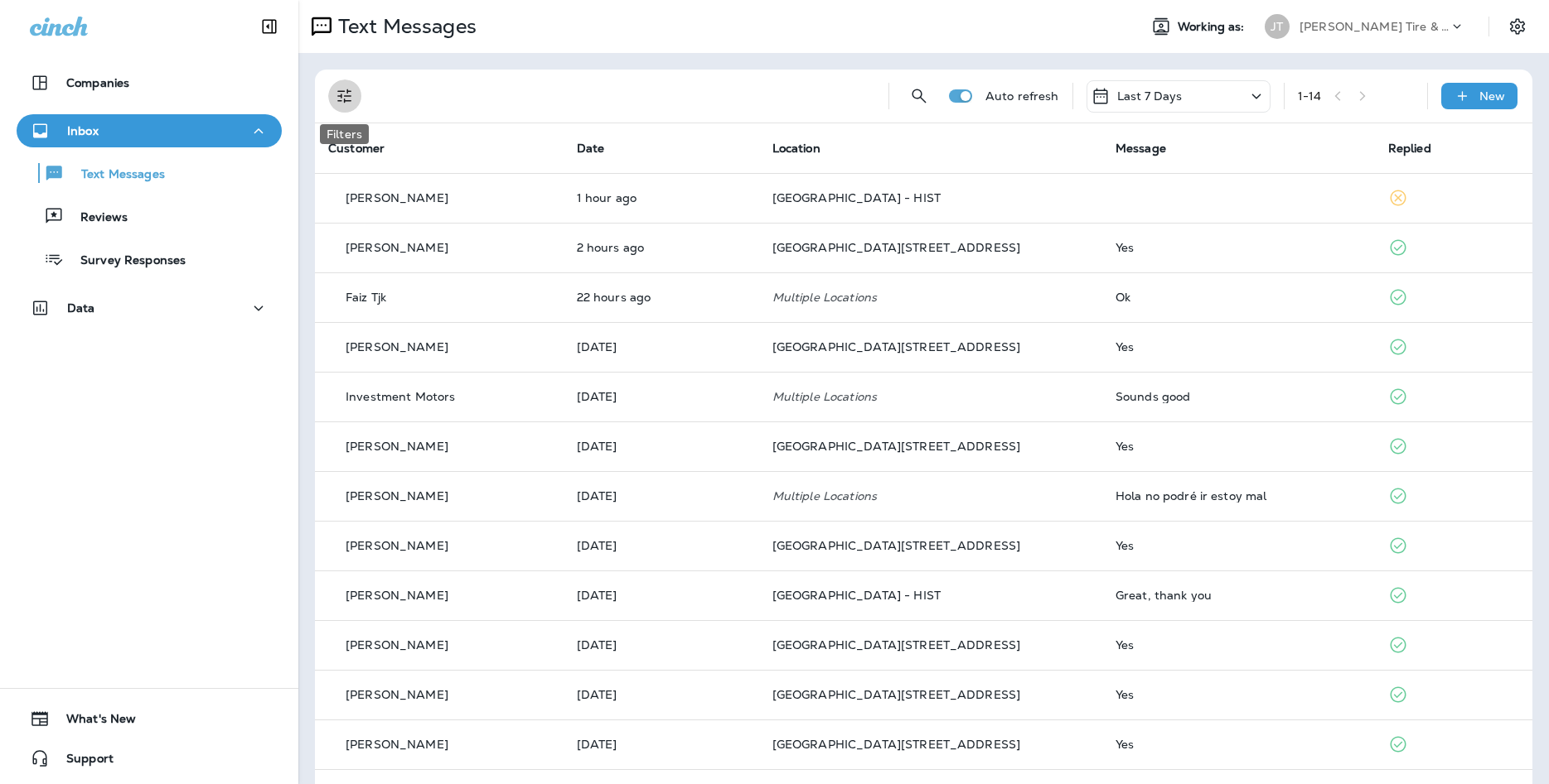
click at [356, 96] on button "Filters" at bounding box center [345, 96] width 33 height 33
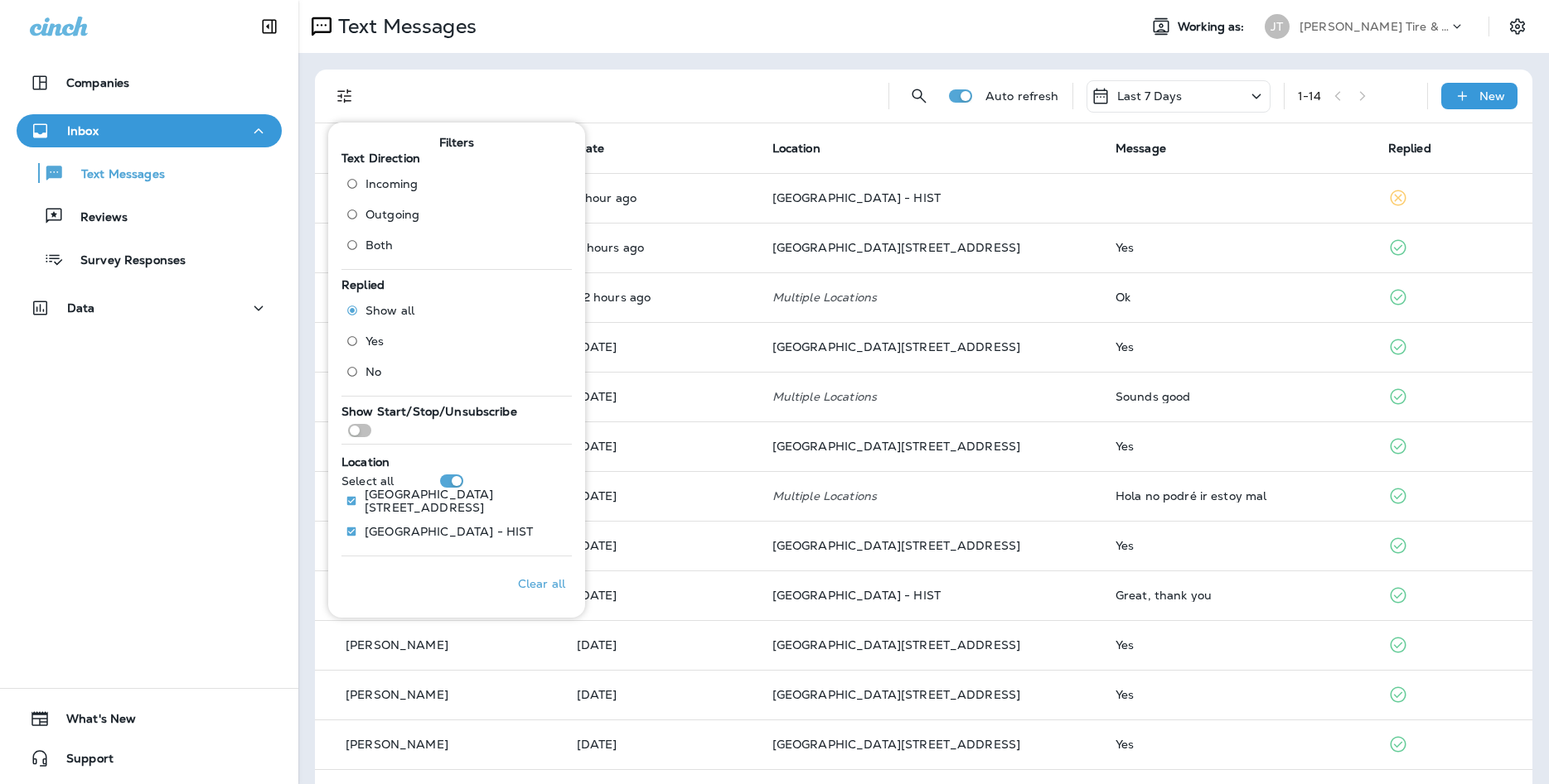
click at [147, 569] on div "Companies Inbox Text Messages Reviews Survey Responses Data 0 What's New Support" at bounding box center [149, 392] width 298 height 784
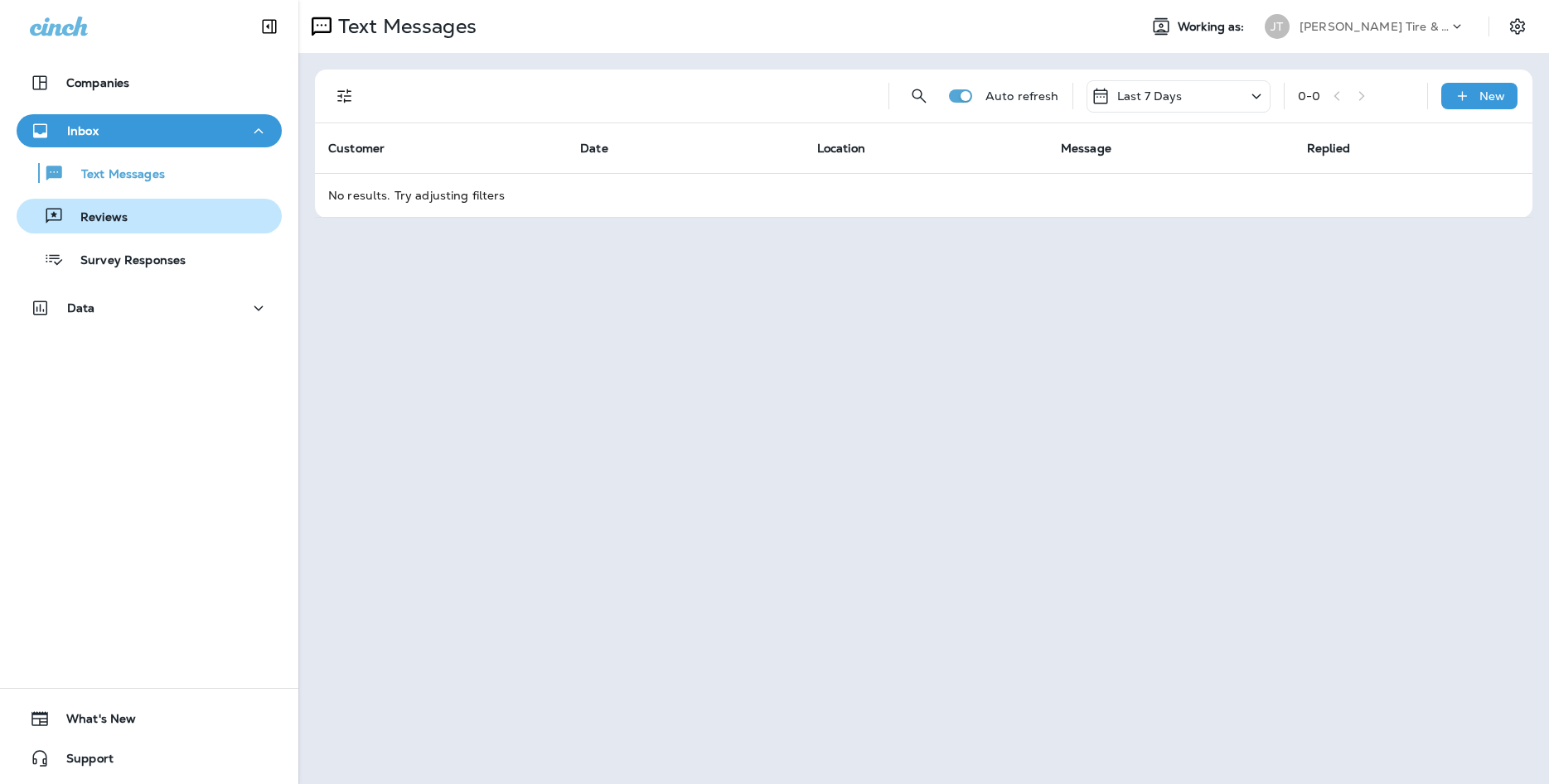
click at [218, 222] on div "Reviews" at bounding box center [149, 216] width 252 height 25
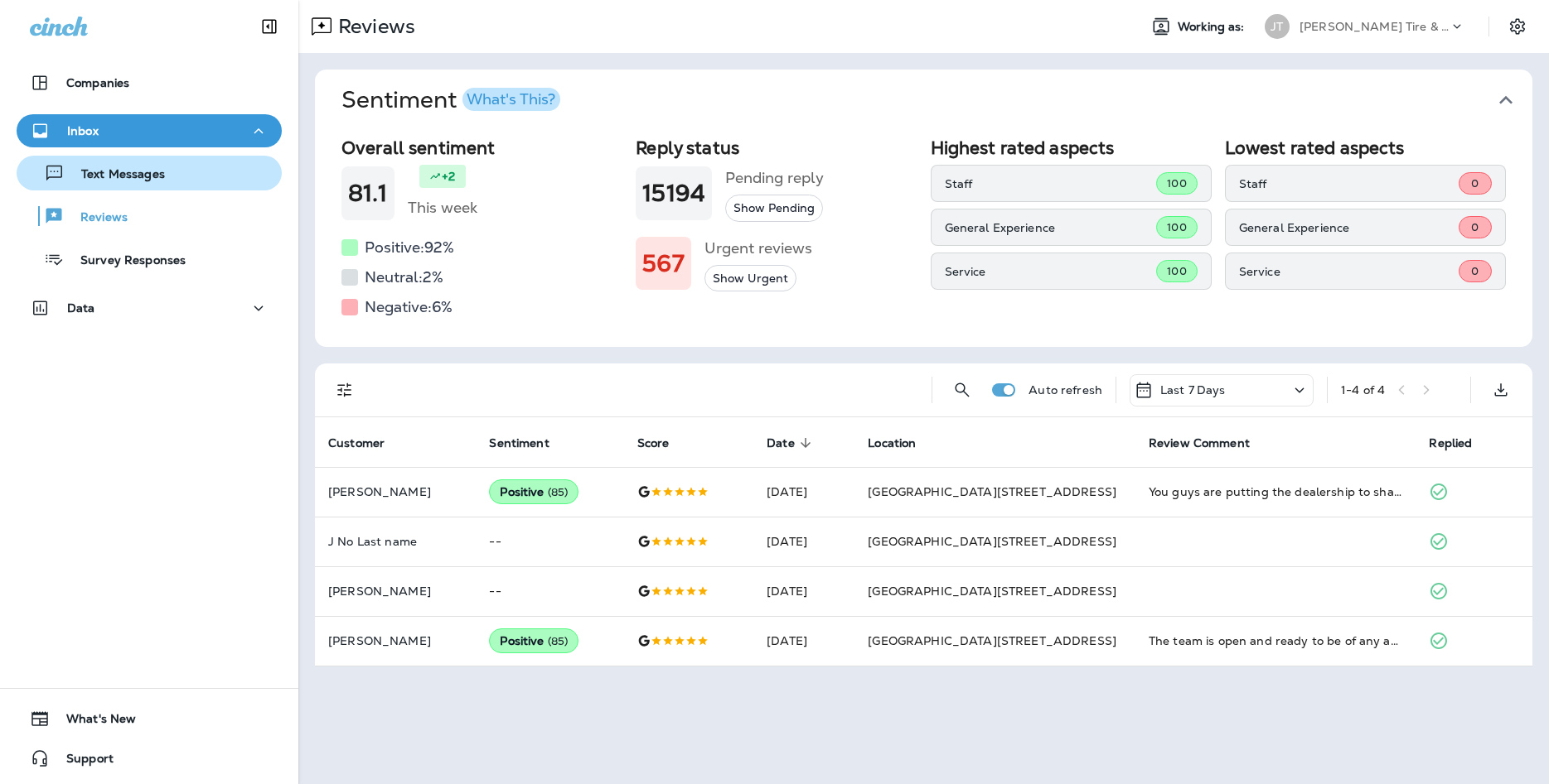
click at [144, 164] on div "Text Messages" at bounding box center [94, 173] width 142 height 25
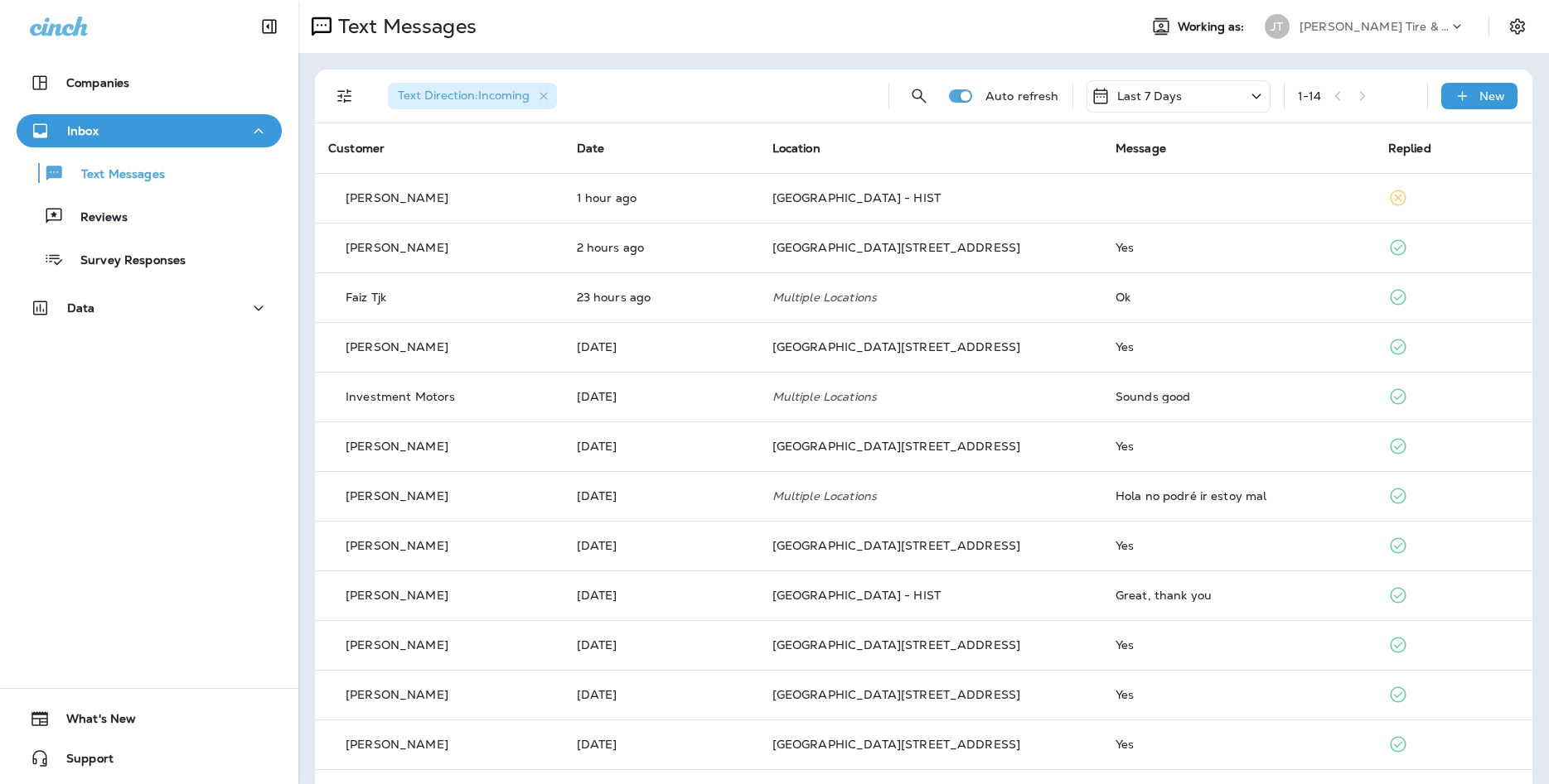
click at [88, 211] on p "Reviews" at bounding box center [95, 219] width 64 height 16
